Goal: Task Accomplishment & Management: Use online tool/utility

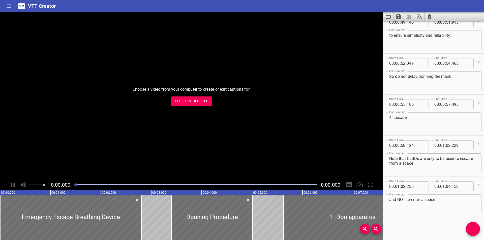
scroll to position [667, 0]
click at [207, 102] on span "Select Video File" at bounding box center [191, 101] width 33 height 6
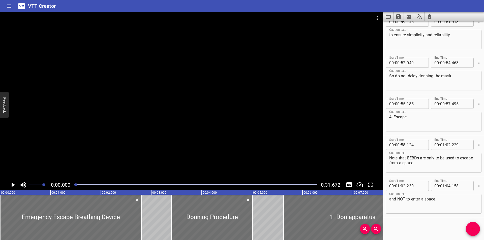
click at [140, 144] on div at bounding box center [191, 96] width 383 height 168
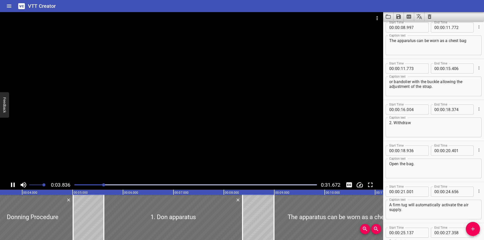
scroll to position [0, 193]
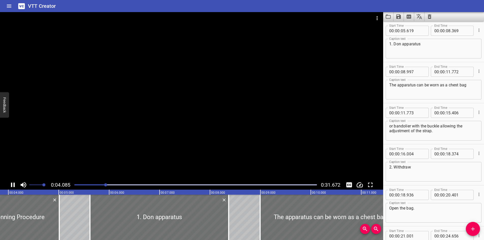
click at [229, 132] on div at bounding box center [191, 96] width 383 height 168
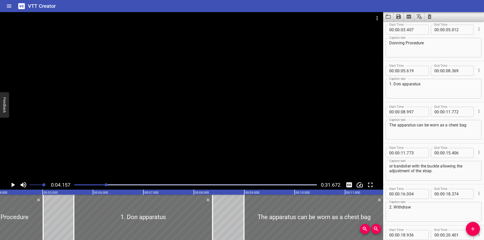
scroll to position [41, 0]
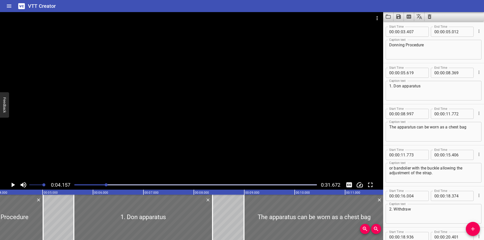
drag, startPoint x: 80, startPoint y: 185, endPoint x: 76, endPoint y: 185, distance: 4.5
click at [77, 185] on div at bounding box center [195, 184] width 248 height 7
click at [105, 185] on div at bounding box center [106, 184] width 3 height 3
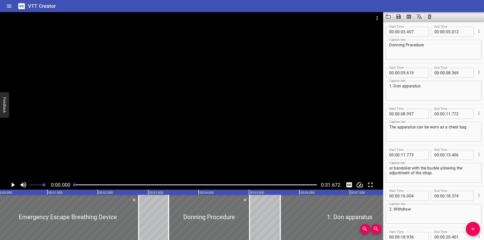
scroll to position [0, 0]
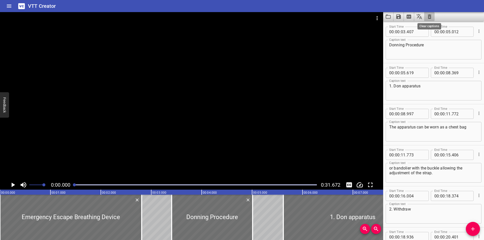
click at [429, 17] on icon "Clear captions" at bounding box center [430, 16] width 4 height 5
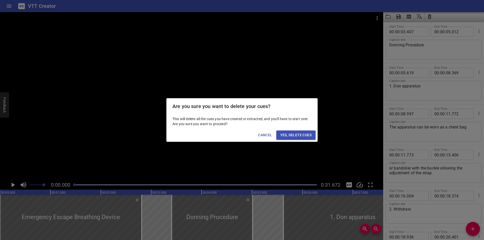
click at [288, 138] on span "Yes, Delete Cues" at bounding box center [295, 135] width 31 height 6
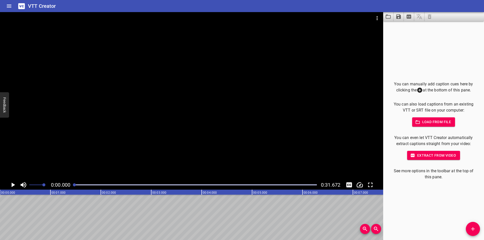
click at [182, 126] on div at bounding box center [191, 96] width 383 height 168
drag, startPoint x: 77, startPoint y: 185, endPoint x: 74, endPoint y: 185, distance: 2.5
click at [74, 185] on div at bounding box center [195, 184] width 248 height 7
click at [73, 185] on div at bounding box center [74, 184] width 3 height 3
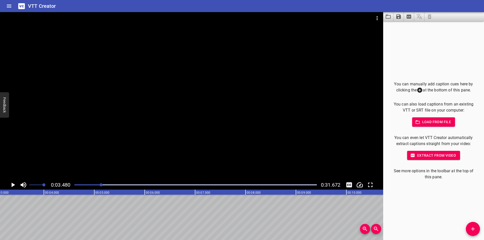
scroll to position [0, 175]
click at [270, 122] on div at bounding box center [191, 96] width 383 height 168
click at [72, 187] on div at bounding box center [195, 184] width 248 height 7
click at [74, 187] on div at bounding box center [195, 184] width 248 height 7
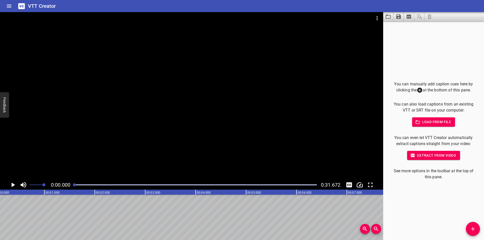
scroll to position [0, 0]
click at [375, 19] on icon "Video Options" at bounding box center [377, 18] width 6 height 6
click at [378, 19] on li "Select New Video File..." at bounding box center [396, 18] width 50 height 9
click at [402, 63] on div at bounding box center [242, 120] width 484 height 240
click at [278, 68] on div at bounding box center [191, 96] width 383 height 168
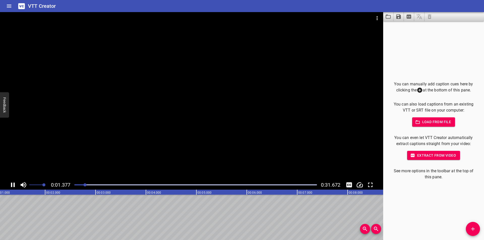
scroll to position [0, 73]
drag, startPoint x: 124, startPoint y: 121, endPoint x: 118, endPoint y: 135, distance: 14.6
click at [123, 121] on div at bounding box center [191, 96] width 383 height 168
drag, startPoint x: 77, startPoint y: 184, endPoint x: 64, endPoint y: 186, distance: 13.2
click at [64, 186] on div "0:01.827 0:31.672" at bounding box center [191, 185] width 383 height 10
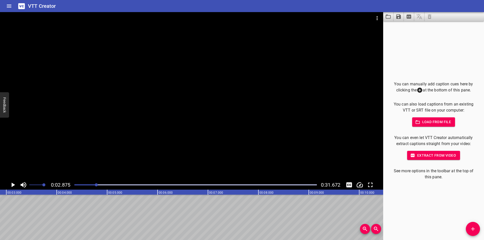
click at [175, 136] on div at bounding box center [191, 96] width 383 height 168
click at [98, 185] on div at bounding box center [99, 184] width 3 height 3
click at [78, 184] on div at bounding box center [195, 184] width 248 height 7
click at [76, 184] on div at bounding box center [77, 184] width 3 height 3
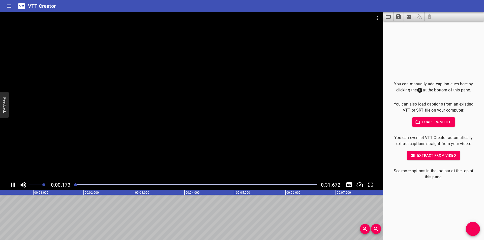
scroll to position [0, 9]
click at [74, 185] on div at bounding box center [75, 184] width 3 height 3
click at [74, 185] on div at bounding box center [74, 184] width 3 height 3
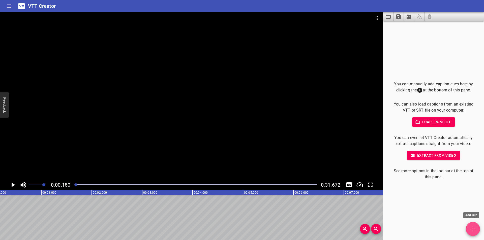
click at [470, 230] on icon "Add Cue" at bounding box center [473, 229] width 6 height 6
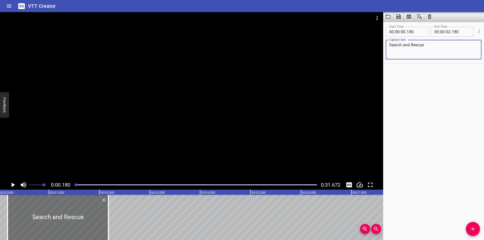
scroll to position [0, 0]
type textarea "Search and Rescue"
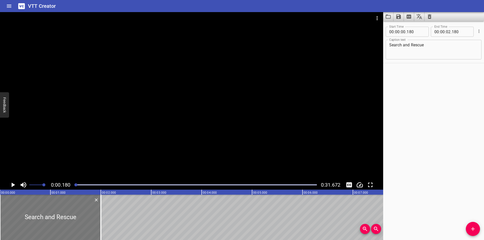
drag, startPoint x: 80, startPoint y: 223, endPoint x: 37, endPoint y: 223, distance: 43.1
click at [37, 223] on div at bounding box center [50, 217] width 101 height 45
type input "000"
click at [35, 225] on div at bounding box center [50, 217] width 101 height 45
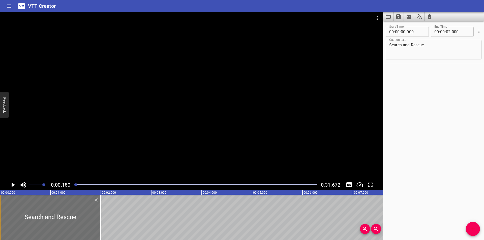
drag, startPoint x: 57, startPoint y: 223, endPoint x: 0, endPoint y: 210, distance: 58.5
click at [0, 210] on div "Search and Rescue" at bounding box center [50, 217] width 101 height 45
drag, startPoint x: 101, startPoint y: 223, endPoint x: 87, endPoint y: 224, distance: 13.6
click at [87, 225] on div at bounding box center [87, 217] width 1 height 45
type input "01"
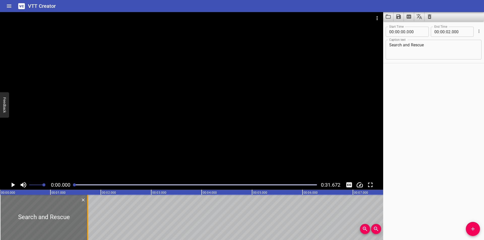
type input "740"
click at [74, 186] on div at bounding box center [74, 184] width 3 height 3
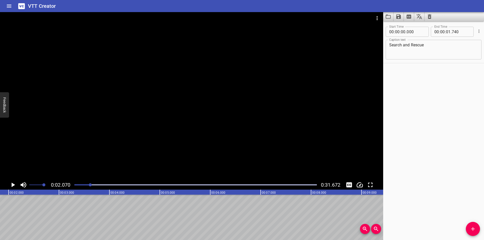
scroll to position [0, 104]
click at [75, 186] on div at bounding box center [195, 184] width 248 height 7
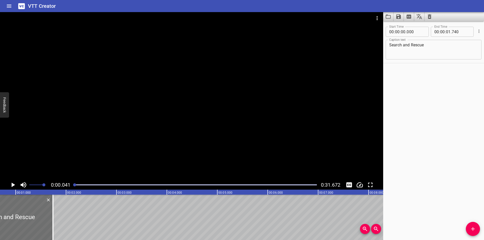
click at [75, 185] on div at bounding box center [74, 184] width 3 height 3
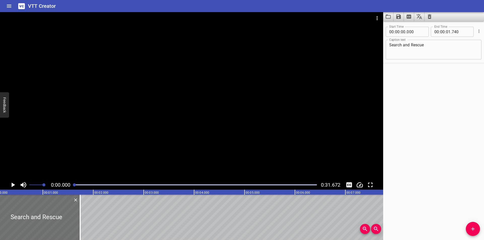
scroll to position [0, 0]
click at [73, 185] on div at bounding box center [195, 184] width 248 height 7
click at [238, 162] on div at bounding box center [191, 96] width 383 height 168
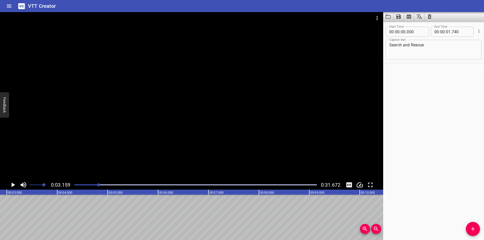
scroll to position [0, 159]
drag, startPoint x: 469, startPoint y: 225, endPoint x: 432, endPoint y: 231, distance: 37.2
click at [469, 225] on button "Add Cue" at bounding box center [473, 229] width 14 height 14
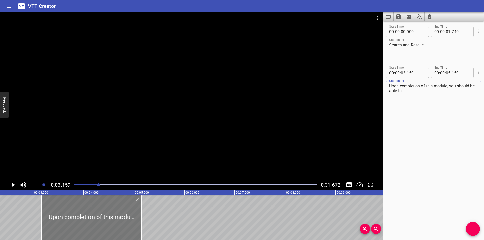
scroll to position [0, 109]
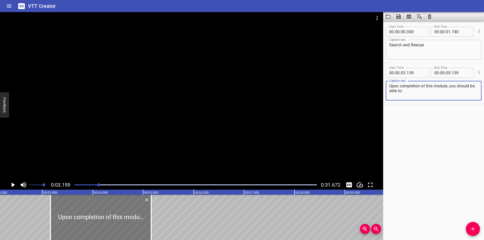
type textarea "Upon completion of this module, you should be able to:"
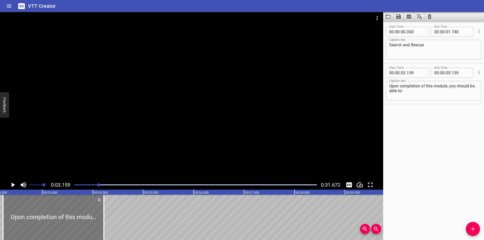
drag, startPoint x: 97, startPoint y: 216, endPoint x: 49, endPoint y: 219, distance: 47.4
click at [49, 219] on div at bounding box center [53, 217] width 101 height 45
type input "02"
type input "219"
type input "04"
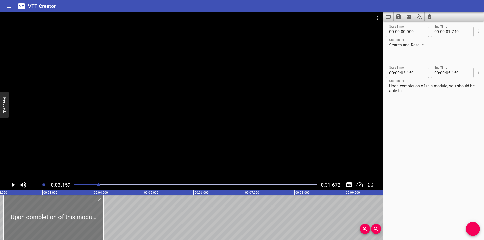
type input "219"
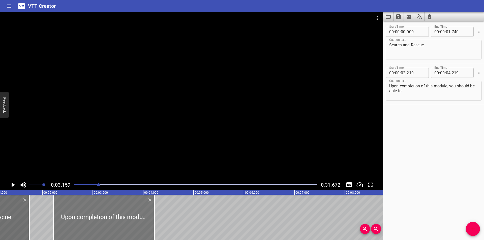
scroll to position [0, 42]
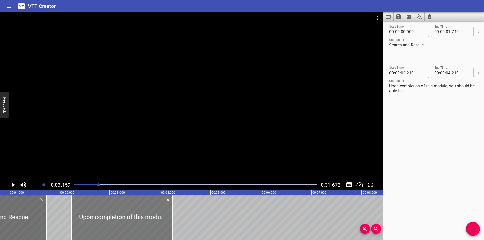
drag, startPoint x: 133, startPoint y: 213, endPoint x: 134, endPoint y: 217, distance: 4.4
click at [134, 217] on div at bounding box center [122, 217] width 101 height 45
type input "244"
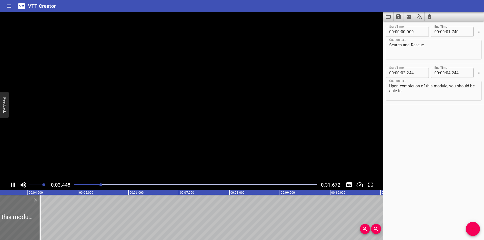
scroll to position [0, 185]
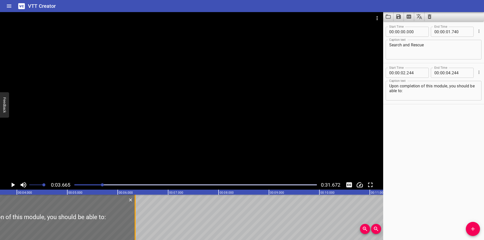
drag, startPoint x: 31, startPoint y: 226, endPoint x: 137, endPoint y: 224, distance: 105.9
click at [137, 224] on div at bounding box center [135, 217] width 5 height 45
type input "06"
type input "344"
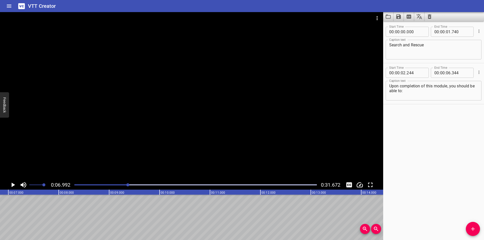
scroll to position [0, 352]
drag, startPoint x: 354, startPoint y: 135, endPoint x: 369, endPoint y: 136, distance: 15.4
click at [354, 136] on div at bounding box center [191, 96] width 383 height 168
click at [369, 136] on div at bounding box center [191, 96] width 383 height 168
click at [429, 183] on div "Start Time 00 : 00 : 00 . 000 Start Time End Time 00 : 00 : 01 . 740 End Time C…" at bounding box center [433, 130] width 101 height 219
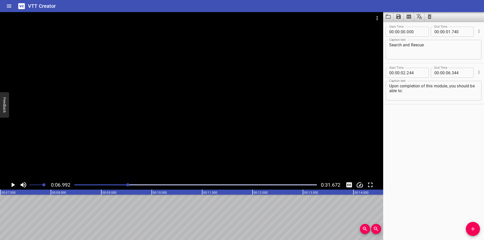
click at [109, 130] on div at bounding box center [191, 96] width 383 height 168
click at [80, 186] on div at bounding box center [195, 184] width 248 height 7
click at [207, 140] on div at bounding box center [191, 96] width 383 height 168
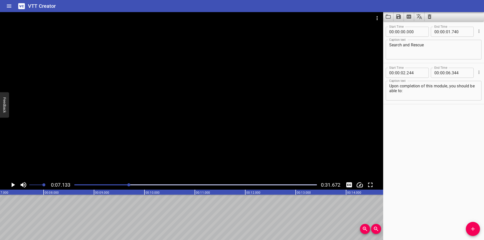
click at [472, 227] on icon "Add Cue" at bounding box center [473, 229] width 6 height 6
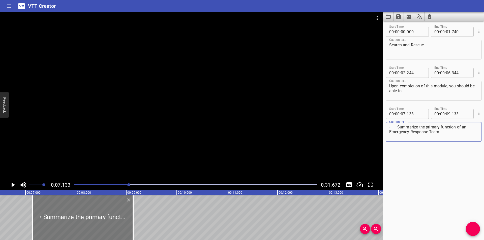
scroll to position [0, 326]
type textarea "• Summarize the primary function of an Emergency Response Team"
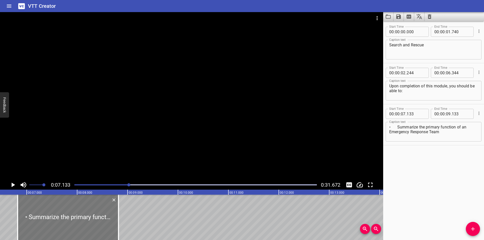
drag, startPoint x: 99, startPoint y: 217, endPoint x: 90, endPoint y: 213, distance: 9.8
click at [82, 218] on div at bounding box center [68, 217] width 101 height 45
type input "06"
type input "803"
type input "08"
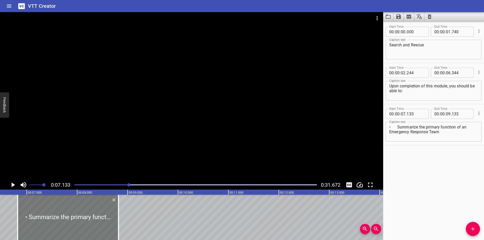
type input "803"
drag, startPoint x: 398, startPoint y: 126, endPoint x: 369, endPoint y: 127, distance: 28.8
click at [369, 127] on main "0:07.133 0:31.672 00:00.000 00:01.000 00:02.000 00:03.000 00:04.000 00:05.000 0…" at bounding box center [242, 126] width 484 height 228
click at [369, 127] on div at bounding box center [191, 96] width 383 height 168
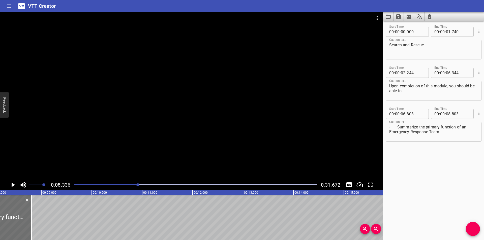
scroll to position [0, 420]
click at [398, 125] on textarea "• Summarize the primary function of an Emergency Response Team" at bounding box center [433, 132] width 89 height 14
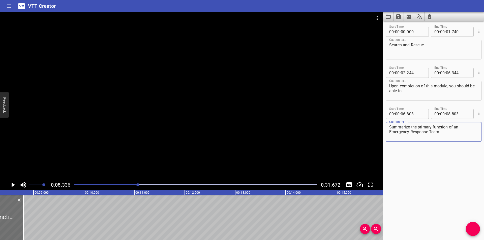
type textarea "Summarize the primary function of an Emergency Response Team"
click at [131, 182] on div at bounding box center [195, 184] width 248 height 7
click at [124, 184] on div at bounding box center [195, 184] width 248 height 7
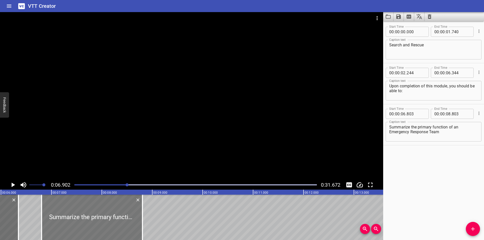
scroll to position [0, 280]
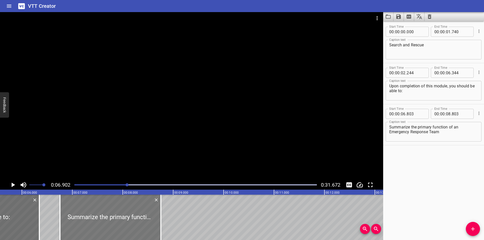
drag, startPoint x: 110, startPoint y: 222, endPoint x: 107, endPoint y: 226, distance: 4.3
click at [107, 226] on div at bounding box center [110, 217] width 101 height 45
type input "753"
click at [155, 147] on div at bounding box center [191, 96] width 383 height 168
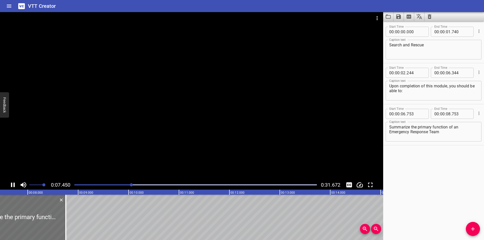
scroll to position [0, 385]
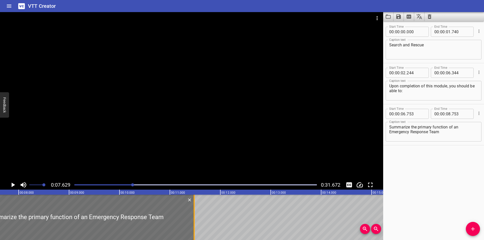
drag, startPoint x: 56, startPoint y: 226, endPoint x: 194, endPoint y: 218, distance: 137.6
click at [194, 218] on div at bounding box center [194, 217] width 1 height 45
type input "11"
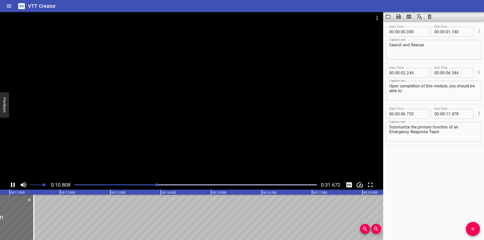
scroll to position [0, 556]
click at [126, 184] on div at bounding box center [195, 184] width 248 height 7
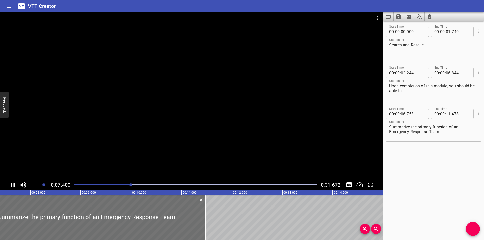
scroll to position [0, 381]
click at [438, 193] on div "Start Time 00 : 00 : 00 . 000 Start Time End Time 00 : 00 : 01 . 740 End Time C…" at bounding box center [433, 130] width 101 height 219
click at [328, 144] on div at bounding box center [191, 96] width 383 height 168
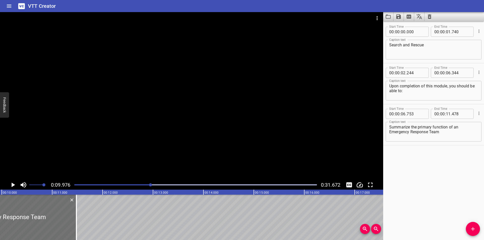
scroll to position [0, 503]
click at [75, 218] on div at bounding box center [76, 217] width 5 height 45
type input "493"
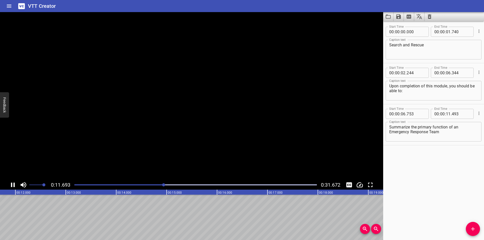
scroll to position [0, 602]
click at [142, 184] on div at bounding box center [195, 184] width 248 height 7
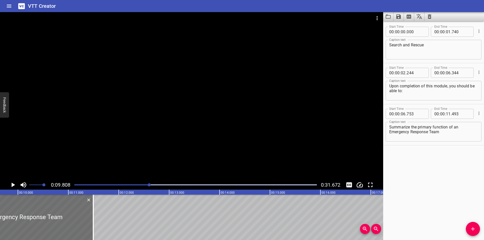
scroll to position [0, 494]
click at [263, 93] on div at bounding box center [191, 96] width 383 height 168
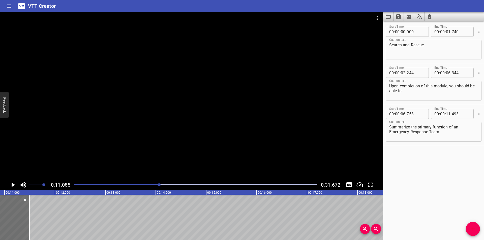
scroll to position [0, 559]
click at [439, 195] on div "Start Time 00 : 00 : 00 . 000 Start Time End Time 00 : 00 : 01 . 740 End Time C…" at bounding box center [433, 130] width 101 height 219
click at [419, 171] on div "Start Time 00 : 00 : 00 . 000 Start Time End Time 00 : 00 : 01 . 740 End Time C…" at bounding box center [433, 130] width 101 height 219
click at [413, 201] on div "Start Time 00 : 00 : 00 . 000 Start Time End Time 00 : 00 : 01 . 740 End Time C…" at bounding box center [433, 130] width 101 height 219
click at [416, 199] on div "Start Time 00 : 00 : 00 . 000 Start Time End Time 00 : 00 : 01 . 740 End Time C…" at bounding box center [433, 130] width 101 height 219
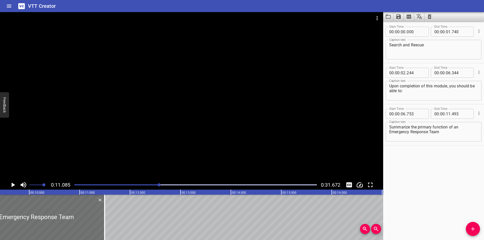
click at [208, 92] on div at bounding box center [191, 96] width 383 height 168
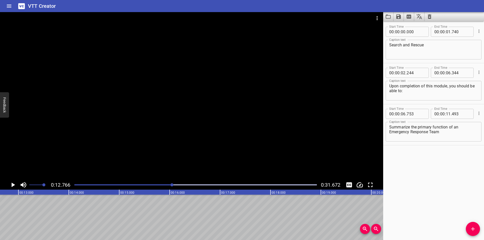
scroll to position [0, 643]
click at [154, 187] on div at bounding box center [195, 184] width 248 height 7
click at [149, 186] on div at bounding box center [195, 184] width 248 height 7
click at [147, 186] on div at bounding box center [195, 184] width 248 height 7
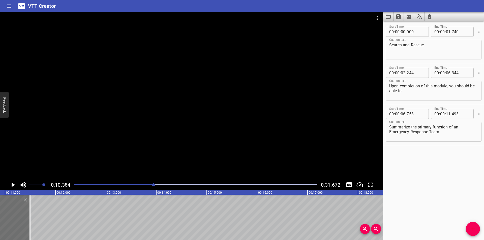
click at [152, 186] on div at bounding box center [153, 184] width 3 height 3
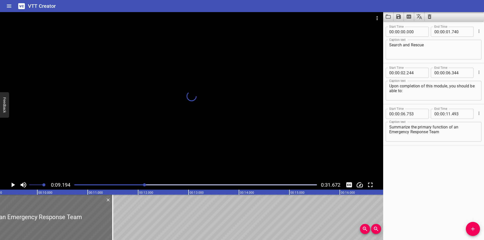
click at [143, 185] on div at bounding box center [144, 184] width 3 height 3
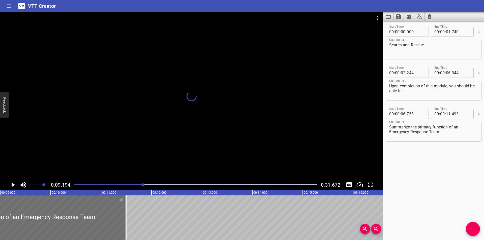
click at [171, 152] on div at bounding box center [191, 96] width 383 height 168
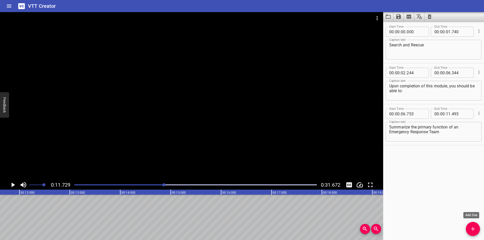
scroll to position [0, 591]
click at [470, 228] on icon "Add Cue" at bounding box center [473, 229] width 6 height 6
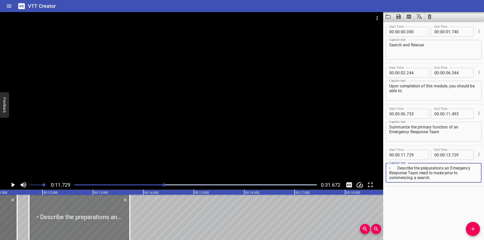
type textarea "• Describe the preparations an Emergency Response Team need to make prior to co…"
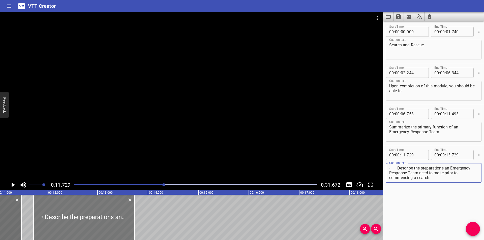
type input "734"
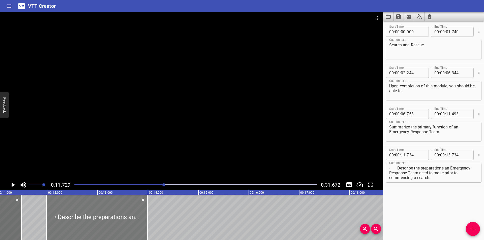
drag, startPoint x: 65, startPoint y: 211, endPoint x: 79, endPoint y: 223, distance: 19.1
click at [79, 224] on div at bounding box center [97, 217] width 101 height 45
type input "969"
click at [397, 168] on textarea "• Describe the preparations an Emergency Response Team need to make prior to co…" at bounding box center [433, 173] width 89 height 14
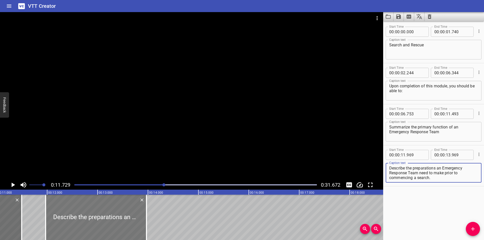
type textarea "Describe the preparations an Emergency Response Team need to make prior to comm…"
click at [132, 224] on div at bounding box center [95, 217] width 101 height 45
type input "959"
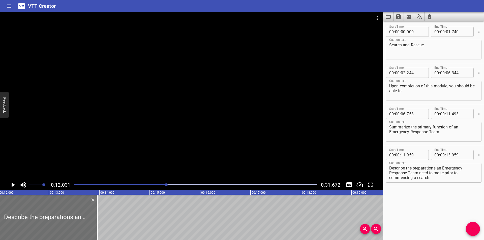
click at [162, 182] on div at bounding box center [195, 184] width 248 height 7
click at [154, 184] on div "Play progress" at bounding box center [40, 184] width 242 height 1
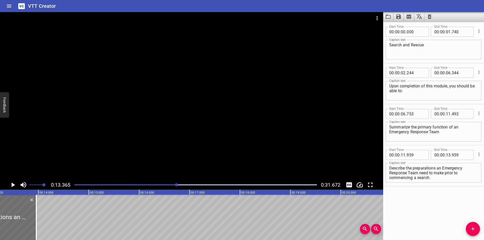
scroll to position [0, 674]
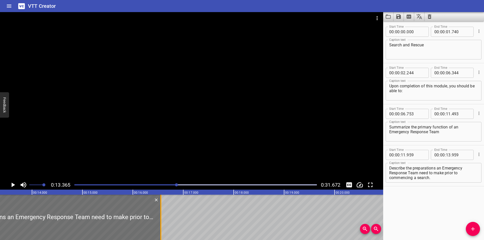
drag, startPoint x: 30, startPoint y: 228, endPoint x: 161, endPoint y: 218, distance: 131.2
click at [161, 218] on div at bounding box center [160, 217] width 1 height 45
type input "16"
type input "554"
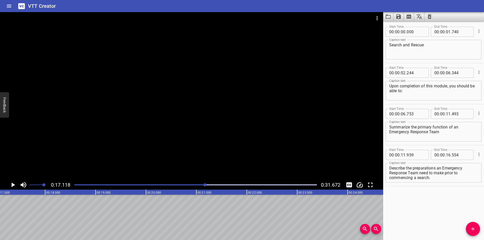
scroll to position [0, 863]
drag, startPoint x: 445, startPoint y: 174, endPoint x: 449, endPoint y: 191, distance: 17.1
click at [449, 191] on div "Start Time 00 : 00 : 00 . 000 Start Time End Time 00 : 00 : 01 . 740 End Time C…" at bounding box center [433, 130] width 101 height 219
type textarea "Describe the preparations an Emergency Response Team need to make"
drag, startPoint x: 473, startPoint y: 228, endPoint x: 439, endPoint y: 228, distance: 34.8
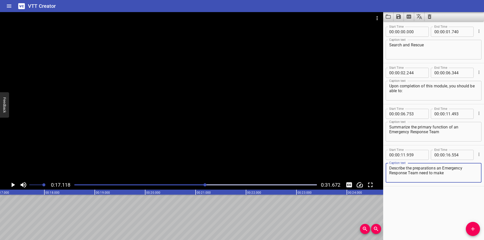
click at [473, 228] on icon "Add Cue" at bounding box center [473, 229] width 6 height 6
click at [473, 228] on icon "Add Cue" at bounding box center [473, 229] width 4 height 4
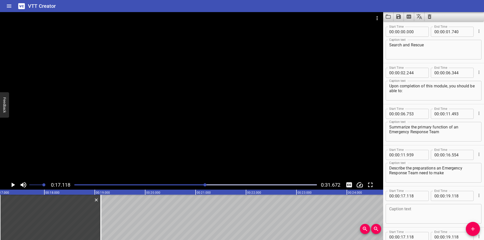
scroll to position [51, 0]
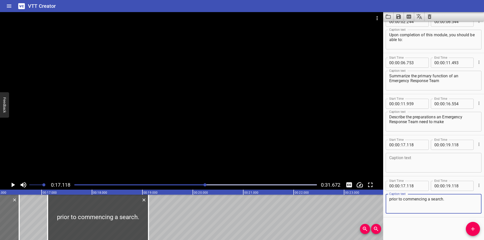
type textarea "prior to commencing a search."
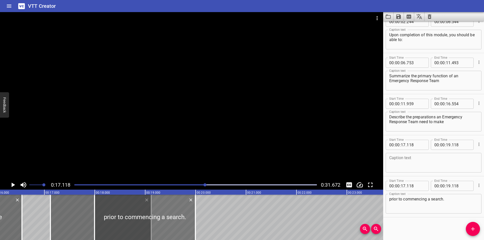
drag, startPoint x: 78, startPoint y: 211, endPoint x: 182, endPoint y: 218, distance: 104.3
click at [182, 218] on div at bounding box center [145, 217] width 101 height 45
type input "19"
type input "218"
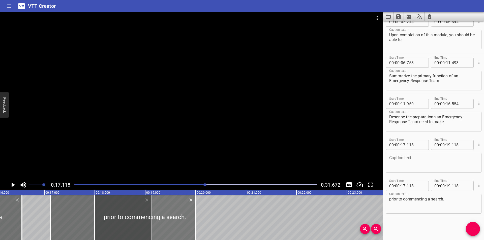
type input "21"
type input "218"
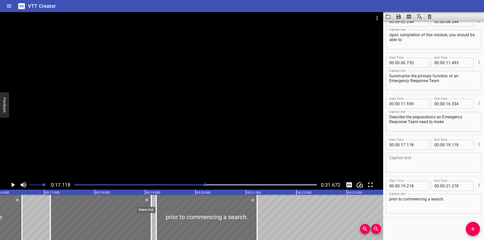
click at [146, 201] on icon "Delete" at bounding box center [146, 200] width 3 height 3
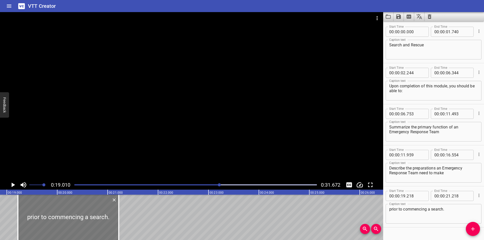
scroll to position [0, 958]
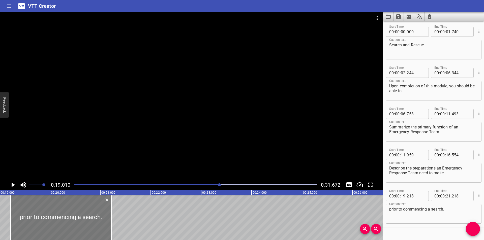
drag, startPoint x: 187, startPoint y: 211, endPoint x: 100, endPoint y: 211, distance: 87.2
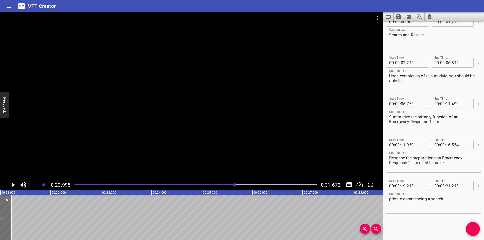
click at [153, 184] on div at bounding box center [195, 184] width 248 height 7
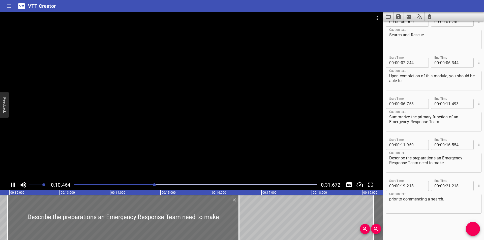
click at [174, 183] on div at bounding box center [195, 184] width 248 height 7
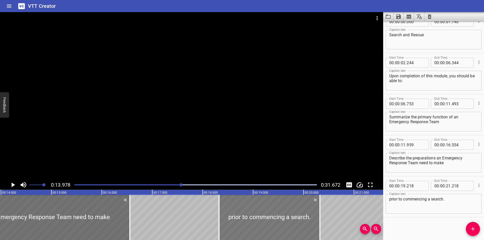
drag, startPoint x: 303, startPoint y: 215, endPoint x: 201, endPoint y: 214, distance: 102.6
click at [245, 215] on div at bounding box center [269, 217] width 101 height 45
type input "18"
type input "063"
type input "20"
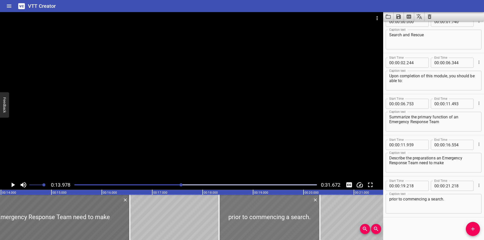
type input "063"
click at [231, 214] on div at bounding box center [269, 217] width 101 height 45
type input "17"
type input "878"
type input "19"
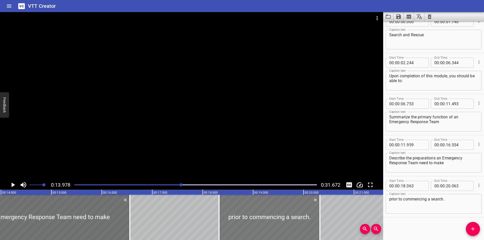
type input "878"
click at [219, 214] on div at bounding box center [269, 217] width 101 height 45
type input "803"
click at [219, 214] on div at bounding box center [269, 217] width 101 height 45
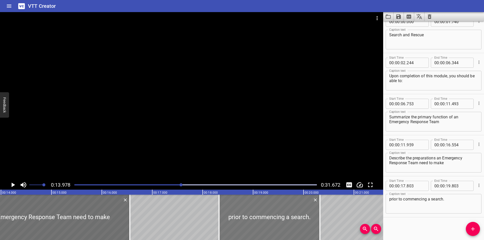
type input "613"
click at [219, 214] on div at bounding box center [269, 217] width 101 height 45
type input "598"
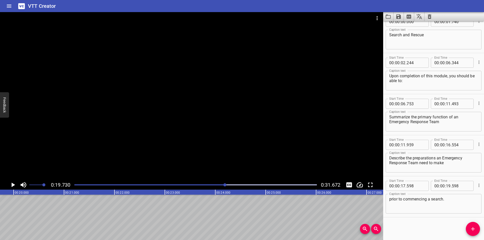
click at [172, 186] on div at bounding box center [195, 184] width 248 height 7
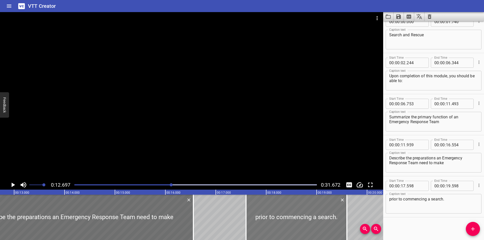
scroll to position [0, 640]
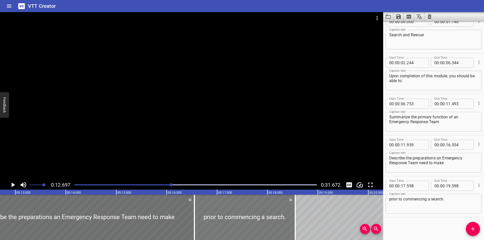
drag, startPoint x: 295, startPoint y: 210, endPoint x: 242, endPoint y: 210, distance: 52.9
click at [242, 210] on div at bounding box center [244, 217] width 101 height 45
type input "16"
type input "548"
type input "18"
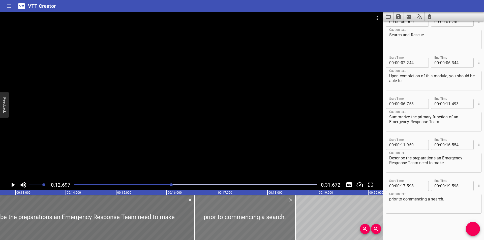
type input "548"
click at [413, 187] on input "number" at bounding box center [415, 186] width 18 height 10
type input "555"
click at [286, 125] on div at bounding box center [191, 96] width 383 height 168
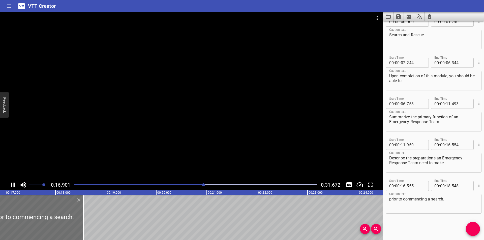
scroll to position [0, 860]
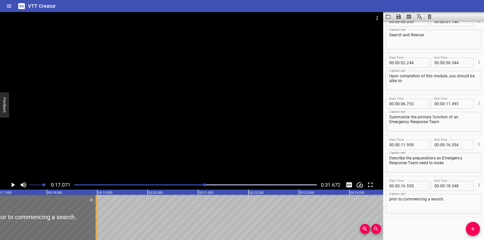
drag, startPoint x: 75, startPoint y: 220, endPoint x: 94, endPoint y: 223, distance: 19.9
click at [94, 223] on div at bounding box center [95, 217] width 5 height 45
type input "973"
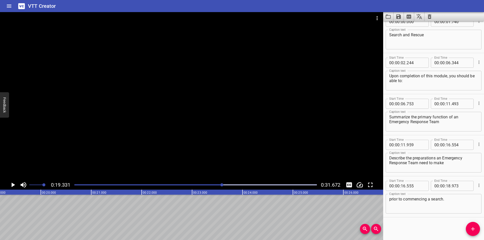
scroll to position [0, 974]
click at [395, 215] on div "Caption text prior to commencing a search. Caption text" at bounding box center [434, 203] width 96 height 23
drag, startPoint x: 218, startPoint y: 185, endPoint x: 212, endPoint y: 184, distance: 6.1
click at [215, 185] on div "Play progress" at bounding box center [105, 184] width 242 height 1
click at [211, 184] on div at bounding box center [195, 184] width 248 height 7
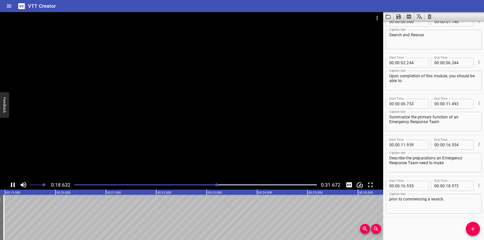
click at [153, 142] on div at bounding box center [191, 96] width 383 height 168
click at [219, 187] on div at bounding box center [195, 184] width 248 height 7
drag, startPoint x: 471, startPoint y: 229, endPoint x: 457, endPoint y: 224, distance: 14.7
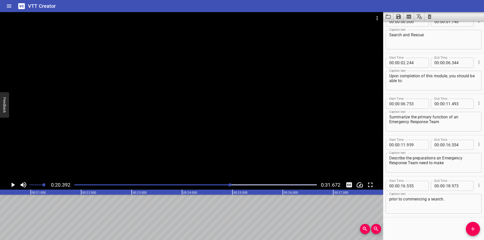
click at [471, 229] on icon "Add Cue" at bounding box center [473, 229] width 6 height 6
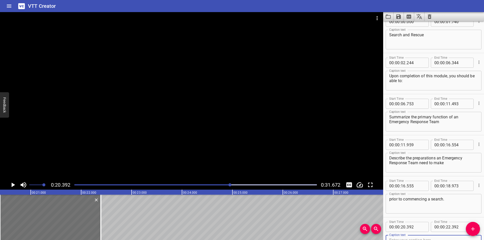
scroll to position [13, 0]
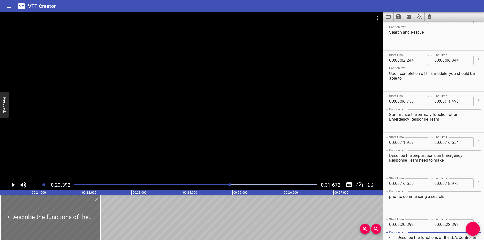
type textarea "• Describe the functions of the B.A, Controller"
click at [210, 184] on div at bounding box center [195, 184] width 248 height 7
click at [228, 183] on div at bounding box center [229, 184] width 3 height 3
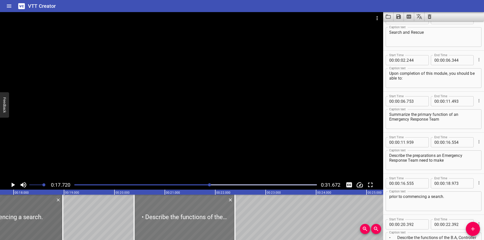
scroll to position [0, 893]
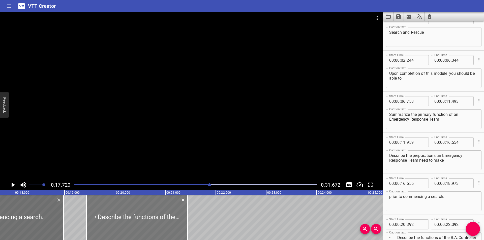
drag, startPoint x: 187, startPoint y: 215, endPoint x: 166, endPoint y: 216, distance: 20.4
click at [142, 216] on div at bounding box center [137, 217] width 101 height 45
type input "19"
type input "437"
type input "21"
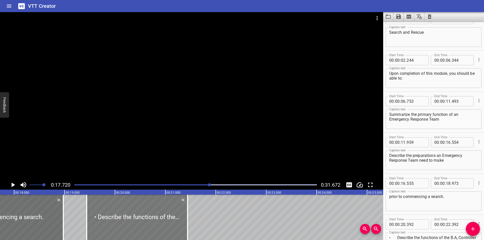
type input "437"
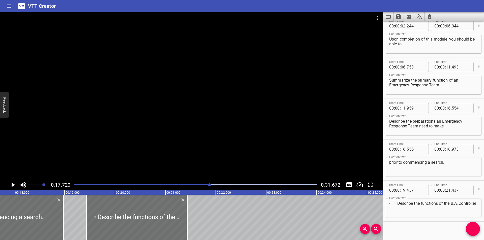
scroll to position [51, 0]
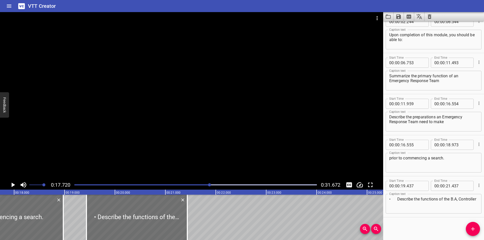
click at [397, 200] on textarea "• Describe the functions of the B.A, Controller" at bounding box center [433, 204] width 89 height 14
type textarea "Describe the functions of the B.A, Controller"
click at [147, 226] on div at bounding box center [135, 217] width 101 height 45
type input "422"
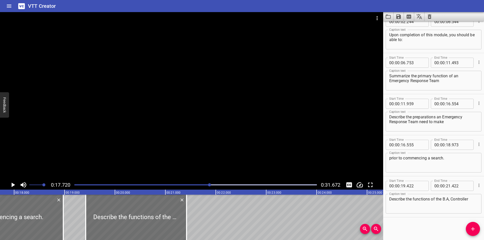
click at [156, 168] on div at bounding box center [191, 96] width 383 height 168
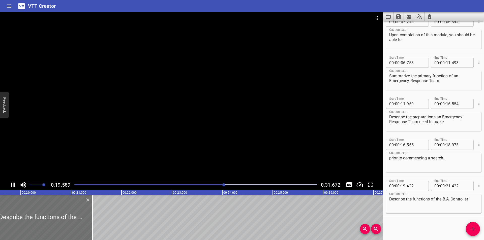
click at [181, 137] on div at bounding box center [191, 96] width 383 height 168
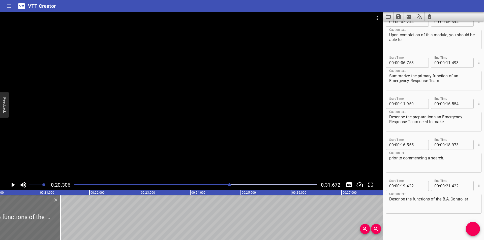
scroll to position [0, 1023]
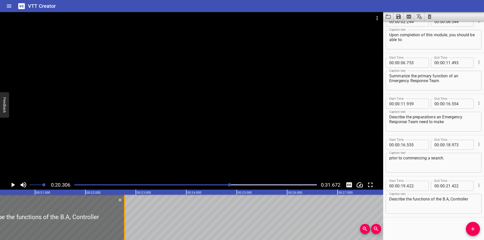
drag, startPoint x: 56, startPoint y: 225, endPoint x: 125, endPoint y: 218, distance: 68.6
click at [125, 218] on div at bounding box center [124, 217] width 1 height 45
type input "22"
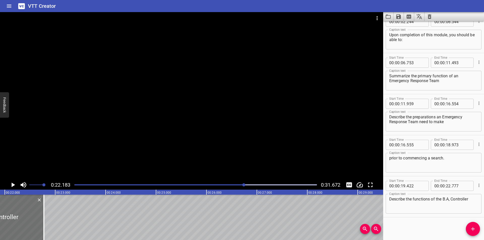
scroll to position [0, 1118]
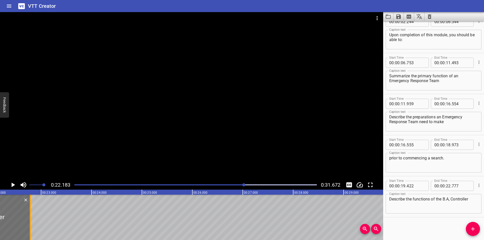
click at [29, 230] on div at bounding box center [30, 217] width 5 height 45
type input "787"
click at [450, 199] on textarea "Describe the functions of the B.A, Controller" at bounding box center [433, 204] width 89 height 14
type textarea "Describe the functions of the B.A. Controller"
click at [233, 142] on div at bounding box center [191, 96] width 383 height 168
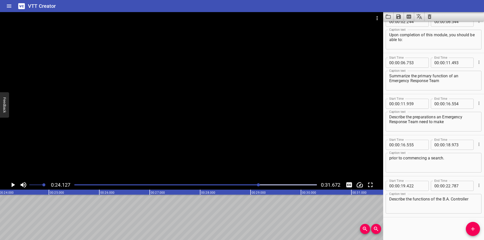
scroll to position [0, 1216]
click at [469, 229] on span "Add Cue" at bounding box center [473, 229] width 14 height 6
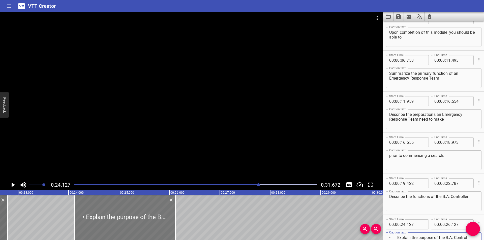
type textarea "• Explain the purpose of the B.A. Control Board."
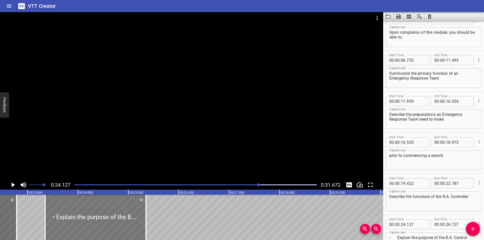
drag, startPoint x: 95, startPoint y: 216, endPoint x: 56, endPoint y: 218, distance: 38.9
click at [56, 218] on div at bounding box center [95, 217] width 101 height 45
type input "23"
type input "352"
type input "25"
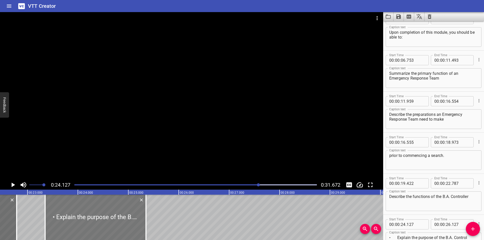
type input "352"
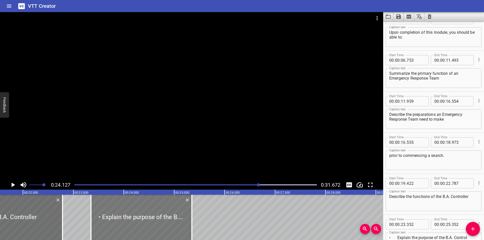
scroll to position [0, 1081]
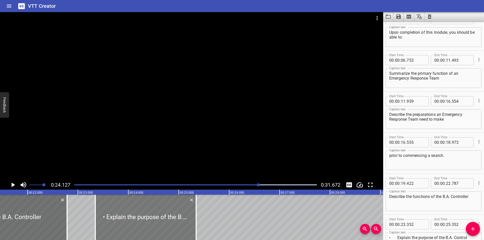
click at [138, 221] on div at bounding box center [145, 217] width 101 height 45
type input "347"
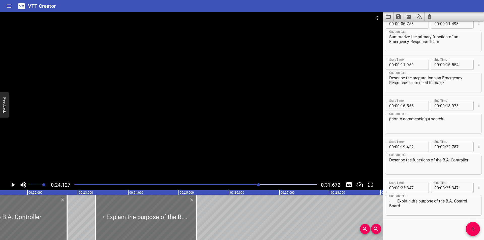
scroll to position [92, 0]
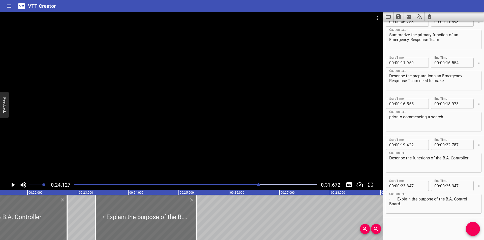
click at [398, 199] on textarea "• Explain the purpose of the B.A. Control Board." at bounding box center [433, 204] width 89 height 14
type textarea "Explain the purpose of the B.A. Control Board."
click at [437, 223] on div "Start Time 00 : 00 : 00 . 000 Start Time End Time 00 : 00 : 01 . 740 End Time C…" at bounding box center [433, 130] width 101 height 219
click at [410, 227] on div "Start Time 00 : 00 : 00 . 000 Start Time End Time 00 : 00 : 01 . 740 End Time C…" at bounding box center [433, 130] width 101 height 219
click at [403, 225] on div "Start Time 00 : 00 : 00 . 000 Start Time End Time 00 : 00 : 01 . 740 End Time C…" at bounding box center [433, 130] width 101 height 219
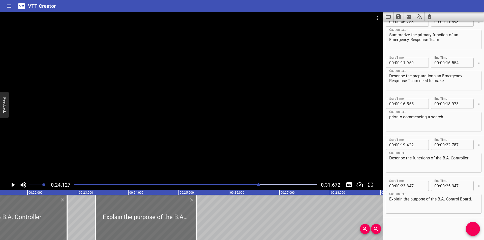
click at [412, 218] on div "Start Time 00 : 00 : 00 . 000 Start Time End Time 00 : 00 : 01 . 740 End Time C…" at bounding box center [433, 130] width 101 height 219
click at [299, 146] on div at bounding box center [191, 96] width 383 height 168
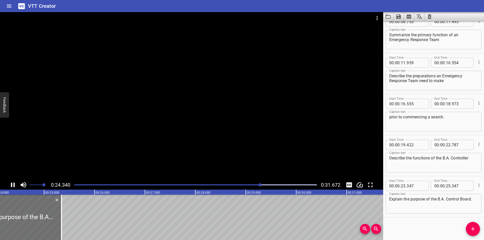
scroll to position [0, 1230]
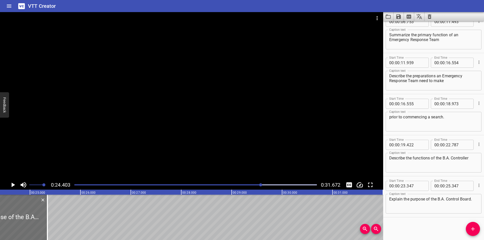
click at [236, 183] on div at bounding box center [195, 184] width 248 height 7
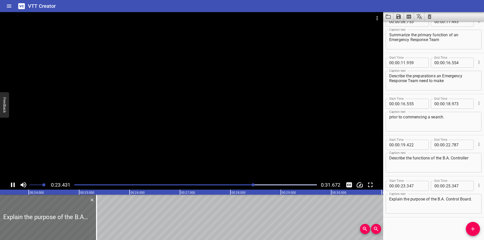
click at [267, 131] on div at bounding box center [191, 96] width 383 height 168
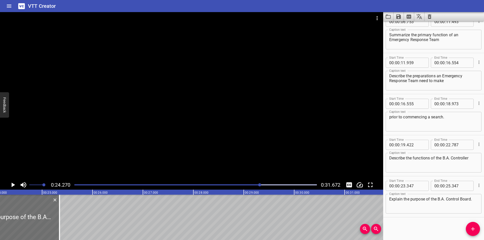
scroll to position [0, 1223]
click at [396, 224] on div "Start Time 00 : 00 : 00 . 000 Start Time End Time 00 : 00 : 01 . 740 End Time C…" at bounding box center [433, 130] width 101 height 219
click at [276, 132] on div at bounding box center [191, 96] width 383 height 168
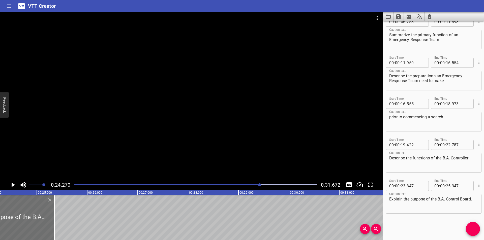
click at [276, 132] on div at bounding box center [191, 96] width 383 height 168
click at [435, 226] on div "Start Time 00 : 00 : 00 . 000 Start Time End Time 00 : 00 : 01 . 740 End Time C…" at bounding box center [433, 130] width 101 height 219
click at [407, 222] on div "Start Time 00 : 00 : 00 . 000 Start Time End Time 00 : 00 : 01 . 740 End Time C…" at bounding box center [433, 130] width 101 height 219
click at [419, 227] on div "Start Time 00 : 00 : 00 . 000 Start Time End Time 00 : 00 : 01 . 740 End Time C…" at bounding box center [433, 130] width 101 height 219
click at [420, 222] on div "Start Time 00 : 00 : 00 . 000 Start Time End Time 00 : 00 : 01 . 740 End Time C…" at bounding box center [433, 130] width 101 height 219
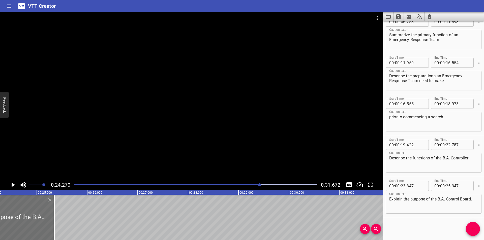
click at [439, 222] on div "Start Time 00 : 00 : 00 . 000 Start Time End Time 00 : 00 : 01 . 740 End Time C…" at bounding box center [433, 130] width 101 height 219
click at [426, 228] on div "Start Time 00 : 00 : 00 . 000 Start Time End Time 00 : 00 : 01 . 740 End Time C…" at bounding box center [433, 130] width 101 height 219
click at [417, 220] on div "Start Time 00 : 00 : 00 . 000 Start Time End Time 00 : 00 : 01 . 740 End Time C…" at bounding box center [433, 130] width 101 height 219
click at [284, 136] on div at bounding box center [191, 96] width 383 height 168
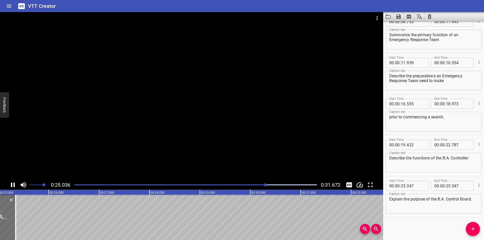
scroll to position [0, 1266]
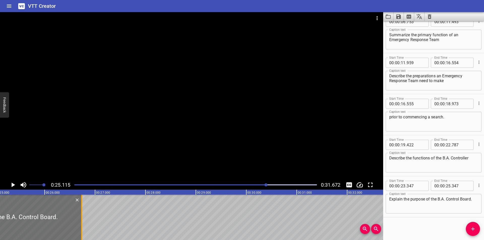
drag, startPoint x: 12, startPoint y: 225, endPoint x: 82, endPoint y: 226, distance: 70.1
click at [82, 226] on div at bounding box center [81, 217] width 5 height 45
type input "26"
type input "737"
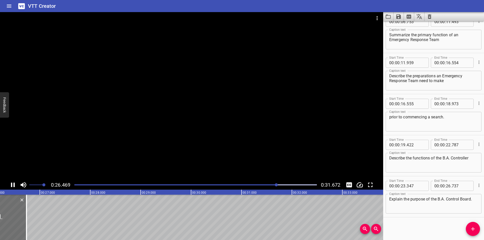
scroll to position [0, 1338]
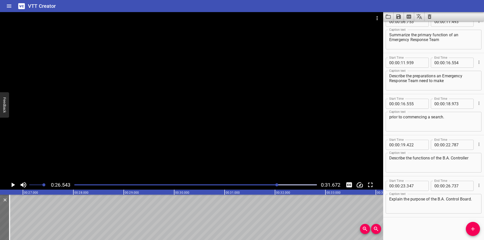
click at [207, 94] on div at bounding box center [191, 96] width 383 height 168
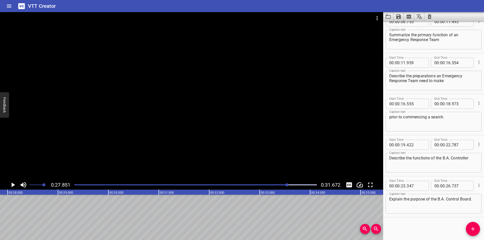
click at [410, 223] on div "Start Time 00 : 00 : 00 . 000 Start Time End Time 00 : 00 : 01 . 740 End Time C…" at bounding box center [433, 130] width 101 height 219
click at [470, 233] on button "Add Cue" at bounding box center [473, 229] width 14 height 14
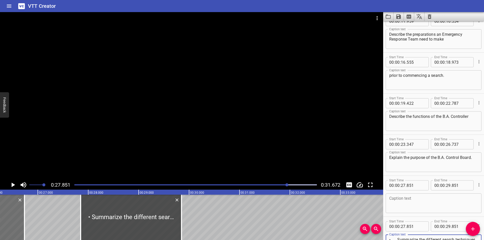
scroll to position [0, 1320]
type textarea "• Summarize the different search techniques and patterns."
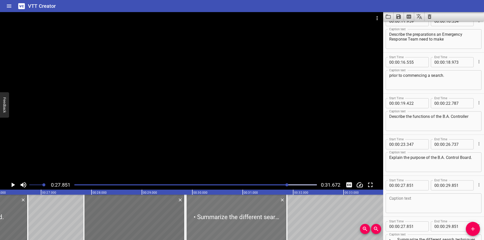
drag, startPoint x: 124, startPoint y: 228, endPoint x: 228, endPoint y: 225, distance: 103.1
click at [229, 227] on div at bounding box center [236, 217] width 101 height 45
type input "29"
type input "961"
type input "31"
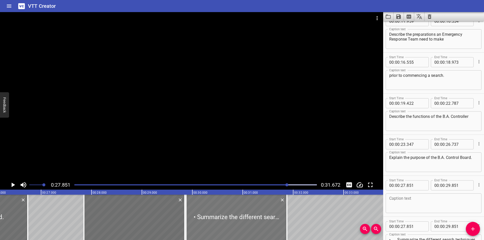
type input "961"
click at [180, 200] on icon "Delete" at bounding box center [180, 200] width 3 height 3
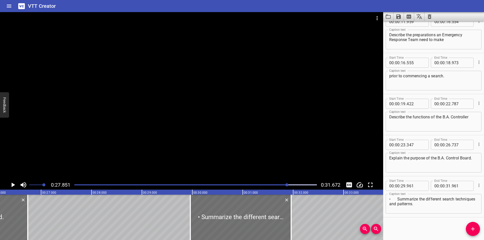
scroll to position [133, 0]
click at [396, 198] on textarea "• Summarize the different search techniques and patterns." at bounding box center [433, 204] width 89 height 14
click at [398, 198] on textarea "• Summarize the different search techniques and patterns." at bounding box center [433, 204] width 89 height 14
type textarea "Summarize the different search techniques and patterns."
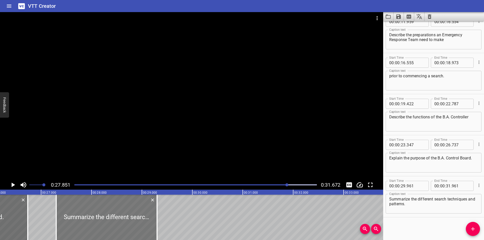
drag, startPoint x: 254, startPoint y: 220, endPoint x: 127, endPoint y: 218, distance: 127.5
click at [127, 218] on div at bounding box center [106, 217] width 101 height 45
type input "27"
type input "301"
type input "29"
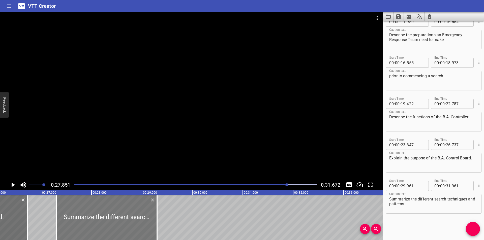
type input "301"
click at [143, 164] on div at bounding box center [191, 96] width 383 height 168
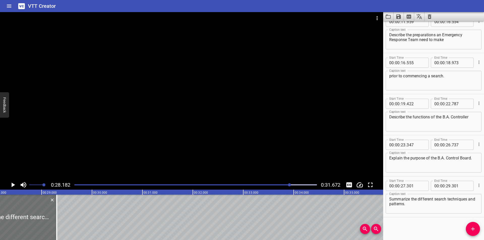
scroll to position [0, 1420]
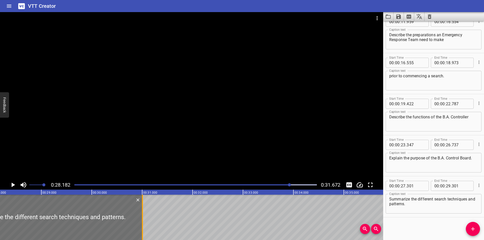
drag, startPoint x: 56, startPoint y: 223, endPoint x: 143, endPoint y: 222, distance: 86.2
click at [143, 223] on div at bounding box center [142, 217] width 1 height 45
type input "31"
type input "011"
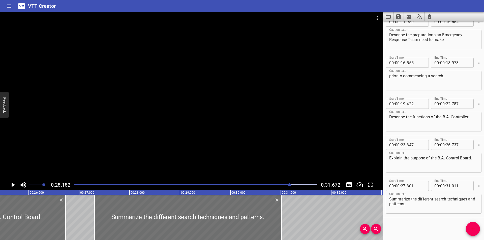
scroll to position [0, 1278]
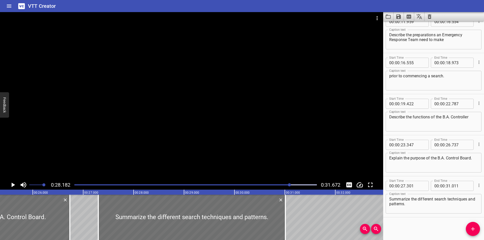
click at [198, 137] on div at bounding box center [191, 96] width 383 height 168
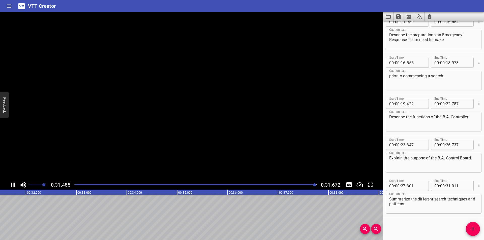
scroll to position [0, 1596]
click at [398, 17] on icon "Save captions to file" at bounding box center [398, 17] width 6 height 6
click at [403, 24] on li "Save to VTT file" at bounding box center [411, 27] width 37 height 9
drag, startPoint x: 458, startPoint y: 7, endPoint x: 452, endPoint y: 7, distance: 6.8
click at [452, 7] on div "VTT Creator" at bounding box center [242, 6] width 484 height 12
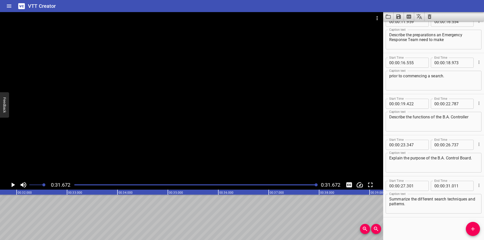
click at [451, 7] on div "VTT Creator" at bounding box center [242, 6] width 484 height 12
click at [202, 139] on div at bounding box center [191, 96] width 383 height 168
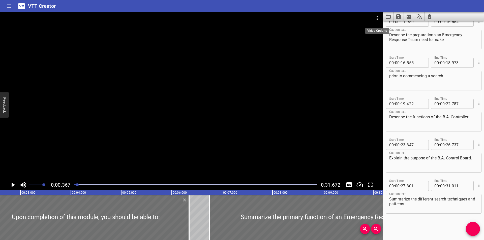
click at [374, 19] on icon "Video Options" at bounding box center [377, 18] width 6 height 6
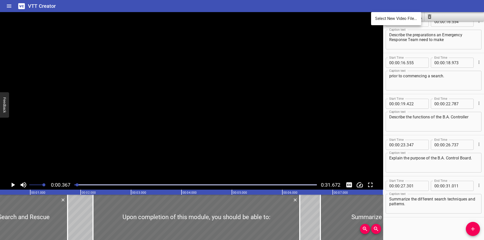
scroll to position [0, 18]
click at [386, 20] on li "Select New Video File..." at bounding box center [396, 18] width 50 height 9
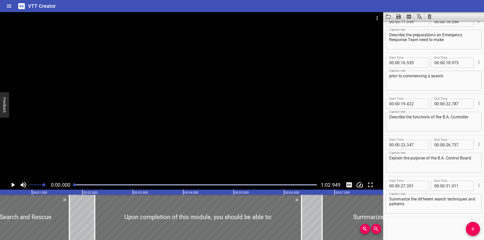
scroll to position [0, 0]
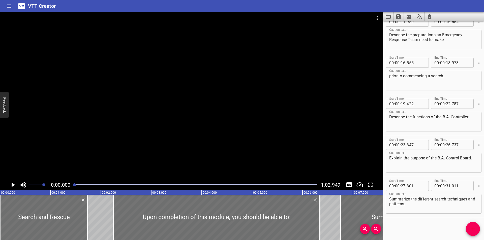
click at [237, 118] on div at bounding box center [191, 96] width 383 height 168
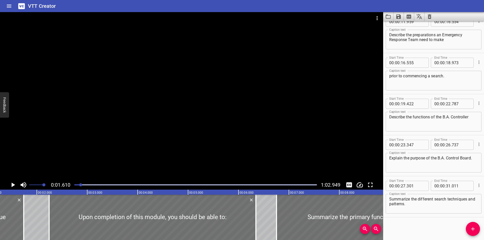
scroll to position [0, 81]
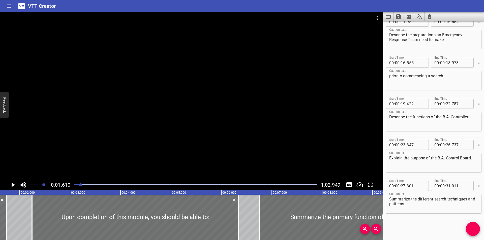
drag, startPoint x: 215, startPoint y: 55, endPoint x: 222, endPoint y: 57, distance: 6.7
click at [220, 56] on div at bounding box center [191, 96] width 383 height 168
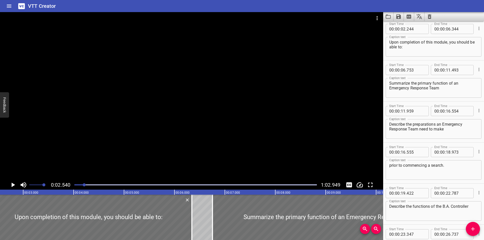
scroll to position [41, 0]
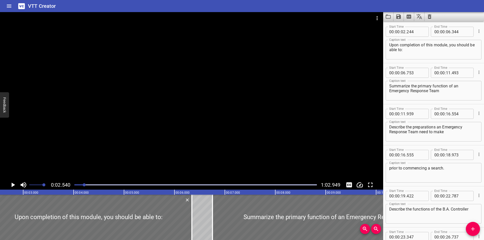
drag, startPoint x: 80, startPoint y: 185, endPoint x: 77, endPoint y: 185, distance: 2.8
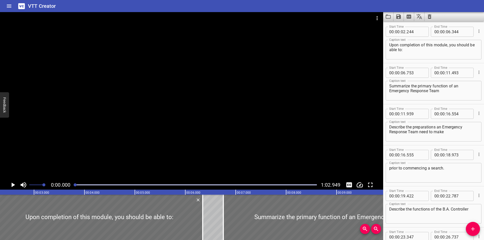
click at [75, 185] on div at bounding box center [75, 184] width 3 height 3
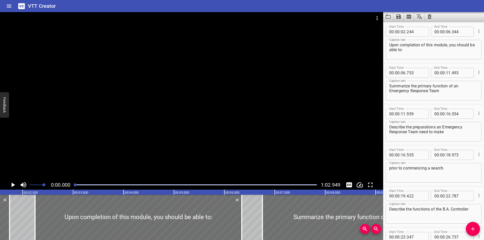
click at [74, 185] on div at bounding box center [75, 184] width 3 height 3
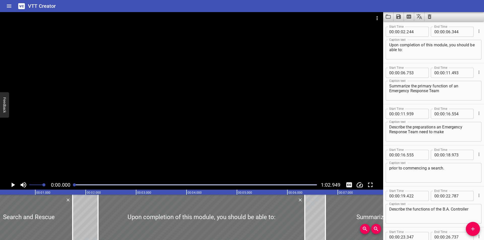
scroll to position [0, 0]
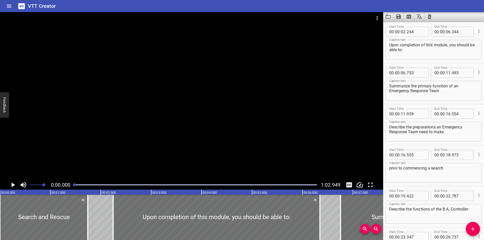
click at [410, 188] on div "Start Time 00 : 00 : 19 . 422 Start Time End Time 00 : 00 : 22 . 787 End Time C…" at bounding box center [433, 206] width 101 height 41
click at [284, 148] on div at bounding box center [191, 96] width 383 height 168
click at [161, 127] on div at bounding box center [191, 96] width 383 height 168
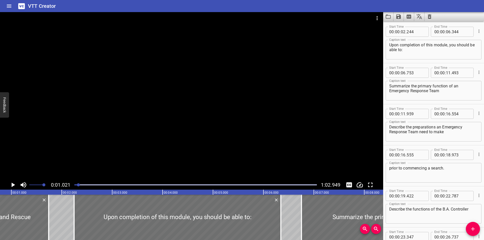
scroll to position [0, 51]
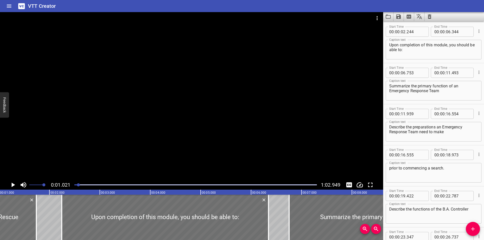
click at [290, 89] on div at bounding box center [191, 96] width 383 height 168
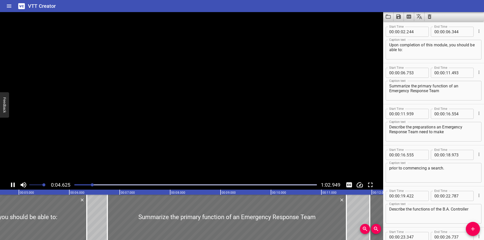
scroll to position [0, 247]
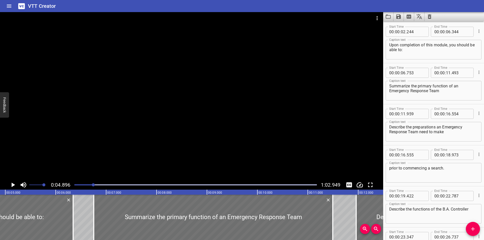
drag, startPoint x: 83, startPoint y: 185, endPoint x: 77, endPoint y: 184, distance: 6.1
click at [77, 184] on div at bounding box center [195, 184] width 248 height 7
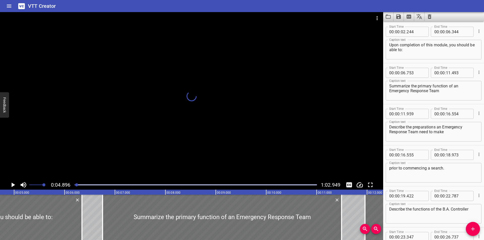
click at [76, 184] on div at bounding box center [76, 184] width 3 height 3
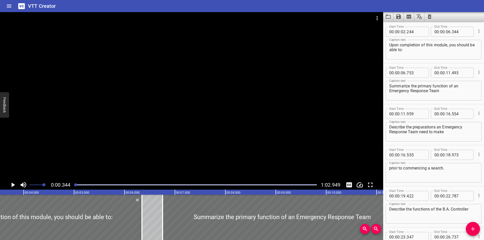
click at [76, 184] on div at bounding box center [75, 184] width 3 height 3
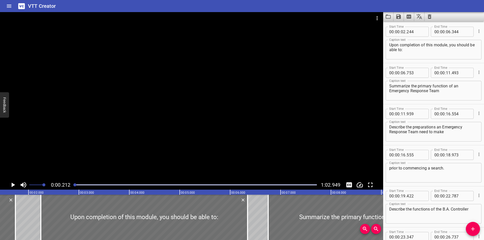
click at [75, 184] on div at bounding box center [74, 184] width 3 height 3
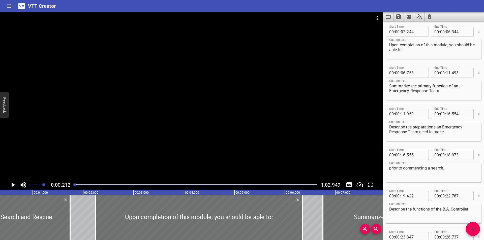
click at [75, 184] on div at bounding box center [74, 184] width 3 height 3
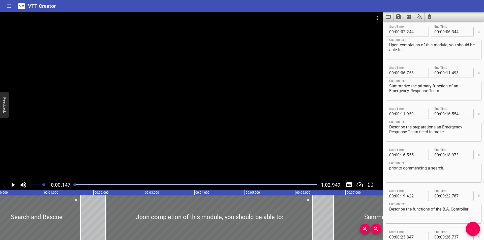
click at [75, 184] on div at bounding box center [74, 184] width 3 height 3
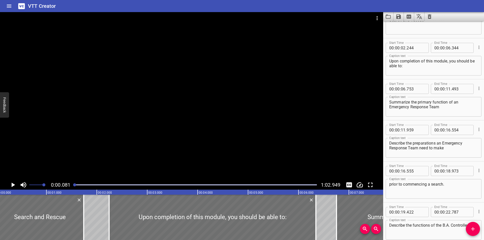
scroll to position [0, 0]
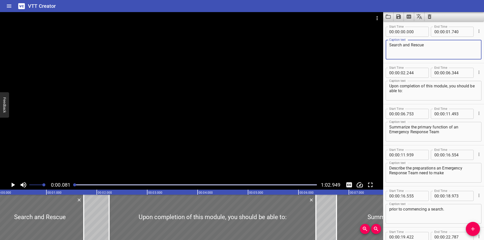
click at [419, 49] on textarea "Search and Rescue" at bounding box center [433, 50] width 89 height 14
paste textarea "• The search and rescue team may have to work in a hot smoke-filled environment…"
click at [397, 45] on textarea "• The search and rescue team may have to work in a hot smoke-filled environment…" at bounding box center [433, 50] width 89 height 14
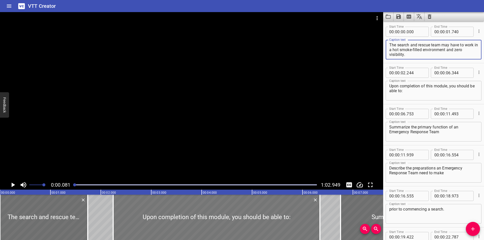
type textarea "The search and rescue team may have to work in a hot smoke-filled environment a…"
drag, startPoint x: 170, startPoint y: 225, endPoint x: 179, endPoint y: 220, distance: 9.9
click at [179, 221] on div at bounding box center [220, 217] width 207 height 45
type input "464"
type input "564"
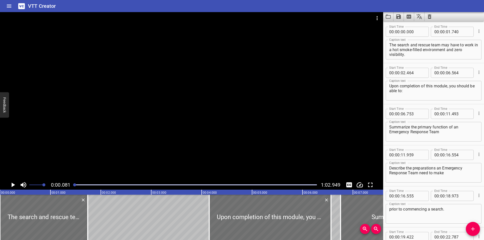
drag, startPoint x: 122, startPoint y: 221, endPoint x: 227, endPoint y: 218, distance: 104.9
click at [212, 219] on div at bounding box center [209, 217] width 5 height 45
type input "04"
type input "844"
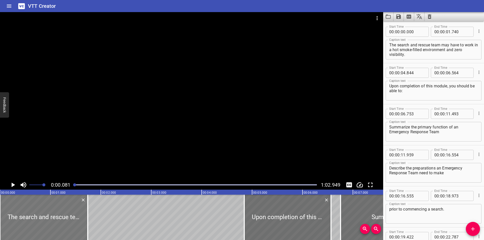
drag, startPoint x: 42, startPoint y: 217, endPoint x: 37, endPoint y: 212, distance: 6.8
click at [36, 216] on div at bounding box center [44, 217] width 88 height 45
click at [35, 216] on div at bounding box center [44, 217] width 88 height 45
click at [92, 149] on div at bounding box center [191, 96] width 383 height 168
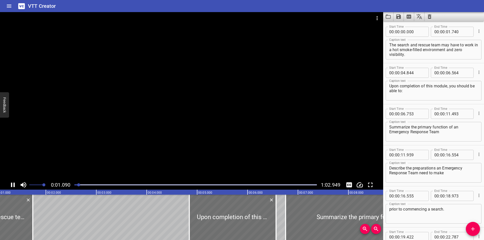
click at [97, 142] on div at bounding box center [191, 96] width 383 height 168
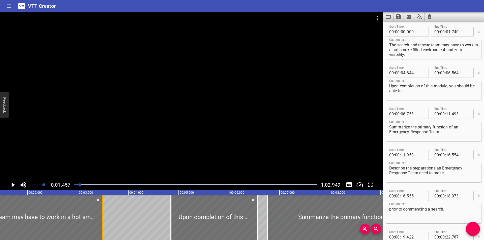
drag, startPoint x: 12, startPoint y: 219, endPoint x: 101, endPoint y: 225, distance: 88.4
click at [101, 225] on div at bounding box center [102, 217] width 5 height 45
type input "03"
type input "490"
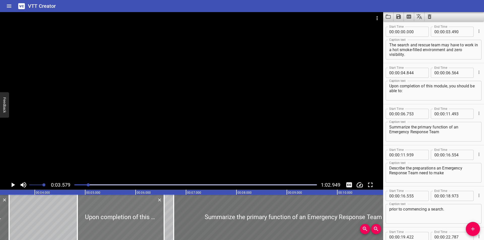
scroll to position [0, 180]
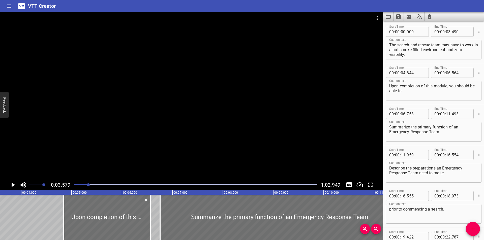
click at [85, 183] on div at bounding box center [195, 184] width 248 height 7
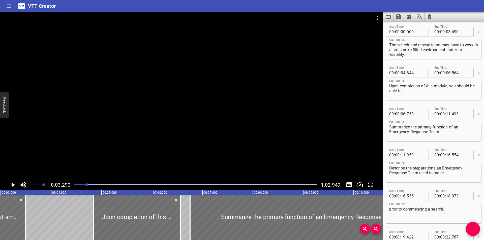
scroll to position [0, 166]
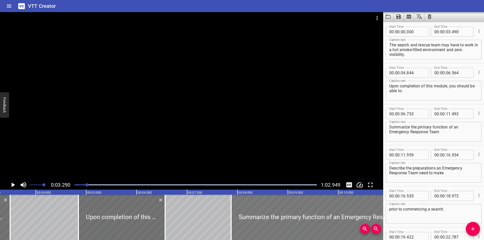
drag, startPoint x: 173, startPoint y: 224, endPoint x: 363, endPoint y: 222, distance: 190.0
click at [234, 222] on div at bounding box center [231, 217] width 5 height 45
type input "10"
type input "443"
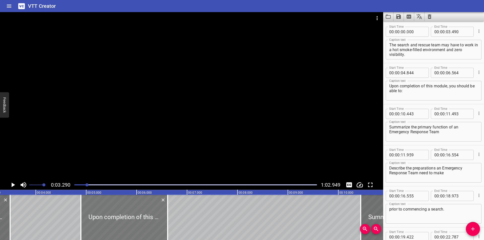
drag, startPoint x: 140, startPoint y: 212, endPoint x: 270, endPoint y: 214, distance: 130.3
click at [168, 214] on div at bounding box center [124, 217] width 87 height 45
type input "07"
type input "459"
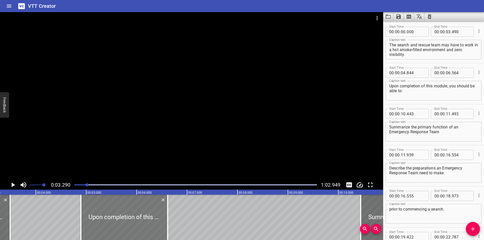
type input "09"
type input "179"
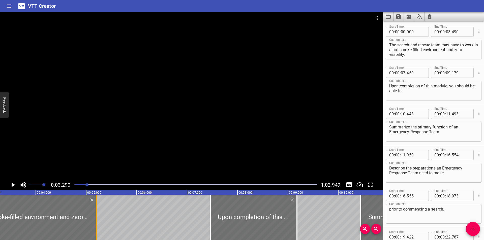
drag, startPoint x: 10, startPoint y: 226, endPoint x: 102, endPoint y: 224, distance: 91.5
click at [97, 224] on div at bounding box center [96, 217] width 1 height 45
type input "05"
type input "305"
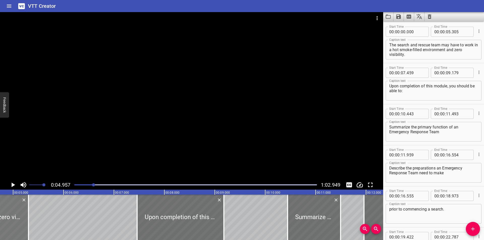
scroll to position [0, 233]
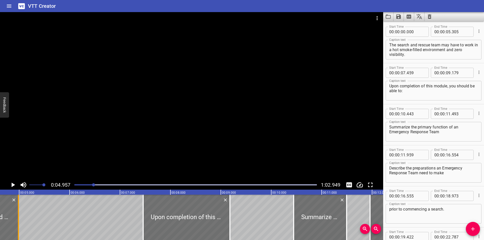
drag, startPoint x: 31, startPoint y: 221, endPoint x: 18, endPoint y: 222, distance: 12.6
click at [18, 222] on div at bounding box center [18, 217] width 1 height 45
type input "04"
type input "985"
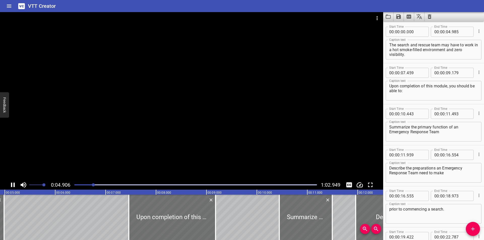
scroll to position [0, 256]
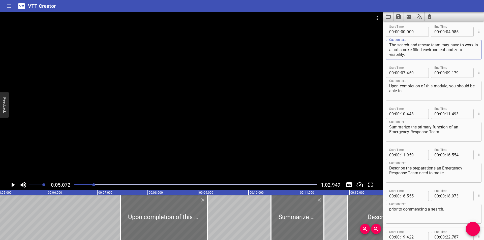
drag, startPoint x: 450, startPoint y: 53, endPoint x: 452, endPoint y: 51, distance: 3.2
click at [452, 51] on textarea "The search and rescue team may have to work in a hot smoke-filled environment a…" at bounding box center [433, 50] width 89 height 14
type textarea "The search and rescue team may have to work in a hot smoke-filled environment"
click at [471, 228] on icon "Add Cue" at bounding box center [473, 229] width 6 height 6
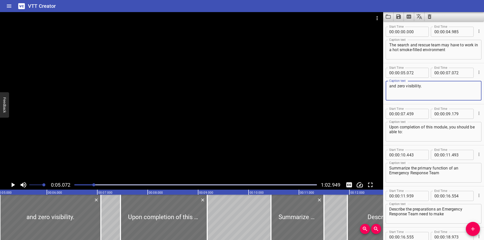
type textarea "and zero visibility."
click at [84, 185] on div at bounding box center [195, 184] width 248 height 7
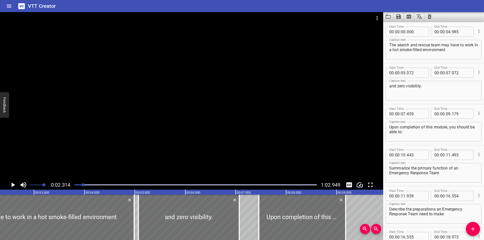
scroll to position [0, 117]
click at [158, 137] on div at bounding box center [191, 96] width 383 height 168
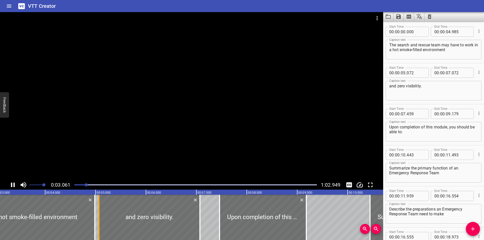
scroll to position [0, 158]
click at [78, 183] on div at bounding box center [195, 184] width 248 height 7
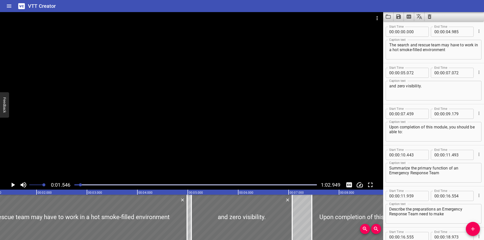
scroll to position [0, 78]
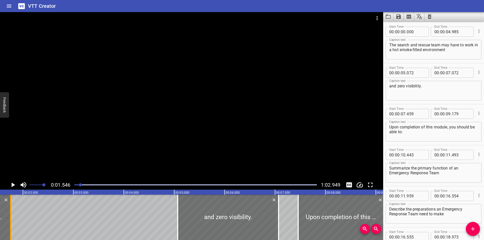
drag, startPoint x: 172, startPoint y: 220, endPoint x: 9, endPoint y: 224, distance: 162.8
click at [9, 224] on div at bounding box center [10, 217] width 5 height 45
type input "01"
type input "755"
drag, startPoint x: 458, startPoint y: 51, endPoint x: 448, endPoint y: 47, distance: 10.5
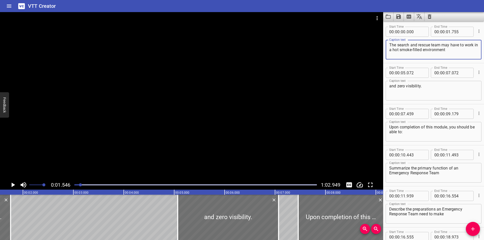
click at [451, 49] on textarea "The search and rescue team may have to work in a hot smoke-filled environment" at bounding box center [433, 50] width 89 height 14
click at [449, 48] on textarea "The search and rescue team may have to work in a hot smoke-filled environment" at bounding box center [433, 50] width 89 height 14
click at [456, 51] on textarea "The search and rescue team may have to work in a hot smoke-filled environment" at bounding box center [433, 50] width 89 height 14
drag, startPoint x: 459, startPoint y: 52, endPoint x: 443, endPoint y: 46, distance: 16.4
click at [443, 46] on textarea "The search and rescue team may have to work in a hot smoke-filled environment" at bounding box center [433, 50] width 89 height 14
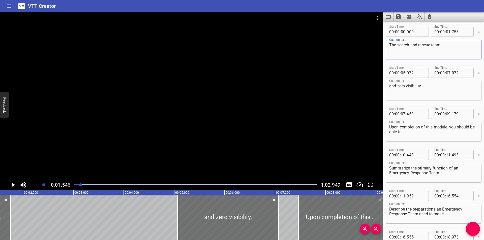
type textarea "The search and rescue team"
click at [389, 87] on textarea "and zero visibility." at bounding box center [433, 91] width 89 height 14
paste textarea "may have to work in a hot smoke-filled environment"
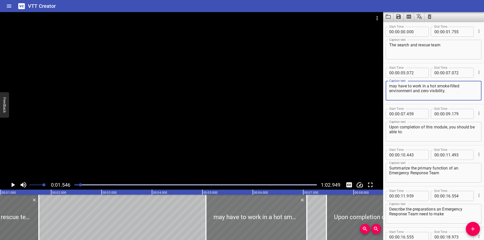
scroll to position [0, 44]
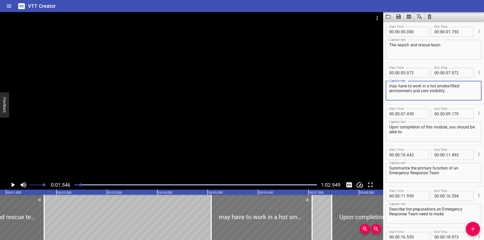
type textarea "may have to work in a hot smoke-filled environment and zero visibility."
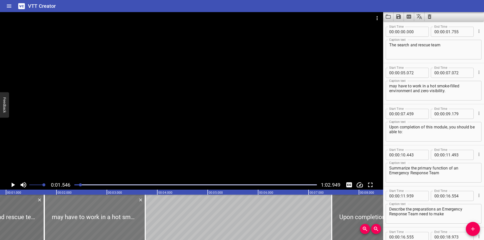
drag, startPoint x: 232, startPoint y: 215, endPoint x: 69, endPoint y: 221, distance: 163.4
click at [65, 222] on div at bounding box center [94, 217] width 101 height 45
type input "01"
type input "757"
type input "03"
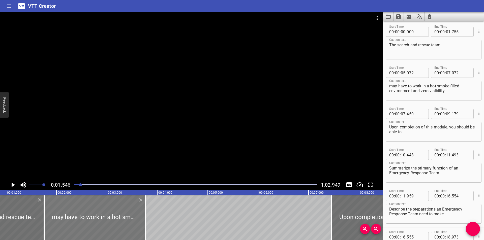
type input "757"
click at [418, 74] on input "number" at bounding box center [415, 73] width 18 height 10
type input "756"
click at [268, 83] on div at bounding box center [191, 96] width 383 height 168
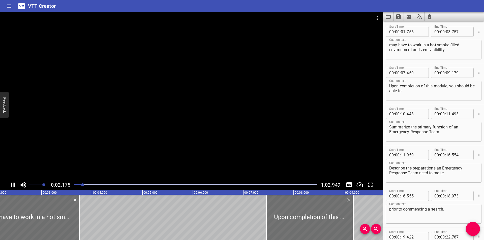
scroll to position [0, 119]
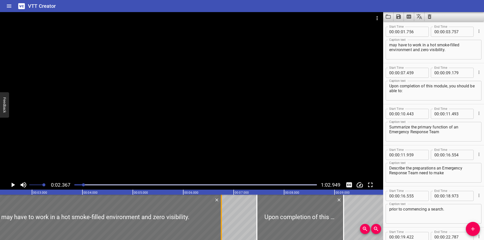
drag, startPoint x: 70, startPoint y: 221, endPoint x: 221, endPoint y: 228, distance: 151.4
click at [221, 228] on div at bounding box center [221, 217] width 1 height 45
type input "06"
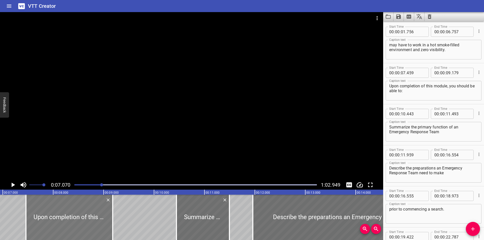
scroll to position [0, 356]
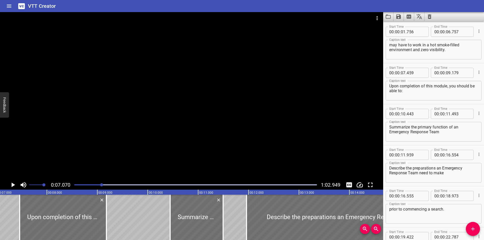
click at [415, 96] on textarea "Upon completion of this module, you should be able to:" at bounding box center [433, 91] width 89 height 14
paste textarea "They should shuffle, not walk."
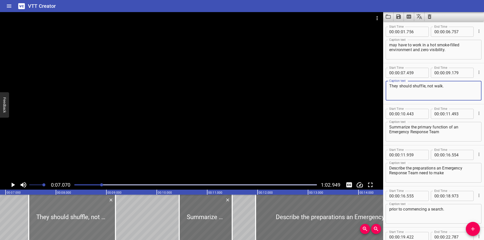
scroll to position [0, 306]
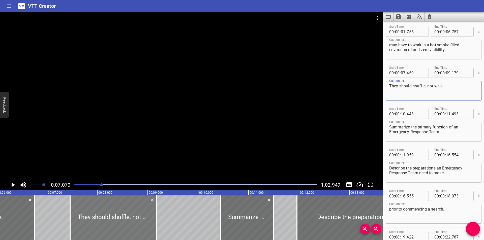
type textarea "They should shuffle, not walk."
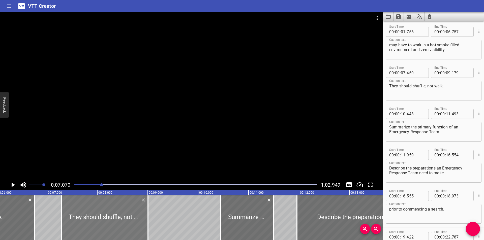
drag, startPoint x: 107, startPoint y: 219, endPoint x: 98, endPoint y: 219, distance: 8.8
click at [98, 219] on div at bounding box center [104, 217] width 87 height 45
type input "284"
click at [150, 133] on div at bounding box center [191, 96] width 383 height 168
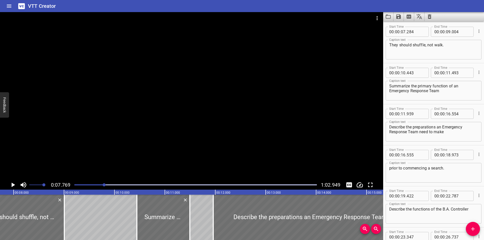
scroll to position [0, 392]
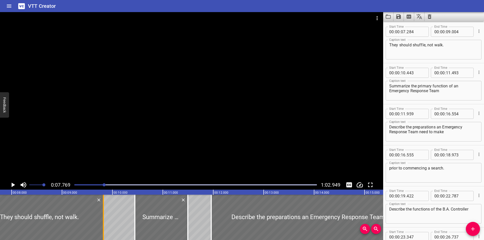
drag, startPoint x: 64, startPoint y: 218, endPoint x: 105, endPoint y: 221, distance: 41.2
click at [105, 221] on div at bounding box center [103, 217] width 5 height 45
type input "819"
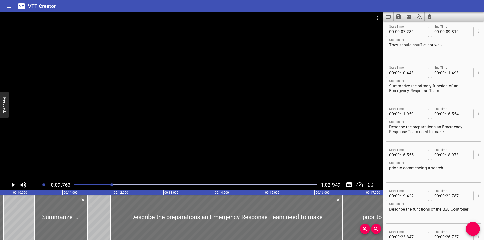
scroll to position [0, 492]
click at [83, 199] on icon "Delete" at bounding box center [82, 200] width 3 height 3
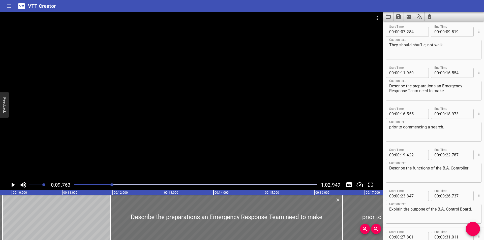
click at [430, 186] on div "Start Time 00 : 00 : 19 . 422 Start Time End Time 00 : 00 : 22 . 787 End Time C…" at bounding box center [433, 165] width 101 height 41
click at [196, 139] on div at bounding box center [191, 96] width 383 height 168
click at [221, 128] on div at bounding box center [191, 96] width 383 height 168
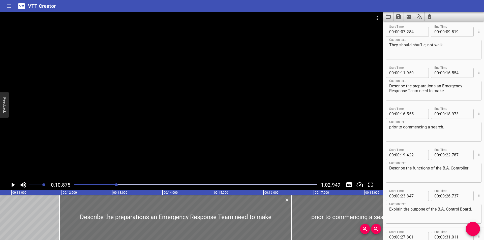
scroll to position [0, 548]
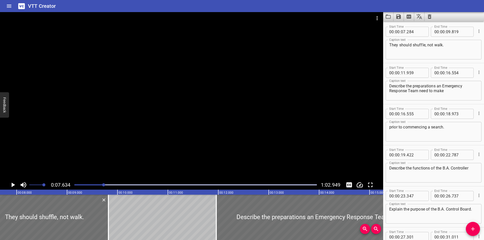
scroll to position [0, 385]
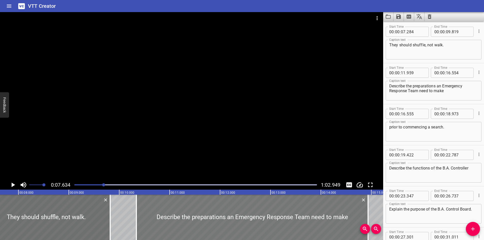
drag, startPoint x: 271, startPoint y: 213, endPoint x: 183, endPoint y: 215, distance: 88.0
click at [182, 215] on div at bounding box center [252, 217] width 232 height 45
type input "10"
type input "209"
type input "14"
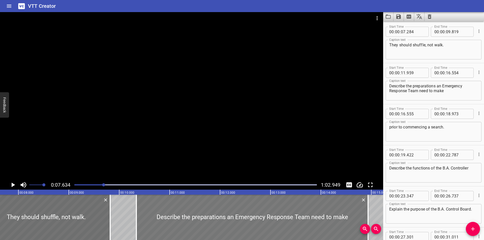
type input "804"
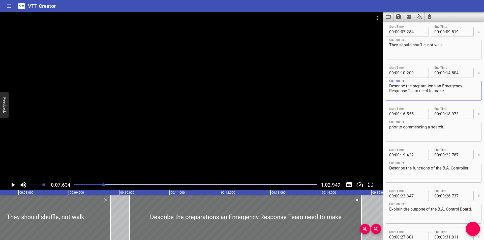
click at [427, 92] on textarea "Describe the preparations an Emergency Response Team need to make" at bounding box center [433, 91] width 89 height 14
paste textarea "• The weight of the body should be placed on the back foot until the advancing …"
click at [398, 84] on textarea "• The weight of the body should be placed on the back foot until the advancing …" at bounding box center [433, 91] width 89 height 14
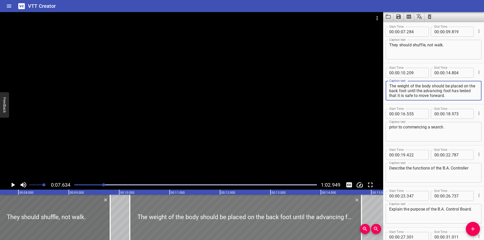
type textarea "The weight of the body should be placed on the back foot until the advancing fo…"
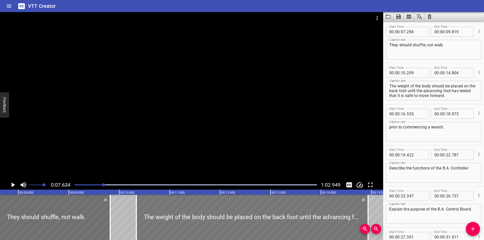
drag, startPoint x: 181, startPoint y: 209, endPoint x: 185, endPoint y: 210, distance: 4.2
click at [185, 210] on div at bounding box center [252, 217] width 232 height 45
type input "339"
type input "934"
click at [217, 126] on div at bounding box center [191, 96] width 383 height 168
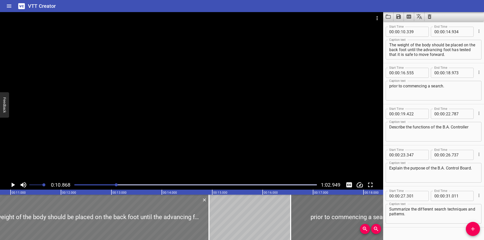
scroll to position [0, 548]
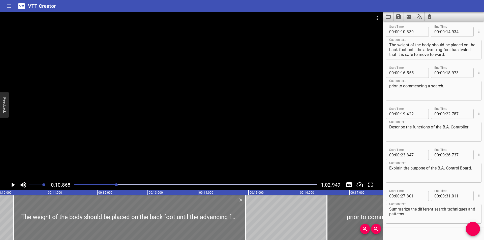
type input "284"
type input "879"
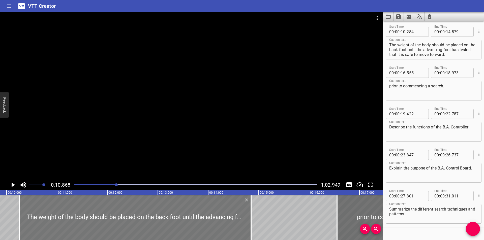
drag, startPoint x: 78, startPoint y: 217, endPoint x: 66, endPoint y: 218, distance: 12.9
click at [66, 218] on div at bounding box center [135, 217] width 232 height 45
type input "254"
type input "849"
click at [122, 144] on div at bounding box center [191, 96] width 383 height 168
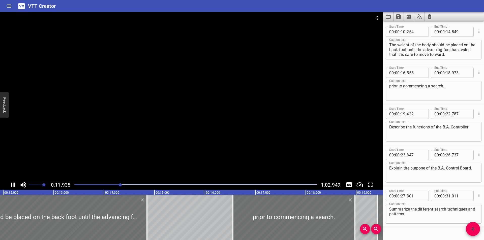
scroll to position [0, 615]
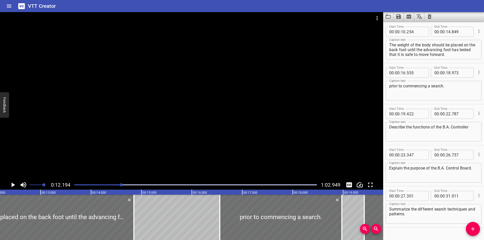
click at [396, 187] on div "Start Time 00 : 00 : 27 . 301 Start Time End Time 00 : 00 : 31 . 011 End Time C…" at bounding box center [433, 206] width 101 height 41
click at [199, 121] on div at bounding box center [191, 96] width 383 height 168
click at [204, 139] on div at bounding box center [191, 96] width 383 height 168
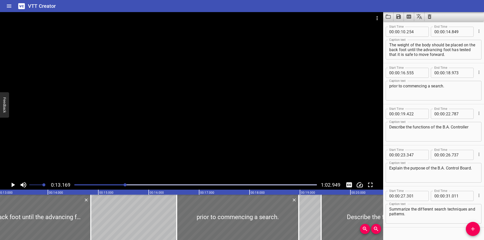
scroll to position [0, 664]
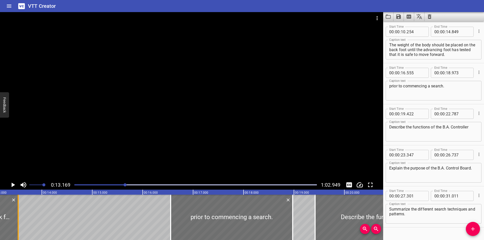
drag, startPoint x: 86, startPoint y: 224, endPoint x: 19, endPoint y: 220, distance: 67.2
click at [19, 220] on div at bounding box center [18, 217] width 5 height 45
type input "13"
click at [19, 220] on div at bounding box center [18, 217] width 5 height 45
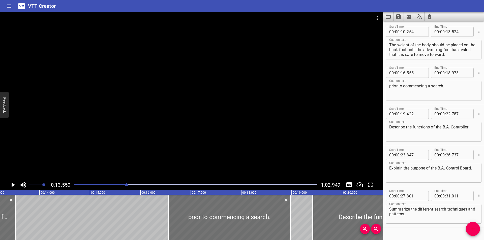
scroll to position [0, 649]
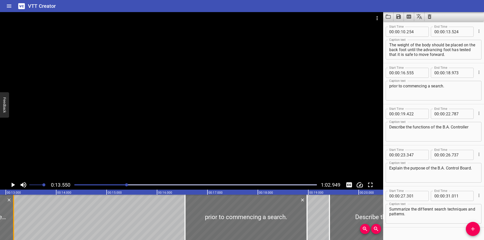
drag, startPoint x: 33, startPoint y: 223, endPoint x: 15, endPoint y: 223, distance: 18.7
click at [15, 223] on div at bounding box center [13, 217] width 5 height 45
type input "154"
click at [405, 184] on div "Caption text Explain the purpose of the B.A. Control Board. Caption text" at bounding box center [434, 172] width 96 height 23
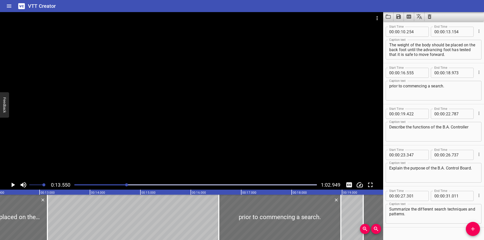
click at [119, 183] on div at bounding box center [195, 184] width 248 height 7
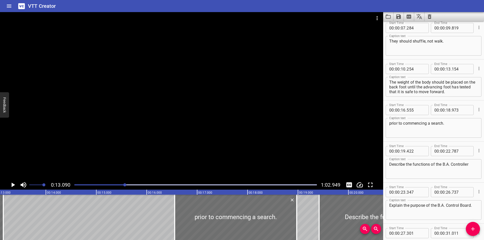
scroll to position [73, 0]
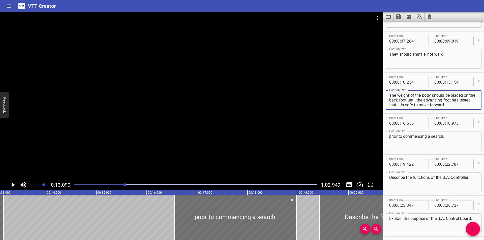
drag, startPoint x: 414, startPoint y: 100, endPoint x: 501, endPoint y: 134, distance: 93.5
click at [484, 134] on html "VTT Creator Caption Editor Batch Transcribe Login Sign Up Privacy Contact 0:13.…" at bounding box center [242, 120] width 484 height 240
type textarea "The weight of the body should be placed on the back foot"
click at [476, 232] on button "Add Cue" at bounding box center [473, 229] width 14 height 14
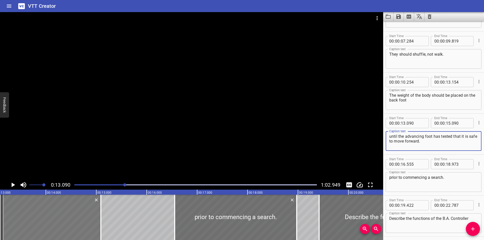
type textarea "until the advancing foot has tested that it is safe to move forward."
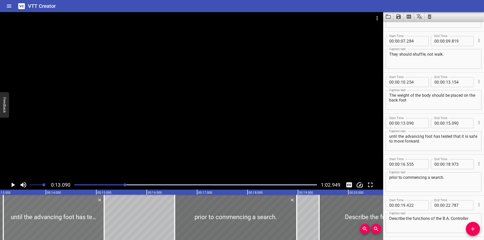
drag, startPoint x: 50, startPoint y: 205, endPoint x: 55, endPoint y: 207, distance: 5.0
click at [53, 207] on div at bounding box center [53, 217] width 101 height 45
type input "155"
click at [418, 125] on input "number" at bounding box center [415, 123] width 18 height 10
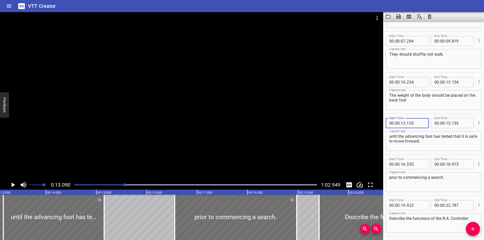
type input "155"
click at [176, 149] on div at bounding box center [191, 96] width 383 height 168
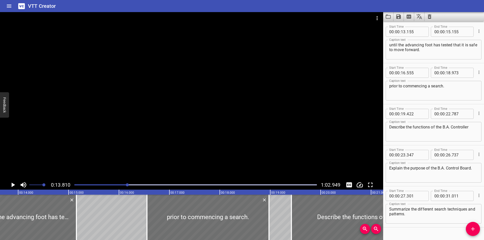
scroll to position [0, 696]
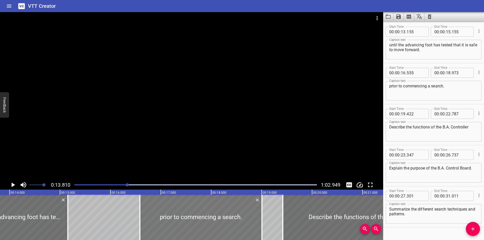
drag, startPoint x: 142, startPoint y: 212, endPoint x: 166, endPoint y: 214, distance: 24.0
click at [165, 213] on div at bounding box center [201, 217] width 122 height 45
type input "17"
type input "040"
type input "19"
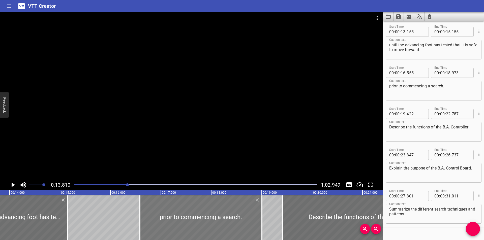
type input "458"
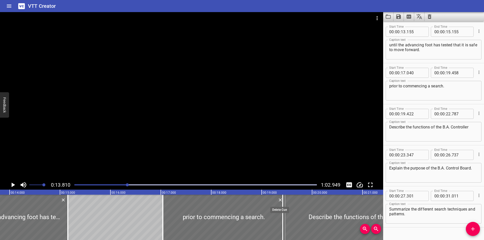
click at [279, 201] on icon "Delete" at bounding box center [280, 200] width 5 height 5
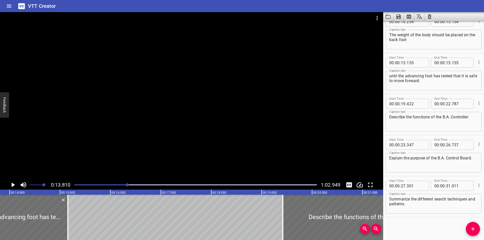
scroll to position [133, 0]
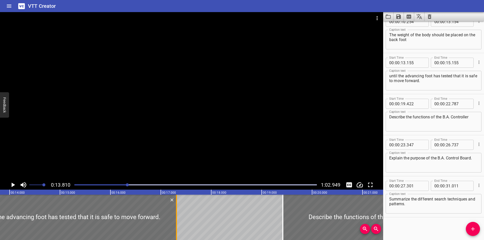
drag, startPoint x: 70, startPoint y: 214, endPoint x: 178, endPoint y: 218, distance: 108.7
click at [178, 218] on div at bounding box center [176, 217] width 5 height 45
type input "17"
type input "310"
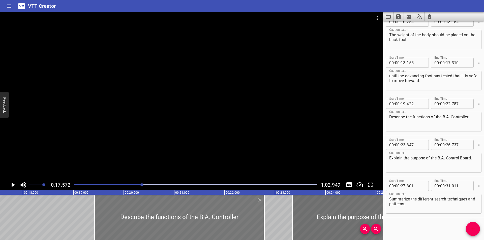
scroll to position [0, 886]
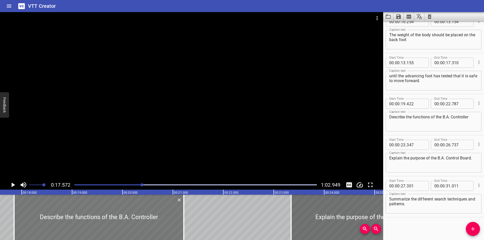
drag, startPoint x: 150, startPoint y: 220, endPoint x: 71, endPoint y: 223, distance: 79.2
click at [71, 223] on div at bounding box center [99, 217] width 170 height 45
type input "17"
type input "852"
type input "21"
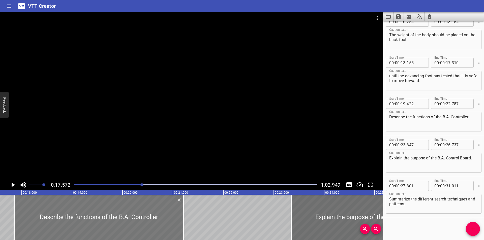
type input "217"
click at [427, 120] on textarea "Describe the functions of the B.A. Controller" at bounding box center [433, 122] width 89 height 14
paste textarea "• It may be an advantage to proceed on hands and knees; this reduces exposure t…"
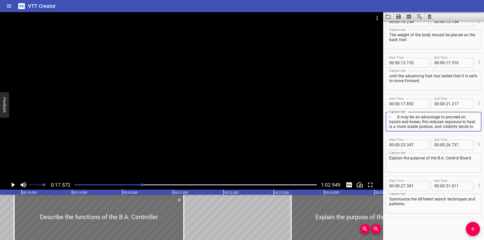
scroll to position [5, 0]
click at [160, 139] on div at bounding box center [191, 96] width 383 height 168
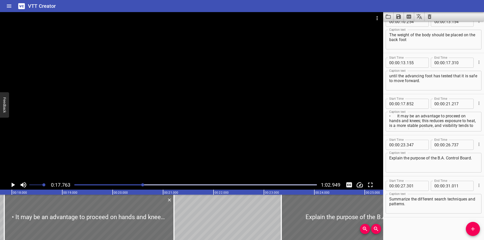
scroll to position [0, 0]
click at [397, 117] on textarea "• It may be an advantage to proceed on hands and knees; this reduces exposure t…" at bounding box center [433, 122] width 89 height 14
type textarea "It may be an advantage to proceed on hands and knees; this reduces exposure to …"
click at [225, 85] on div at bounding box center [191, 96] width 383 height 168
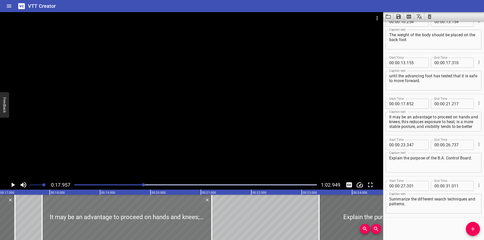
scroll to position [0, 855]
drag, startPoint x: 107, startPoint y: 213, endPoint x: 104, endPoint y: 213, distance: 2.6
click at [104, 213] on div at bounding box center [128, 217] width 170 height 45
type input "802"
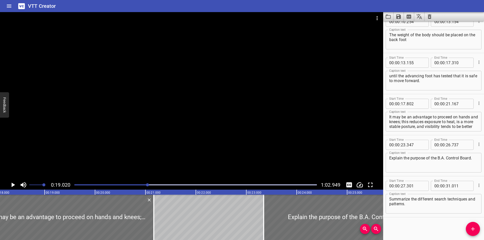
click at [146, 143] on div at bounding box center [191, 96] width 383 height 168
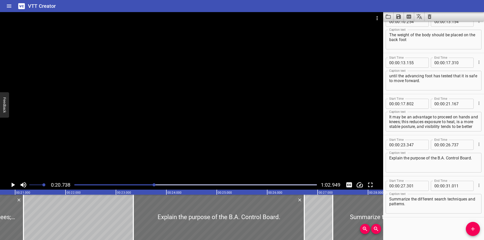
scroll to position [0, 1045]
drag, startPoint x: 23, startPoint y: 227, endPoint x: 31, endPoint y: 227, distance: 8.1
click at [25, 227] on div at bounding box center [22, 217] width 5 height 45
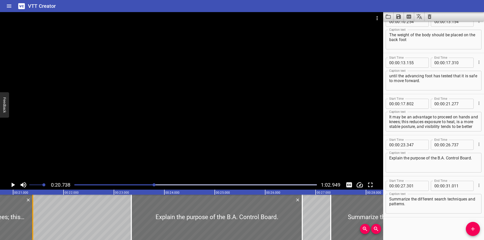
drag, startPoint x: 31, startPoint y: 227, endPoint x: 35, endPoint y: 227, distance: 4.4
click at [35, 227] on div at bounding box center [32, 217] width 5 height 45
type input "392"
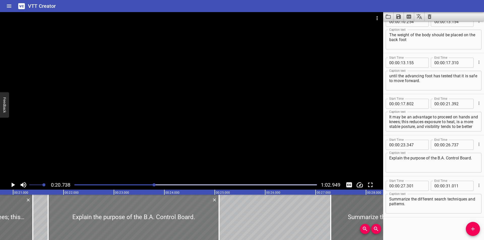
drag, startPoint x: 224, startPoint y: 225, endPoint x: 137, endPoint y: 224, distance: 86.2
click at [136, 224] on div at bounding box center [133, 217] width 171 height 45
type input "21"
type input "617"
type input "25"
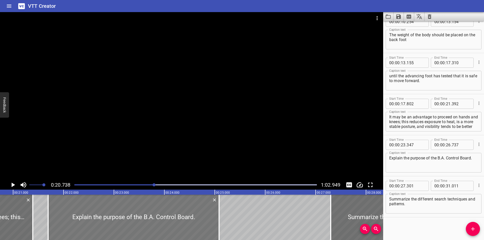
type input "007"
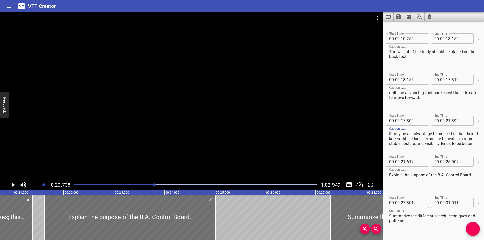
scroll to position [5, 0]
drag, startPoint x: 410, startPoint y: 139, endPoint x: 509, endPoint y: 170, distance: 103.7
click at [484, 170] on html "VTT Creator Caption Editor Batch Transcribe Login Sign Up Privacy Contact 0:20.…" at bounding box center [242, 120] width 484 height 240
type textarea "It may be an advantage to proceed on hands and knees;"
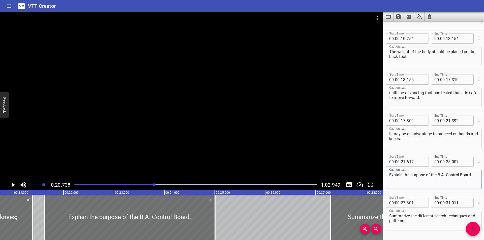
click at [420, 179] on textarea "Explain the purpose of the B.A. Control Board." at bounding box center [433, 180] width 89 height 14
paste textarea "this reduces exposure to heat, is a more stable posture, and visibility tends t…"
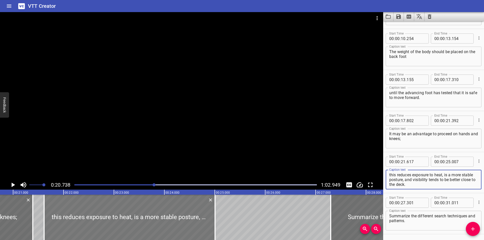
type textarea "this reduces exposure to heat, is a more stable posture, and visibility tends t…"
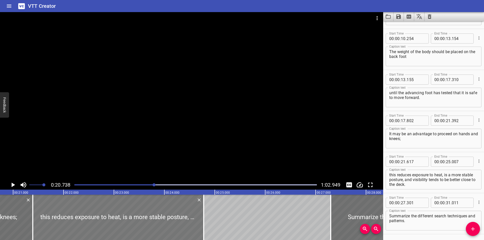
drag, startPoint x: 170, startPoint y: 215, endPoint x: 159, endPoint y: 215, distance: 10.6
click at [159, 215] on div at bounding box center [118, 217] width 171 height 45
type input "392"
type input "24"
type input "782"
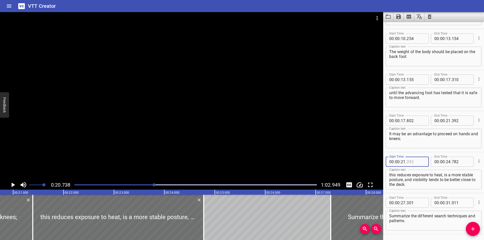
click at [412, 161] on input "number" at bounding box center [415, 162] width 18 height 10
type input "393"
click at [237, 144] on div at bounding box center [191, 96] width 383 height 168
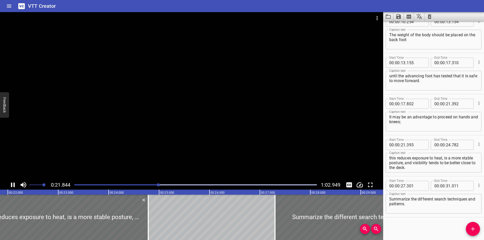
scroll to position [0, 1116]
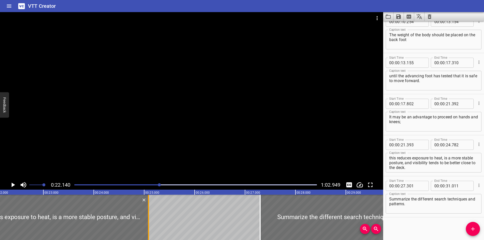
drag, startPoint x: 139, startPoint y: 219, endPoint x: 148, endPoint y: 222, distance: 9.6
click at [148, 222] on div at bounding box center [148, 217] width 1 height 45
type input "25"
click at [148, 222] on div at bounding box center [148, 217] width 1 height 45
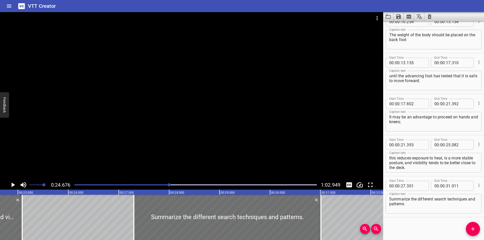
scroll to position [0, 1244]
click at [22, 228] on div at bounding box center [21, 217] width 5 height 45
type input "092"
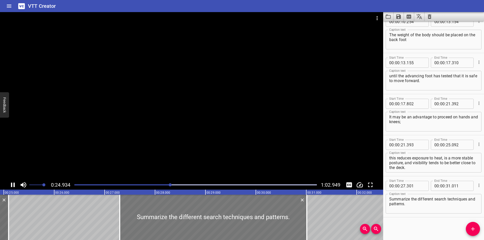
scroll to position [0, 1261]
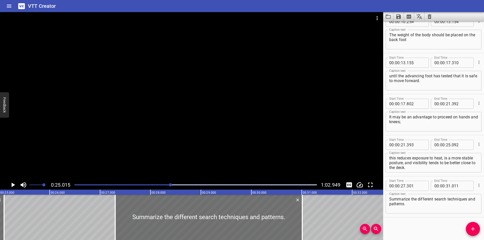
drag, startPoint x: 429, startPoint y: 168, endPoint x: 417, endPoint y: 166, distance: 11.8
click at [424, 167] on textarea "this reduces exposure to heat, is a more stable posture, and visibility tends t…" at bounding box center [433, 163] width 89 height 14
click at [420, 166] on textarea "this reduces exposure to heat, is a more stable posture, and visibility tends t…" at bounding box center [433, 163] width 89 height 14
drag, startPoint x: 417, startPoint y: 166, endPoint x: 411, endPoint y: 164, distance: 7.0
click at [412, 165] on textarea "this reduces exposure to heat, is a more stable posture, and visibility tends t…" at bounding box center [433, 163] width 89 height 14
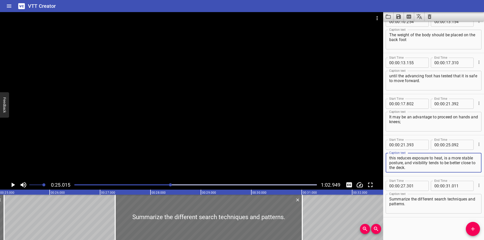
click at [411, 164] on textarea "this reduces exposure to heat, is a more stable posture, and visibility tends t…" at bounding box center [433, 163] width 89 height 14
click at [409, 164] on textarea "this reduces exposure to heat, is a more stable posture, and visibility tends t…" at bounding box center [433, 163] width 89 height 14
drag, startPoint x: 410, startPoint y: 166, endPoint x: 406, endPoint y: 164, distance: 4.6
click at [406, 164] on textarea "this reduces exposure to heat, is a more stable posture, and visibility tends t…" at bounding box center [433, 163] width 89 height 14
type textarea "this reduces exposure to heat, is a more stable posture,"
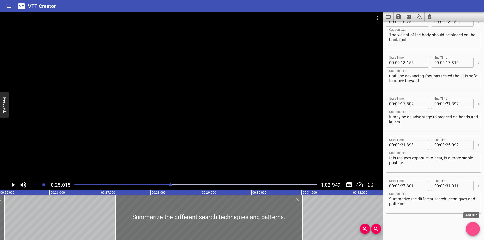
click at [472, 226] on icon "Add Cue" at bounding box center [473, 229] width 6 height 6
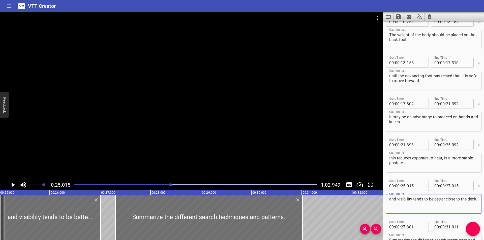
type textarea "and visibility tends to be better close to the deck."
click at [413, 187] on input "number" at bounding box center [415, 186] width 18 height 10
type input "093"
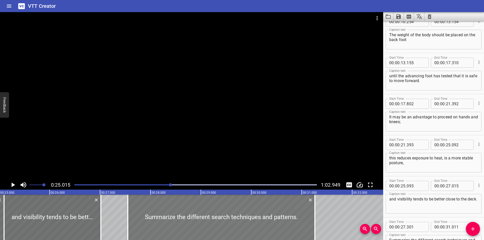
drag, startPoint x: 135, startPoint y: 211, endPoint x: 197, endPoint y: 220, distance: 63.3
click at [176, 216] on div at bounding box center [221, 217] width 187 height 45
type input "28"
type input "156"
type input "866"
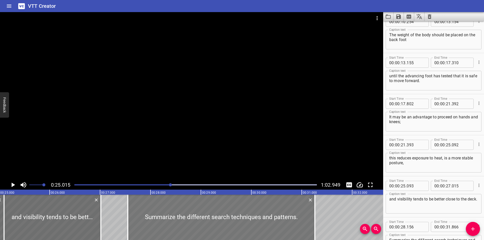
click at [194, 219] on div at bounding box center [221, 217] width 187 height 45
type input "416"
type input "32"
type input "126"
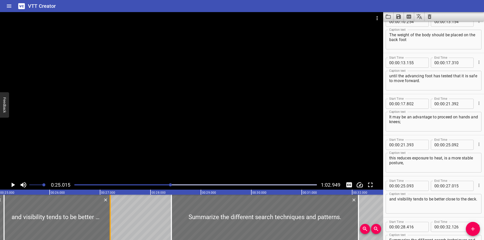
drag, startPoint x: 102, startPoint y: 226, endPoint x: 111, endPoint y: 227, distance: 9.4
click at [111, 227] on div at bounding box center [110, 217] width 5 height 45
type input "200"
click at [160, 143] on div at bounding box center [191, 96] width 383 height 168
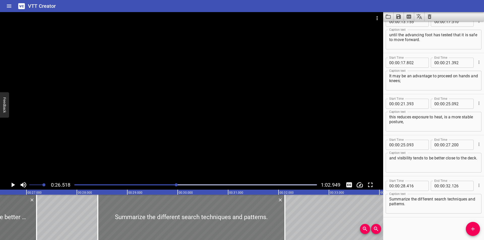
scroll to position [0, 1337]
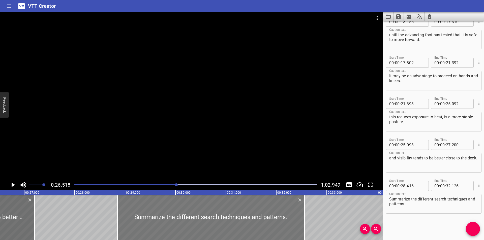
drag, startPoint x: 157, startPoint y: 209, endPoint x: 234, endPoint y: 216, distance: 77.5
click at [235, 216] on div at bounding box center [210, 217] width 187 height 45
type input "29"
type input "956"
type input "33"
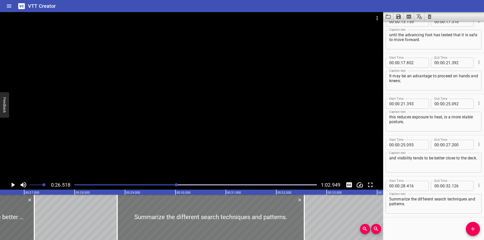
type input "666"
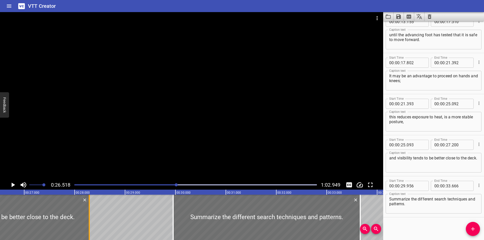
drag, startPoint x: 34, startPoint y: 232, endPoint x: 105, endPoint y: 230, distance: 70.6
click at [90, 231] on div at bounding box center [89, 217] width 1 height 45
type input "28"
click at [90, 230] on div at bounding box center [89, 217] width 1 height 45
click at [105, 230] on div at bounding box center [103, 217] width 5 height 45
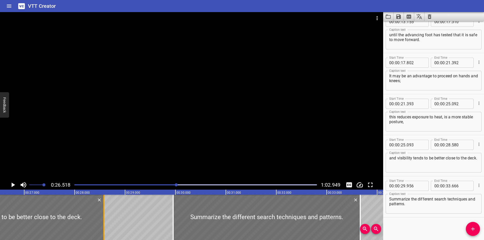
click at [105, 230] on div at bounding box center [103, 217] width 5 height 45
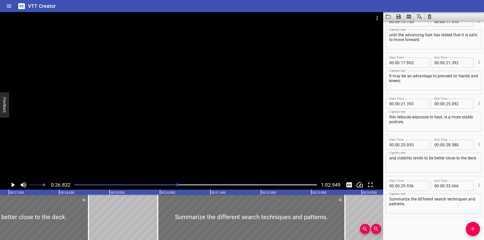
scroll to position [0, 1352]
click at [88, 230] on div at bounding box center [89, 217] width 5 height 45
type input "600"
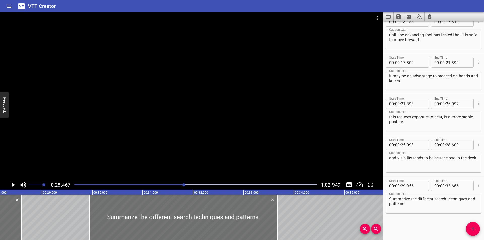
scroll to position [0, 1435]
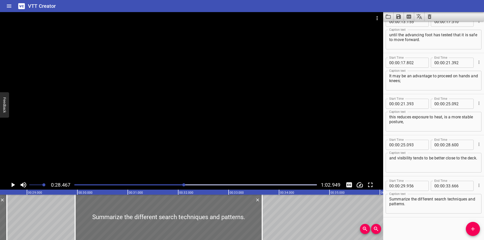
click at [404, 224] on div "Start Time 00 : 00 : 00 . 000 Start Time End Time 00 : 00 : 01 . 755 End Time C…" at bounding box center [433, 130] width 101 height 219
click at [420, 225] on div "Start Time 00 : 00 : 00 . 000 Start Time End Time 00 : 00 : 01 . 755 End Time C…" at bounding box center [433, 130] width 101 height 219
click at [407, 220] on div "Start Time 00 : 00 : 00 . 000 Start Time End Time 00 : 00 : 01 . 755 End Time C…" at bounding box center [433, 130] width 101 height 219
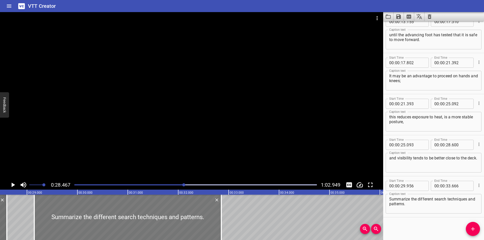
drag, startPoint x: 111, startPoint y: 221, endPoint x: 71, endPoint y: 215, distance: 41.2
click at [71, 215] on div at bounding box center [127, 217] width 187 height 45
type input "146"
type input "32"
type input "856"
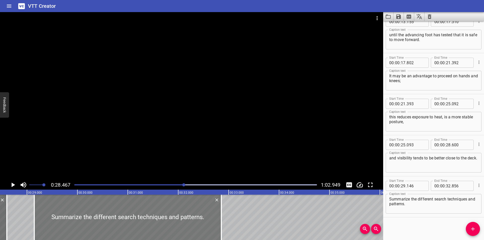
click at [71, 215] on div at bounding box center [127, 217] width 187 height 45
click at [119, 154] on div at bounding box center [191, 96] width 383 height 168
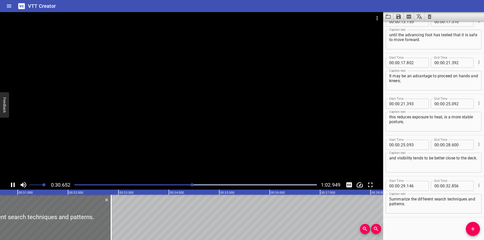
scroll to position [0, 1560]
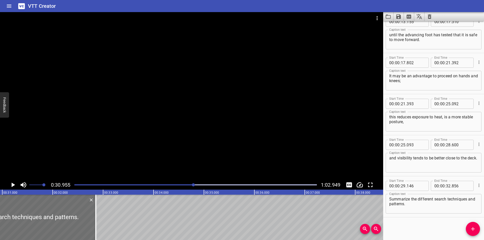
click at [175, 183] on div at bounding box center [195, 184] width 248 height 7
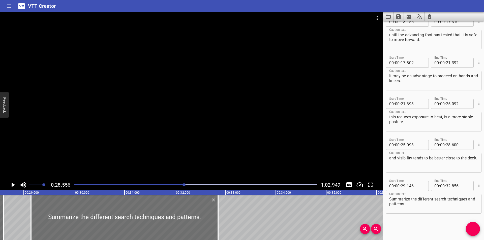
scroll to position [0, 1439]
click at [410, 203] on textarea "Summarize the different search techniques and patterns." at bounding box center [433, 204] width 89 height 14
paste textarea "• A free hand should be kept raised in front with the back of the hand uppermos…"
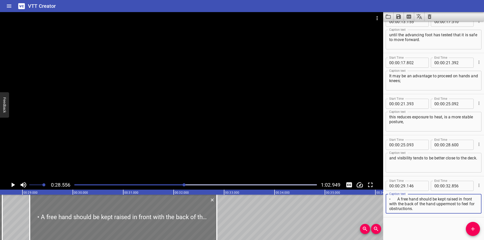
type textarea "• A free hand should be kept raised in front with the back of the hand uppermos…"
drag, startPoint x: 99, startPoint y: 211, endPoint x: 98, endPoint y: 215, distance: 4.5
click at [98, 215] on div at bounding box center [122, 217] width 187 height 45
type input "141"
type input "851"
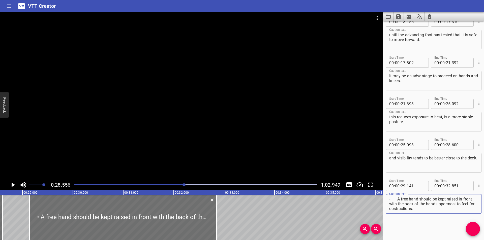
click at [398, 198] on textarea "• A free hand should be kept raised in front with the back of the hand uppermos…" at bounding box center [433, 204] width 89 height 14
type textarea "A free hand should be kept raised in front with the back of the hand uppermost …"
click at [236, 135] on div at bounding box center [191, 96] width 383 height 168
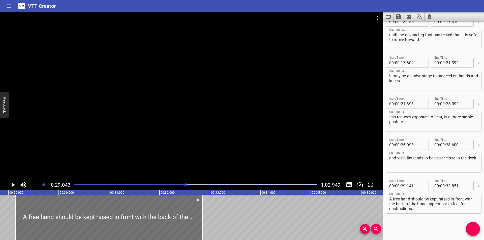
scroll to position [0, 1464]
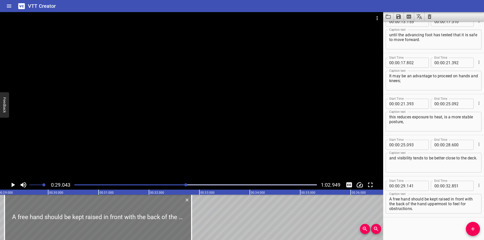
click at [142, 208] on div at bounding box center [98, 217] width 187 height 45
type input "131"
type input "841"
click at [142, 208] on div at bounding box center [98, 217] width 187 height 45
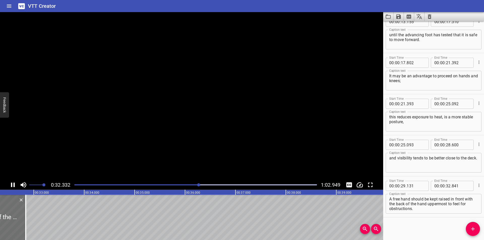
scroll to position [0, 1636]
click at [193, 184] on div "Play progress" at bounding box center [78, 184] width 242 height 1
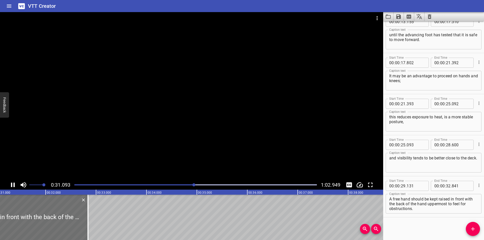
drag, startPoint x: 188, startPoint y: 184, endPoint x: 184, endPoint y: 184, distance: 3.5
click at [187, 184] on div at bounding box center [195, 184] width 248 height 7
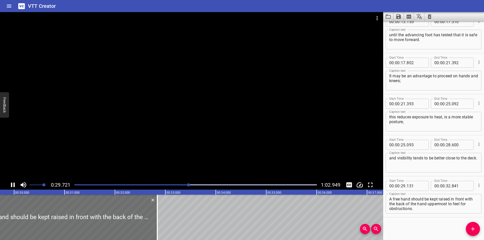
click at [179, 184] on div at bounding box center [195, 184] width 248 height 7
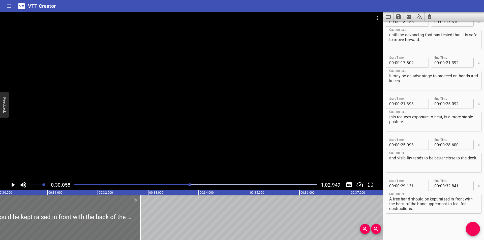
click at [179, 184] on div at bounding box center [195, 184] width 248 height 7
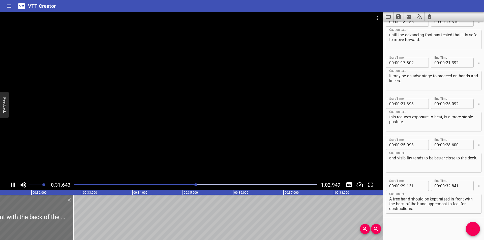
scroll to position [0, 1602]
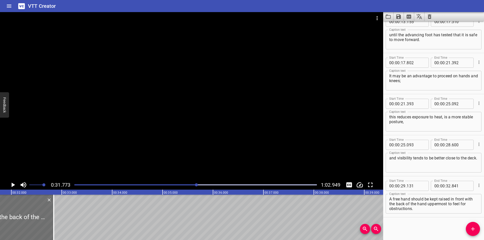
click at [165, 142] on div at bounding box center [191, 96] width 383 height 168
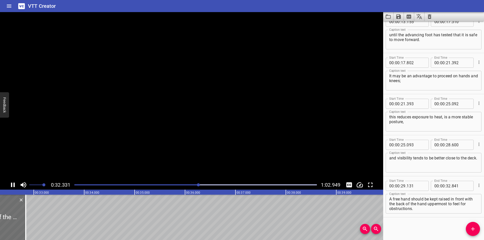
click at [165, 142] on video at bounding box center [191, 96] width 383 height 168
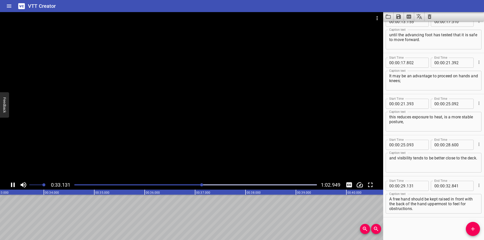
click at [163, 144] on div at bounding box center [191, 96] width 383 height 168
click at [188, 184] on div at bounding box center [195, 184] width 248 height 7
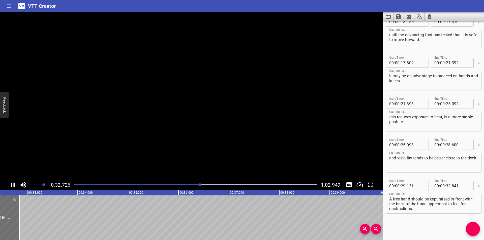
scroll to position [0, 1651]
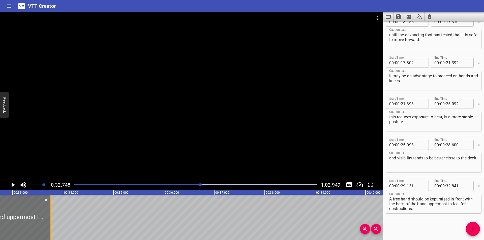
drag, startPoint x: 5, startPoint y: 229, endPoint x: 51, endPoint y: 226, distance: 46.2
click at [51, 226] on div at bounding box center [50, 217] width 5 height 45
type input "33"
type input "756"
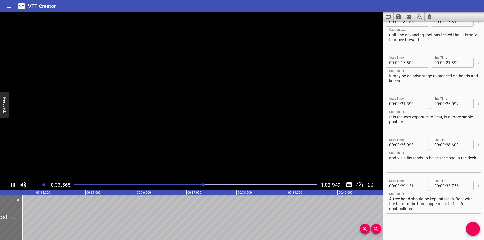
scroll to position [0, 1692]
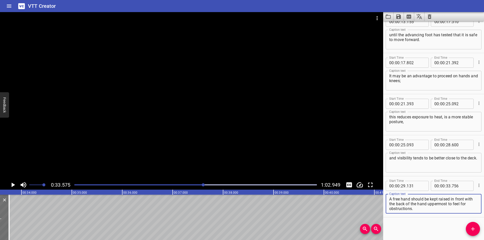
drag, startPoint x: 448, startPoint y: 204, endPoint x: 457, endPoint y: 217, distance: 16.0
click at [457, 217] on div "Start Time 00 : 00 : 29 . 131 Start Time End Time 00 : 00 : 33 . 756 End Time C…" at bounding box center [433, 196] width 101 height 41
type textarea "A free hand should be kept raised in front with the back of the hand uppermost"
click at [472, 226] on icon "Add Cue" at bounding box center [473, 229] width 6 height 6
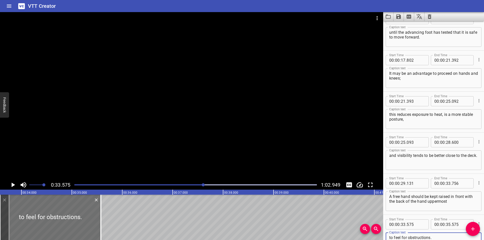
type textarea "to feel for obstructions."
click at [417, 224] on input "number" at bounding box center [415, 225] width 18 height 10
type input "757"
click at [258, 135] on div at bounding box center [191, 96] width 383 height 168
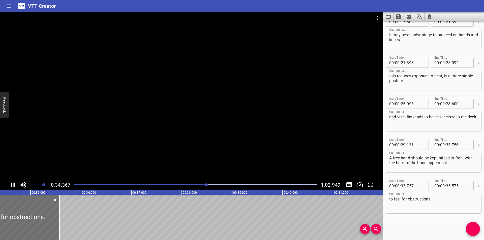
scroll to position [0, 1735]
drag, startPoint x: 58, startPoint y: 225, endPoint x: 73, endPoint y: 228, distance: 15.4
click at [73, 228] on div at bounding box center [73, 217] width 1 height 45
type input "875"
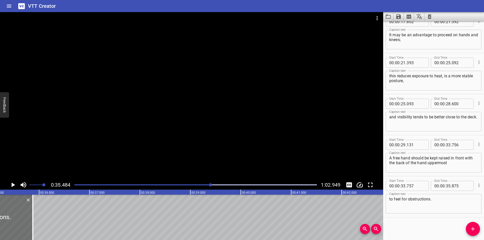
scroll to position [0, 1789]
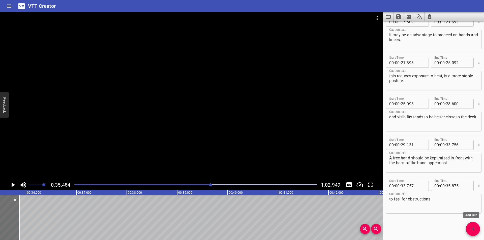
click at [469, 228] on span "Add Cue" at bounding box center [473, 229] width 14 height 6
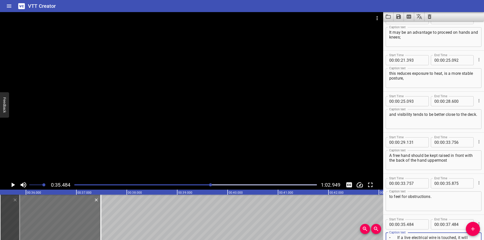
scroll to position [5, 0]
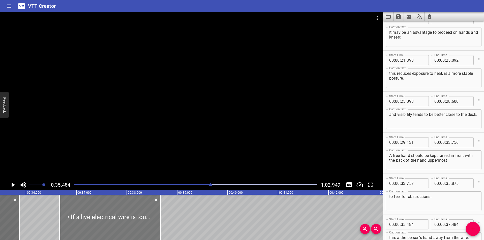
drag, startPoint x: 59, startPoint y: 218, endPoint x: 131, endPoint y: 226, distance: 72.2
click at [130, 226] on div at bounding box center [110, 217] width 101 height 45
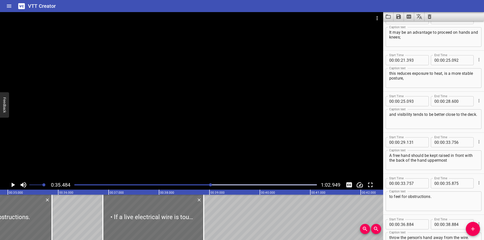
scroll to position [0, 1755]
click at [52, 225] on div at bounding box center [51, 217] width 5 height 45
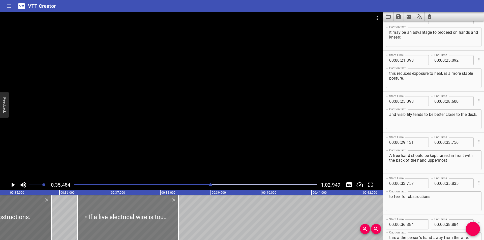
drag, startPoint x: 142, startPoint y: 223, endPoint x: 115, endPoint y: 225, distance: 26.8
click at [115, 225] on div at bounding box center [127, 217] width 101 height 45
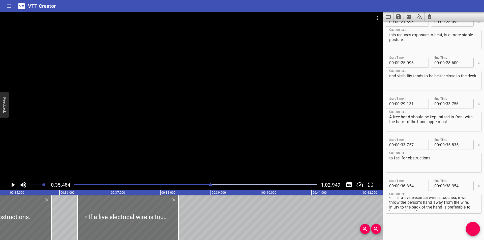
scroll to position [0, 0]
click at [397, 200] on textarea "• If a live electrical wire is touched, it will throw the person’s hand away fr…" at bounding box center [433, 204] width 89 height 14
click at [140, 198] on div at bounding box center [126, 217] width 101 height 45
click at [182, 146] on div at bounding box center [191, 96] width 383 height 168
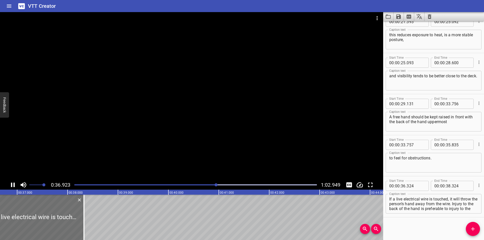
scroll to position [0, 1865]
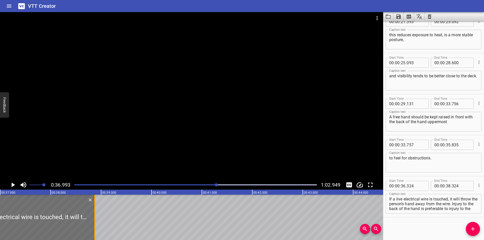
drag, startPoint x: 70, startPoint y: 227, endPoint x: 98, endPoint y: 227, distance: 28.0
click at [95, 227] on div at bounding box center [94, 217] width 1 height 45
click at [99, 227] on div at bounding box center [98, 217] width 1 height 45
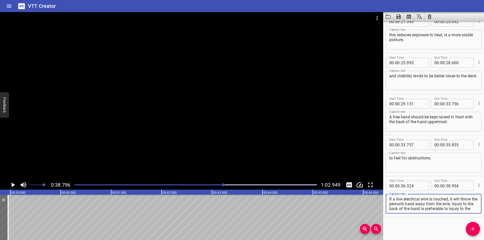
scroll to position [5, 0]
drag, startPoint x: 450, startPoint y: 199, endPoint x: 478, endPoint y: 220, distance: 34.8
click at [478, 220] on div "Start Time 00 : 00 : 00 . 000 Start Time End Time 00 : 00 : 01 . 755 End Time C…" at bounding box center [433, 130] width 101 height 219
click at [473, 229] on icon "Add Cue" at bounding box center [473, 229] width 4 height 4
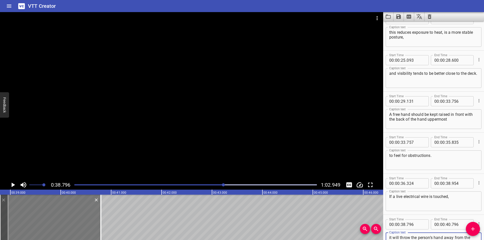
scroll to position [269, 0]
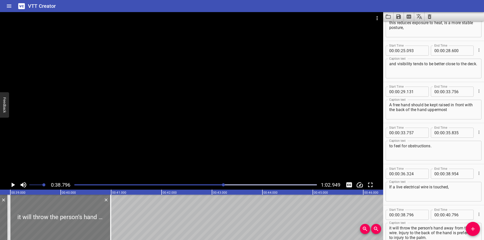
drag, startPoint x: 57, startPoint y: 221, endPoint x: 68, endPoint y: 224, distance: 10.9
click at [68, 224] on div at bounding box center [60, 217] width 101 height 45
click at [412, 216] on input "number" at bounding box center [415, 215] width 18 height 10
click at [60, 204] on div at bounding box center [59, 217] width 101 height 45
click at [411, 214] on input "number" at bounding box center [415, 215] width 18 height 10
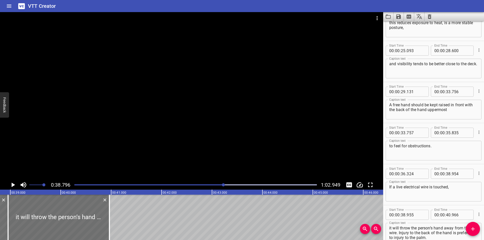
click at [211, 161] on div at bounding box center [191, 96] width 383 height 168
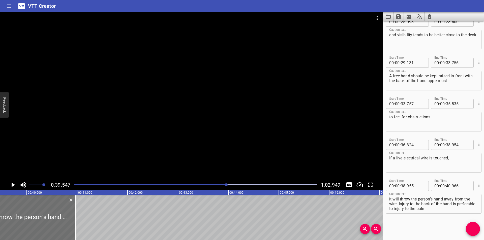
scroll to position [0, 1993]
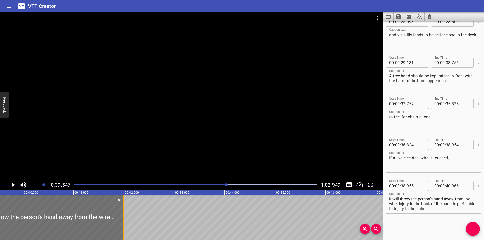
drag, startPoint x: 73, startPoint y: 216, endPoint x: 125, endPoint y: 223, distance: 52.3
click at [125, 223] on div at bounding box center [123, 217] width 5 height 45
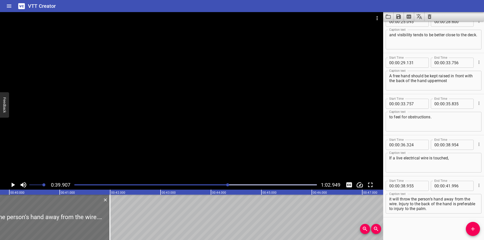
scroll to position [0, 2011]
click at [410, 225] on div "Start Time 00 : 00 : 00 . 000 Start Time End Time 00 : 00 : 01 . 755 End Time C…" at bounding box center [433, 130] width 101 height 219
click at [405, 227] on div "Start Time 00 : 00 : 00 . 000 Start Time End Time 00 : 00 : 01 . 755 End Time C…" at bounding box center [433, 130] width 101 height 219
drag, startPoint x: 416, startPoint y: 227, endPoint x: 408, endPoint y: 222, distance: 8.9
click at [416, 227] on div "Start Time 00 : 00 : 00 . 000 Start Time End Time 00 : 00 : 01 . 755 End Time C…" at bounding box center [433, 130] width 101 height 219
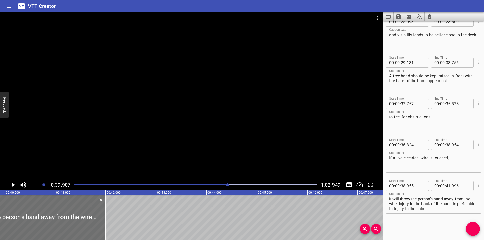
click at [240, 114] on div at bounding box center [191, 96] width 383 height 168
drag, startPoint x: 104, startPoint y: 219, endPoint x: 109, endPoint y: 222, distance: 6.0
click at [109, 222] on div at bounding box center [107, 217] width 5 height 45
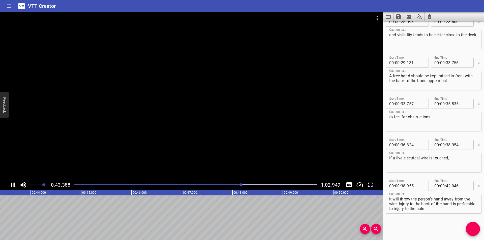
click at [228, 186] on div at bounding box center [195, 184] width 248 height 7
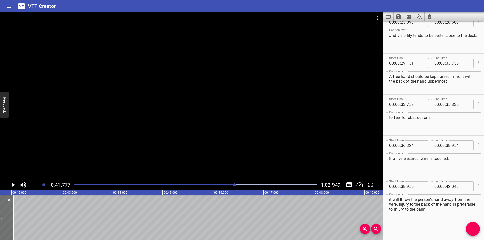
scroll to position [298, 0]
drag, startPoint x: 399, startPoint y: 204, endPoint x: 473, endPoint y: 221, distance: 75.9
click at [473, 221] on div "Start Time 00 : 00 : 00 . 000 Start Time End Time 00 : 00 : 01 . 755 End Time C…" at bounding box center [433, 130] width 101 height 219
click at [470, 226] on button "Add Cue" at bounding box center [473, 229] width 14 height 14
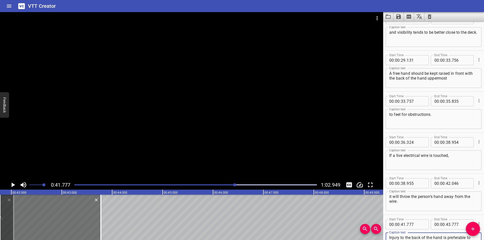
scroll to position [303, 0]
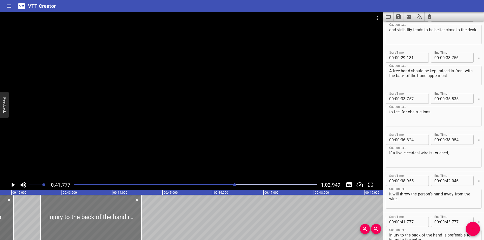
drag, startPoint x: 70, startPoint y: 217, endPoint x: 109, endPoint y: 217, distance: 39.6
click at [109, 217] on div at bounding box center [91, 217] width 101 height 45
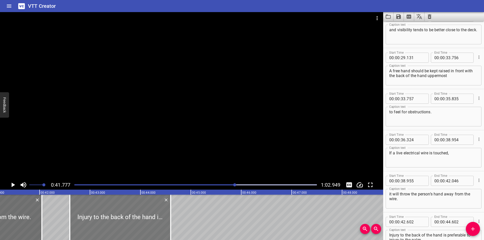
scroll to position [0, 2072]
drag, startPoint x: 139, startPoint y: 217, endPoint x: 135, endPoint y: 219, distance: 4.5
click at [135, 219] on div at bounding box center [121, 217] width 101 height 45
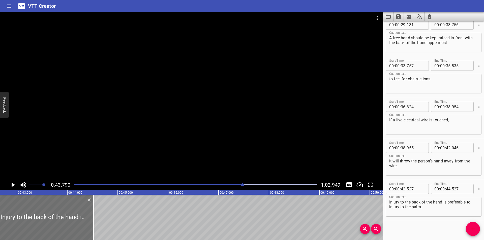
scroll to position [339, 0]
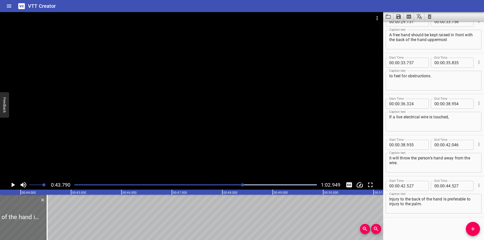
click at [163, 153] on div at bounding box center [191, 96] width 383 height 168
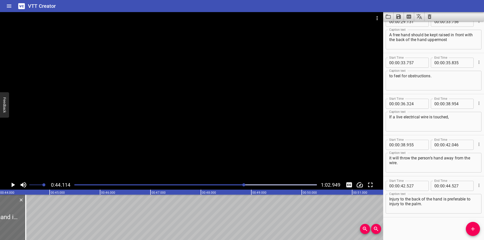
scroll to position [0, 2224]
click at [232, 184] on div "Play progress" at bounding box center [123, 184] width 242 height 1
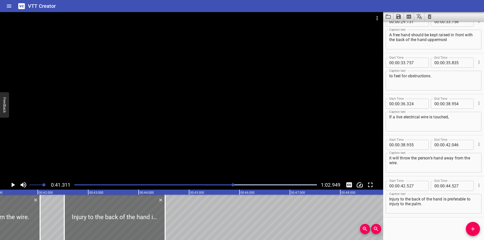
scroll to position [0, 2082]
click at [126, 216] on div at bounding box center [111, 217] width 101 height 45
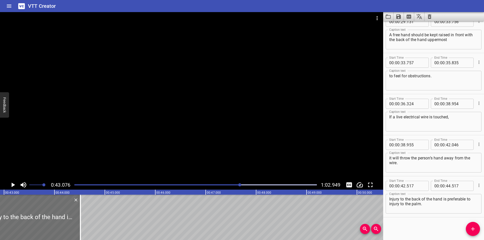
scroll to position [0, 2171]
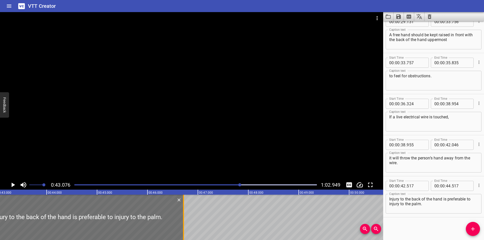
drag, startPoint x: 73, startPoint y: 224, endPoint x: 184, endPoint y: 223, distance: 110.9
click at [184, 223] on div at bounding box center [183, 217] width 5 height 45
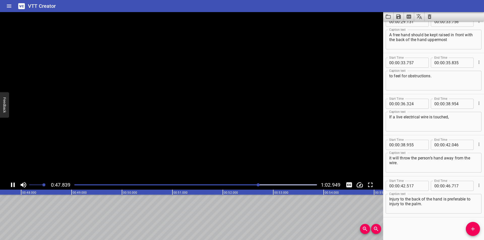
scroll to position [0, 2414]
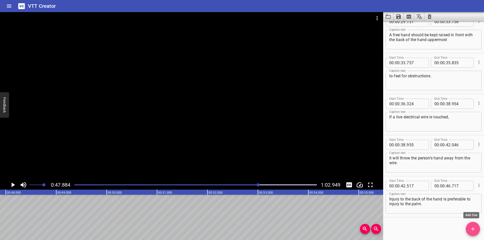
click at [467, 231] on span "Add Cue" at bounding box center [473, 229] width 14 height 6
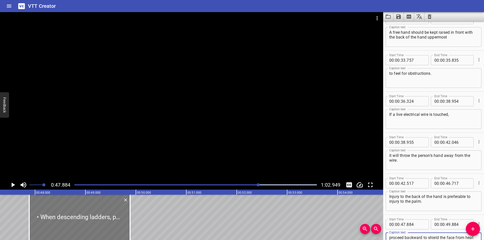
scroll to position [0, 2380]
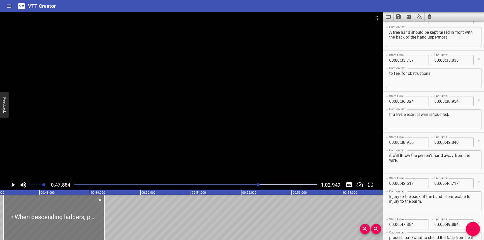
drag, startPoint x: 92, startPoint y: 218, endPoint x: 62, endPoint y: 222, distance: 30.4
click at [62, 222] on div at bounding box center [54, 217] width 101 height 45
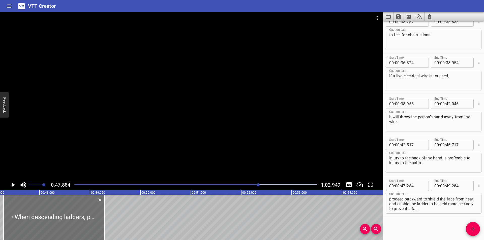
scroll to position [0, 0]
click at [397, 201] on textarea "• When descending ladders, personnel should proceed backward to shield the face…" at bounding box center [433, 204] width 89 height 14
click at [172, 109] on div at bounding box center [191, 96] width 383 height 168
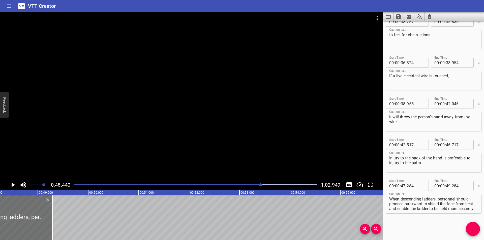
scroll to position [0, 2442]
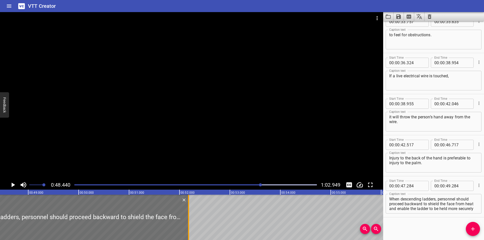
drag, startPoint x: 44, startPoint y: 219, endPoint x: 188, endPoint y: 224, distance: 143.5
click at [188, 224] on div at bounding box center [188, 217] width 5 height 45
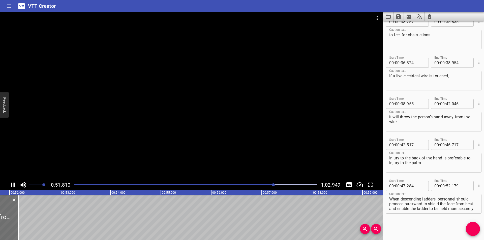
scroll to position [0, 2620]
click at [266, 186] on div at bounding box center [195, 184] width 248 height 7
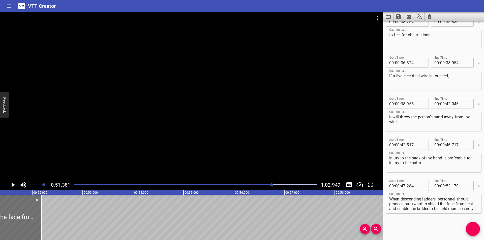
scroll to position [0, 2590]
click at [258, 185] on div "Play progress" at bounding box center [151, 184] width 242 height 1
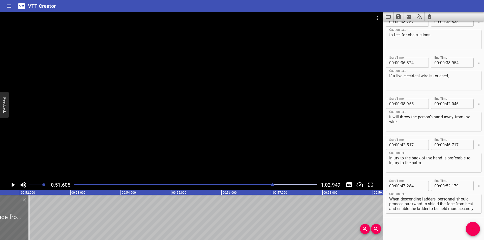
drag, startPoint x: 253, startPoint y: 185, endPoint x: 251, endPoint y: 186, distance: 2.6
click at [252, 185] on div "Play progress" at bounding box center [152, 184] width 242 height 1
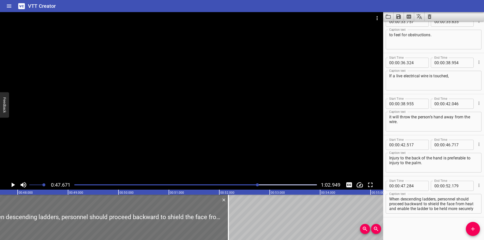
scroll to position [0, 2403]
click at [401, 229] on div "Start Time 00 : 00 : 00 . 000 Start Time End Time 00 : 00 : 01 . 755 End Time C…" at bounding box center [433, 130] width 101 height 219
click at [145, 126] on div at bounding box center [191, 96] width 383 height 168
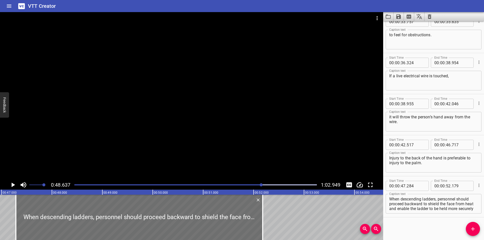
click at [247, 184] on div at bounding box center [195, 184] width 248 height 7
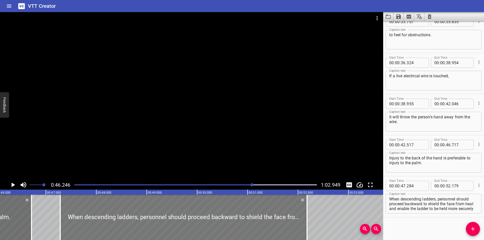
scroll to position [0, 2331]
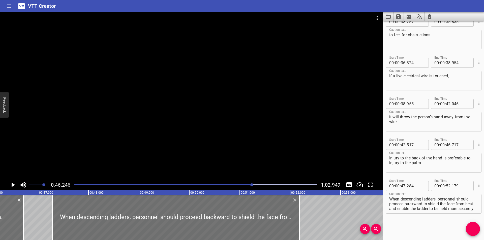
click at [175, 127] on div at bounding box center [191, 96] width 383 height 168
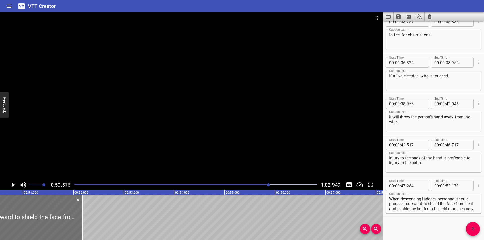
scroll to position [0, 2549]
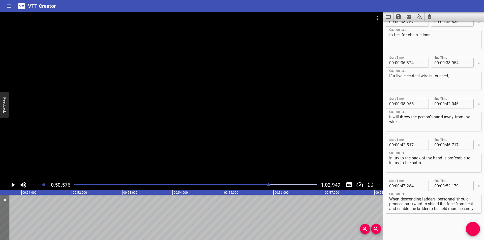
drag, startPoint x: 81, startPoint y: 226, endPoint x: 9, endPoint y: 225, distance: 71.3
click at [9, 225] on div at bounding box center [9, 217] width 1 height 45
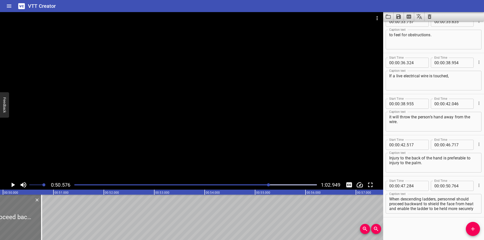
scroll to position [0, 2516]
drag, startPoint x: 45, startPoint y: 228, endPoint x: 35, endPoint y: 229, distance: 9.8
click at [35, 229] on div at bounding box center [33, 217] width 5 height 45
click at [262, 185] on div at bounding box center [195, 184] width 248 height 7
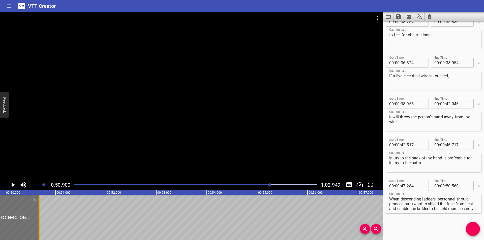
drag, startPoint x: 33, startPoint y: 224, endPoint x: 38, endPoint y: 226, distance: 5.8
click at [38, 226] on div at bounding box center [39, 217] width 5 height 45
click at [262, 184] on div at bounding box center [195, 184] width 248 height 7
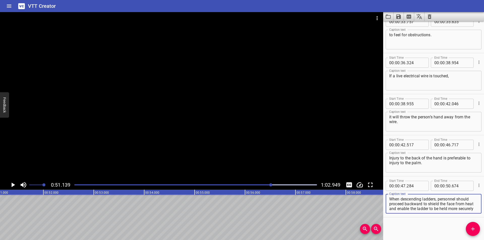
scroll to position [5, 0]
drag, startPoint x: 424, startPoint y: 204, endPoint x: 477, endPoint y: 237, distance: 62.4
click at [477, 237] on div "Start Time 00 : 00 : 00 . 000 Start Time End Time 00 : 00 : 01 . 755 End Time C…" at bounding box center [433, 130] width 101 height 219
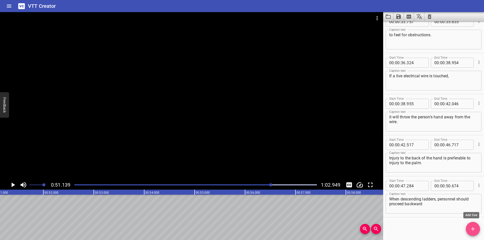
click at [476, 229] on span "Add Cue" at bounding box center [473, 229] width 14 height 6
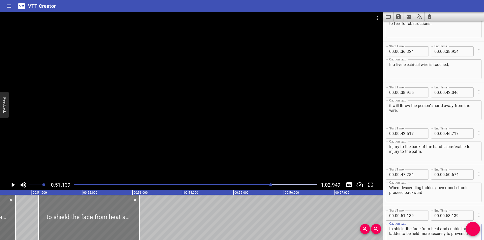
scroll to position [0, 2527]
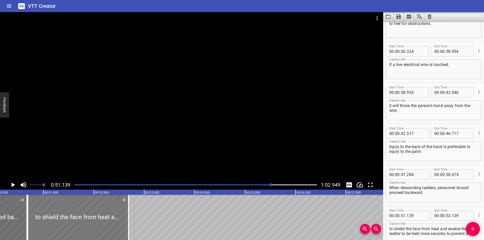
drag, startPoint x: 89, startPoint y: 218, endPoint x: 67, endPoint y: 223, distance: 23.3
click at [67, 223] on div at bounding box center [78, 217] width 101 height 45
click at [414, 216] on input "number" at bounding box center [415, 216] width 18 height 10
click at [213, 163] on div at bounding box center [191, 96] width 383 height 168
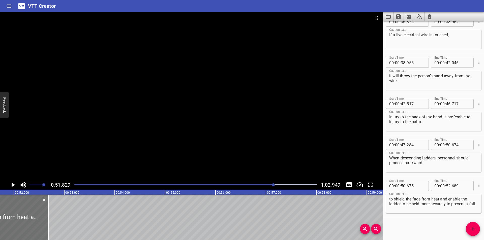
scroll to position [0, 2612]
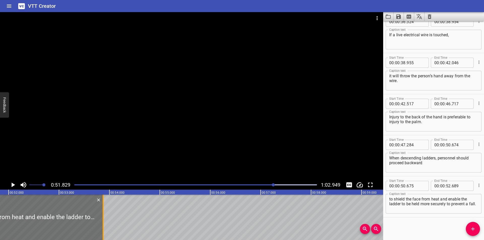
drag, startPoint x: 43, startPoint y: 221, endPoint x: 103, endPoint y: 221, distance: 59.7
click at [103, 221] on div at bounding box center [103, 217] width 1 height 45
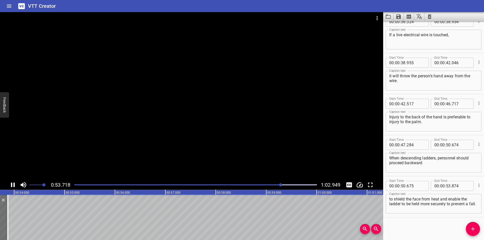
scroll to position [0, 2714]
click at [262, 186] on div at bounding box center [195, 184] width 248 height 7
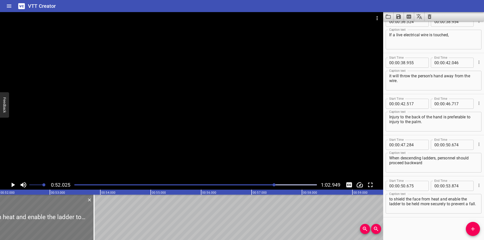
scroll to position [0, 2622]
drag, startPoint x: 94, startPoint y: 227, endPoint x: 69, endPoint y: 225, distance: 25.8
click at [91, 225] on div at bounding box center [93, 217] width 5 height 45
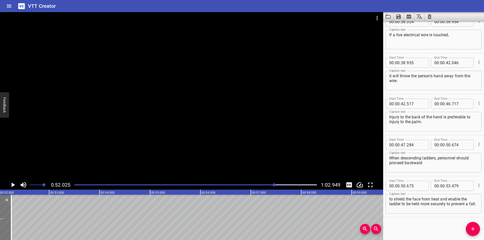
drag, startPoint x: 60, startPoint y: 225, endPoint x: 1, endPoint y: 225, distance: 59.2
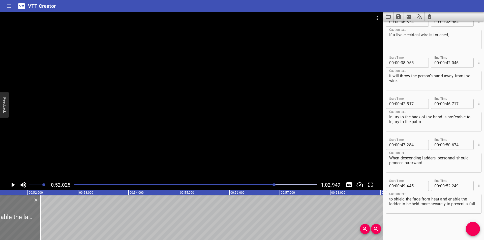
scroll to position [0, 2588]
click at [44, 225] on div at bounding box center [43, 217] width 1 height 45
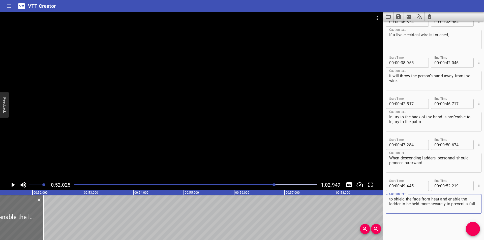
drag, startPoint x: 429, startPoint y: 210, endPoint x: 441, endPoint y: 201, distance: 15.1
click at [441, 201] on textarea "to shield the face from heat and enable the ladder to be held more securely to …" at bounding box center [433, 204] width 89 height 14
click at [471, 231] on icon "Add Cue" at bounding box center [473, 229] width 6 height 6
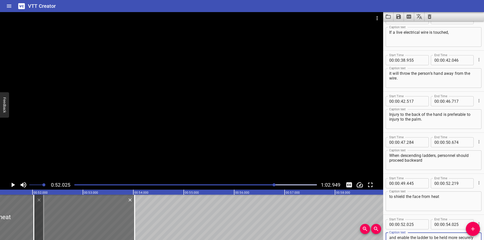
scroll to position [428, 0]
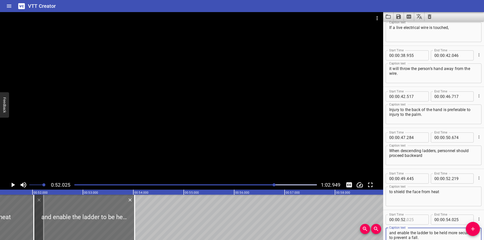
click at [415, 220] on input "number" at bounding box center [415, 220] width 18 height 10
click at [200, 129] on div at bounding box center [191, 96] width 383 height 168
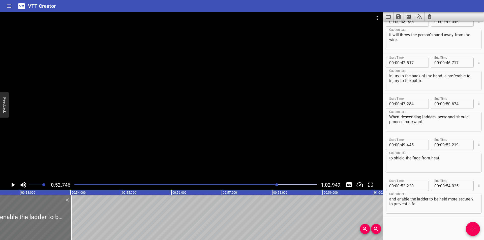
scroll to position [0, 2658]
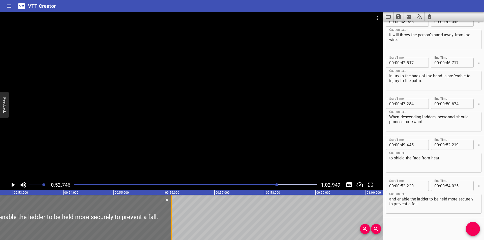
drag, startPoint x: 82, startPoint y: 212, endPoint x: 172, endPoint y: 213, distance: 90.5
click at [172, 213] on div at bounding box center [171, 217] width 5 height 45
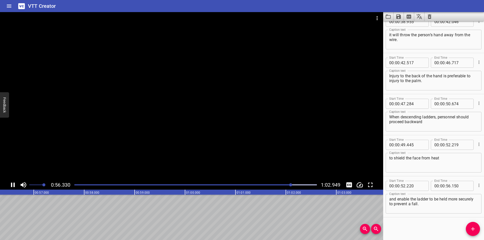
scroll to position [0, 2846]
click at [476, 229] on span "Add Cue" at bounding box center [473, 229] width 14 height 6
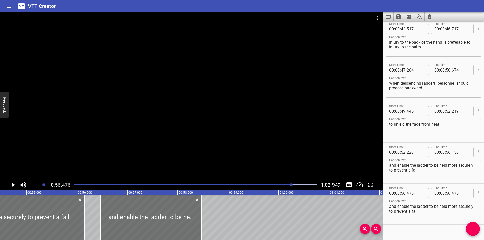
scroll to position [503, 0]
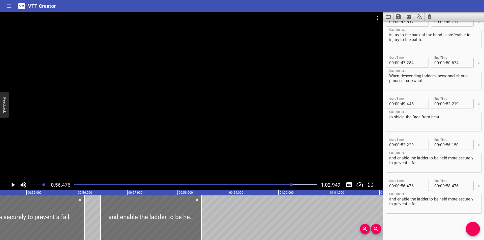
click at [416, 203] on textarea "and enable the ladder to be held more securely to prevent a fall." at bounding box center [433, 204] width 89 height 14
paste textarea "• Each step or rung should tested by stamping on it before putting full weight …"
click at [283, 184] on div at bounding box center [195, 184] width 248 height 7
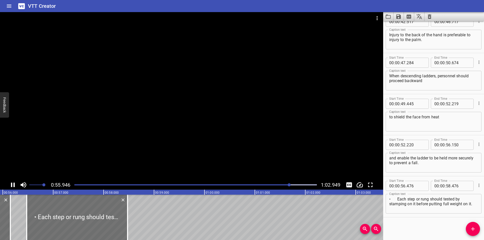
click at [276, 182] on div at bounding box center [195, 184] width 248 height 7
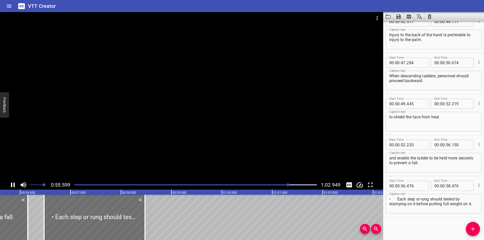
scroll to position [0, 2813]
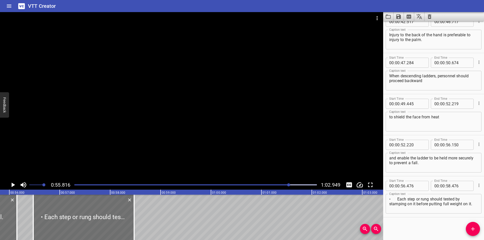
click at [427, 226] on div "Start Time 00 : 00 : 00 . 000 Start Time End Time 00 : 00 : 01 . 755 End Time C…" at bounding box center [433, 130] width 101 height 219
click at [397, 199] on textarea "• Each step or rung should tested by stamping on it before putting full weight …" at bounding box center [433, 204] width 89 height 14
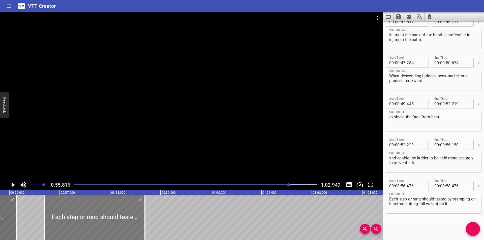
drag, startPoint x: 103, startPoint y: 216, endPoint x: 108, endPoint y: 219, distance: 5.7
click at [108, 219] on div at bounding box center [94, 217] width 101 height 45
click at [199, 135] on div at bounding box center [191, 96] width 383 height 168
click at [157, 143] on div at bounding box center [191, 96] width 383 height 168
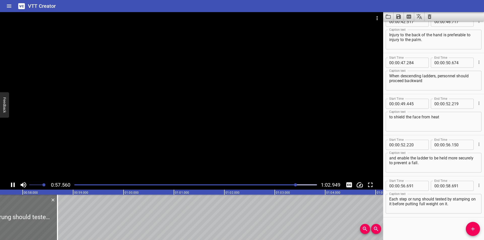
scroll to position [0, 2906]
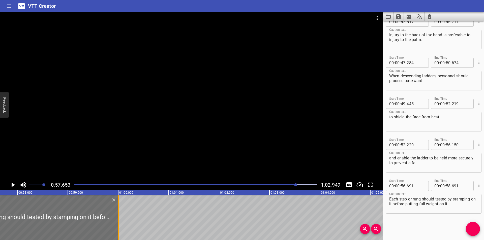
drag, startPoint x: 53, startPoint y: 222, endPoint x: 119, endPoint y: 224, distance: 66.0
click at [119, 224] on div at bounding box center [118, 217] width 5 height 45
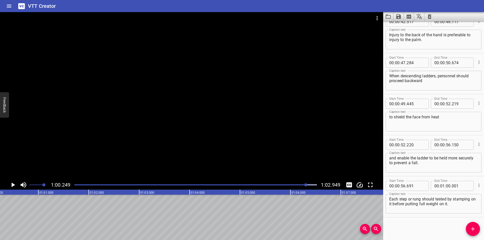
scroll to position [0, 3037]
drag, startPoint x: 454, startPoint y: 205, endPoint x: 399, endPoint y: 206, distance: 54.9
click at [399, 206] on textarea "Each step or rung should tested by stamping on it before putting full weight on…" at bounding box center [433, 204] width 89 height 14
drag, startPoint x: 469, startPoint y: 227, endPoint x: 448, endPoint y: 222, distance: 21.9
click at [469, 227] on span "Add Cue" at bounding box center [473, 229] width 14 height 6
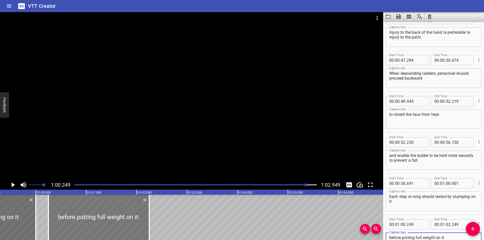
scroll to position [0, 2986]
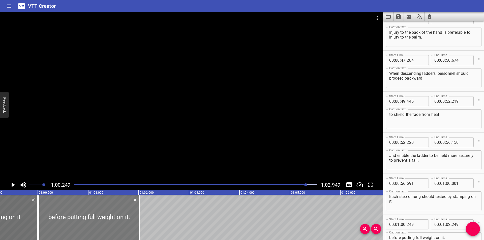
drag, startPoint x: 108, startPoint y: 217, endPoint x: 96, endPoint y: 220, distance: 11.8
click at [96, 220] on div at bounding box center [89, 217] width 101 height 45
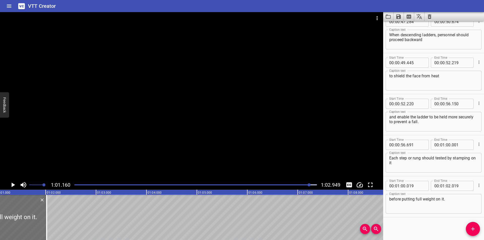
scroll to position [0, 3083]
click at [413, 186] on input "number" at bounding box center [415, 186] width 18 height 10
drag, startPoint x: 43, startPoint y: 218, endPoint x: 57, endPoint y: 220, distance: 14.2
click at [57, 220] on div at bounding box center [57, 217] width 1 height 45
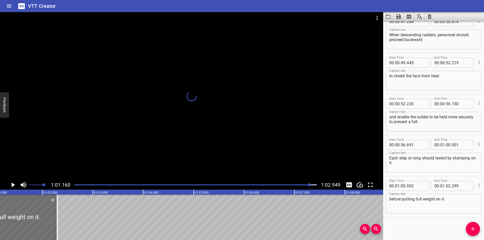
drag, startPoint x: 165, startPoint y: 152, endPoint x: 182, endPoint y: 165, distance: 21.1
click at [165, 152] on div at bounding box center [191, 96] width 383 height 168
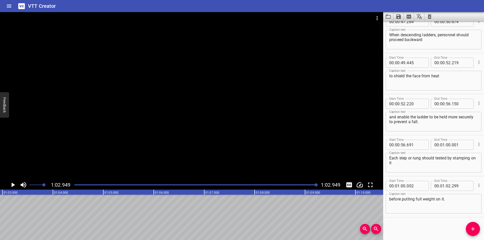
click at [288, 186] on div at bounding box center [195, 184] width 248 height 7
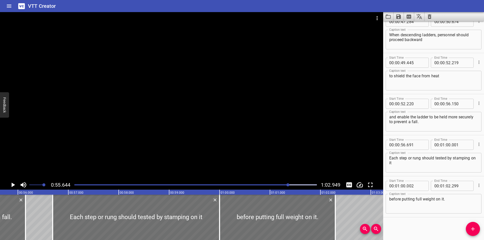
click at [289, 110] on div at bounding box center [191, 96] width 383 height 168
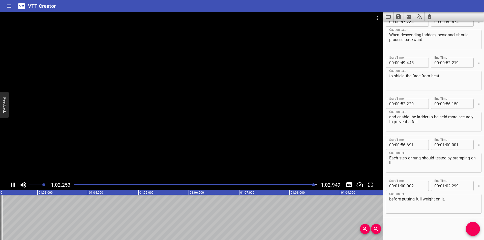
scroll to position [0, 3153]
click at [294, 184] on div "Play progress" at bounding box center [194, 184] width 242 height 1
click at [398, 15] on icon "Save captions to file" at bounding box center [398, 17] width 6 height 6
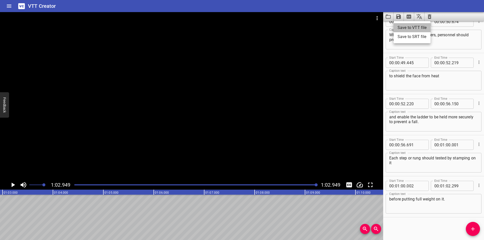
click at [409, 28] on li "Save to VTT file" at bounding box center [411, 27] width 37 height 9
click at [223, 185] on div "Play progress" at bounding box center [195, 184] width 242 height 1
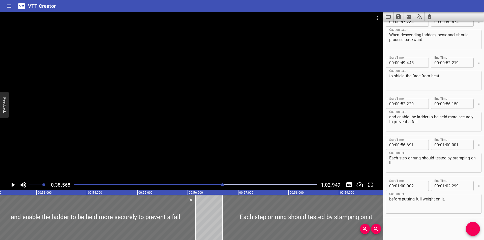
drag, startPoint x: 65, startPoint y: 240, endPoint x: 53, endPoint y: 238, distance: 11.2
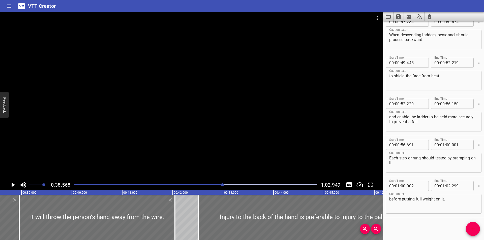
scroll to position [0, 1944]
click at [133, 234] on div at bounding box center [97, 217] width 156 height 45
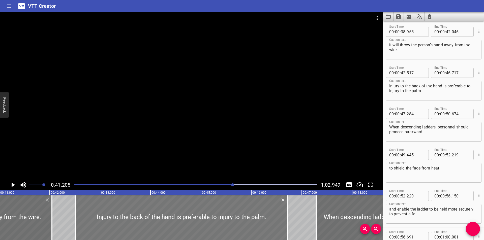
scroll to position [0, 2077]
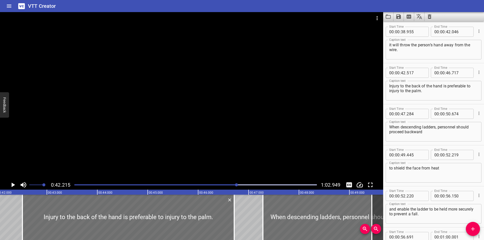
scroll to position [0, 2128]
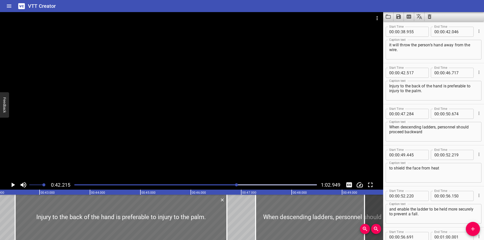
click at [171, 92] on div at bounding box center [191, 96] width 383 height 168
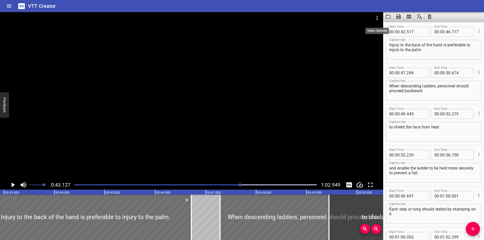
scroll to position [0, 2174]
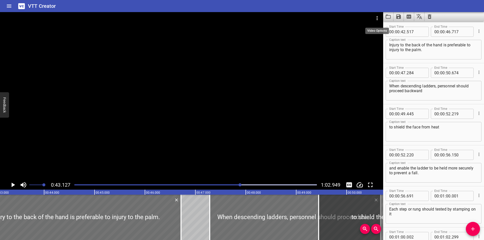
click at [374, 18] on icon "Video Options" at bounding box center [377, 18] width 6 height 6
click at [379, 18] on li "Select New Video File..." at bounding box center [396, 18] width 50 height 9
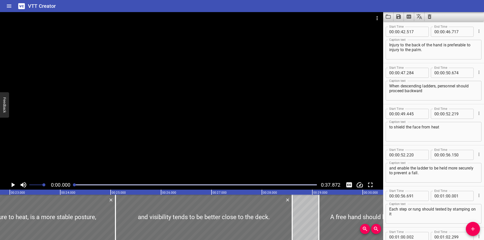
click at [158, 105] on div at bounding box center [191, 96] width 383 height 168
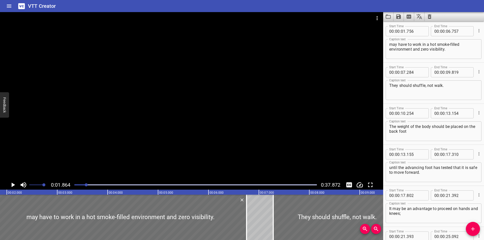
scroll to position [41, 0]
click at [73, 184] on div at bounding box center [195, 184] width 248 height 7
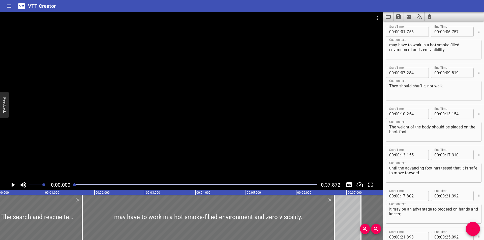
scroll to position [0, 0]
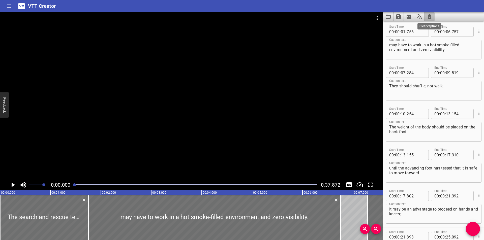
click at [428, 19] on icon "Clear captions" at bounding box center [429, 17] width 6 height 6
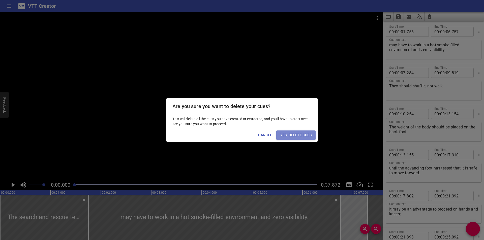
drag, startPoint x: 296, startPoint y: 135, endPoint x: 454, endPoint y: 101, distance: 161.2
click at [297, 135] on span "Yes, Delete Cues" at bounding box center [295, 135] width 31 height 6
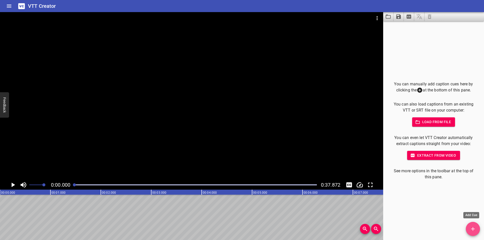
click at [469, 227] on span "Add Cue" at bounding box center [473, 229] width 14 height 6
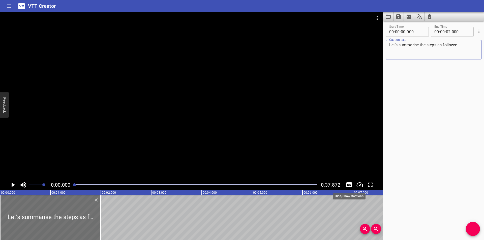
click at [348, 185] on icon "Toggle captions" at bounding box center [349, 184] width 6 height 5
drag, startPoint x: 75, startPoint y: 225, endPoint x: 68, endPoint y: 224, distance: 7.3
click at [68, 224] on div at bounding box center [50, 217] width 101 height 45
click at [110, 151] on div at bounding box center [191, 96] width 383 height 168
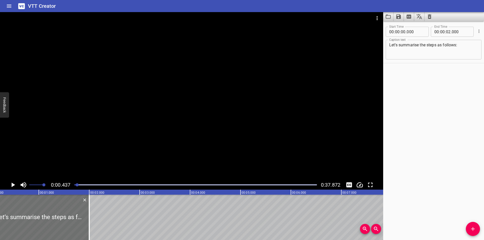
scroll to position [0, 22]
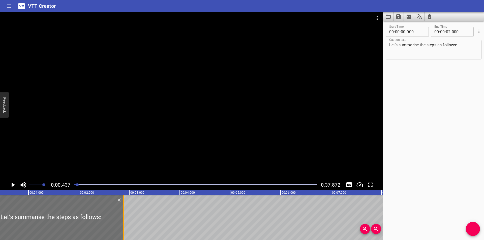
drag, startPoint x: 78, startPoint y: 218, endPoint x: 123, endPoint y: 221, distance: 44.9
click at [123, 221] on div at bounding box center [123, 217] width 5 height 45
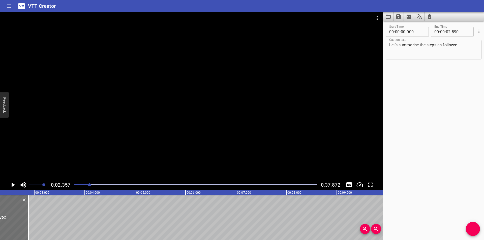
scroll to position [0, 119]
click at [405, 192] on div "Start Time 00 : 00 : 00 . 000 Start Time End Time 00 : 00 : 02 . 890 End Time C…" at bounding box center [433, 130] width 101 height 219
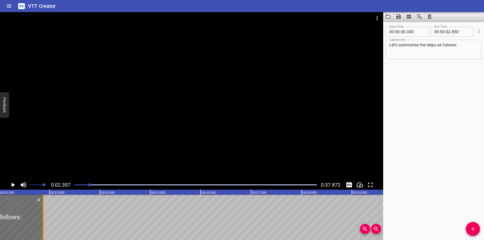
click at [42, 225] on div at bounding box center [43, 217] width 5 height 45
click at [72, 188] on div at bounding box center [195, 184] width 248 height 7
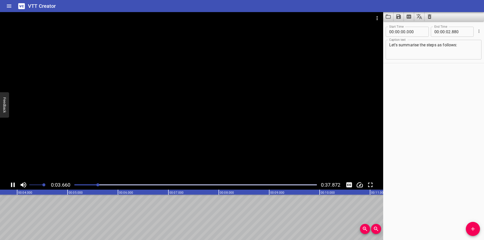
scroll to position [0, 193]
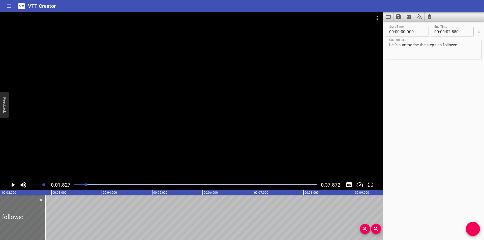
scroll to position [0, 92]
click at [74, 186] on div at bounding box center [195, 184] width 248 height 7
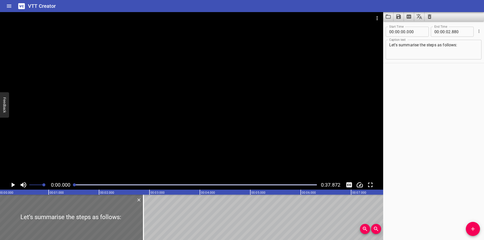
scroll to position [0, 0]
click at [145, 137] on div at bounding box center [191, 96] width 383 height 168
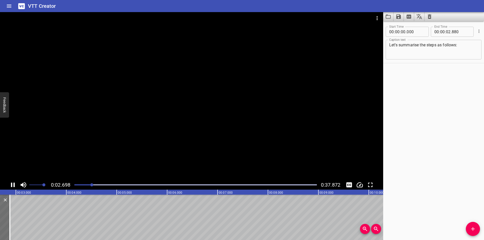
scroll to position [0, 142]
click at [470, 228] on icon "Add Cue" at bounding box center [473, 229] width 6 height 6
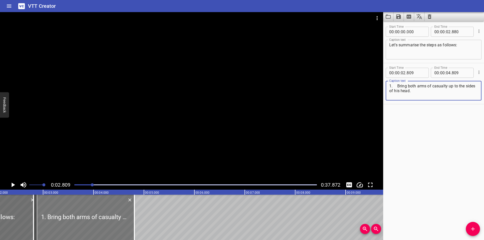
click at [90, 224] on div at bounding box center [84, 217] width 101 height 45
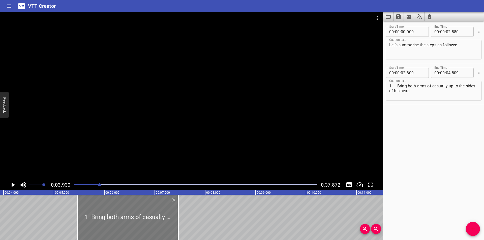
drag, startPoint x: 90, startPoint y: 224, endPoint x: 115, endPoint y: 224, distance: 25.0
click at [115, 224] on div at bounding box center [127, 217] width 101 height 45
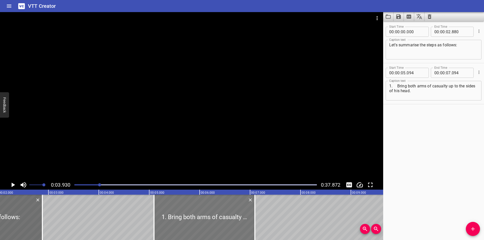
scroll to position [0, 97]
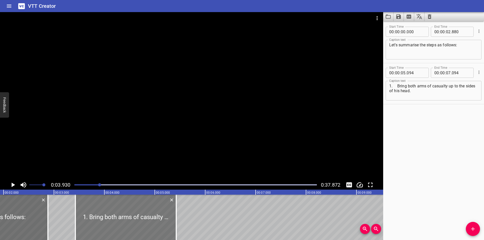
drag, startPoint x: 213, startPoint y: 221, endPoint x: 130, endPoint y: 219, distance: 83.4
click at [130, 219] on div at bounding box center [125, 217] width 101 height 45
click at [150, 142] on div at bounding box center [191, 96] width 383 height 168
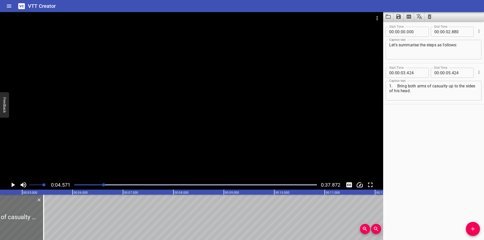
scroll to position [0, 230]
click at [398, 86] on textarea "1. Bring both arms of casualty up to the sides of his head." at bounding box center [433, 91] width 89 height 14
click at [243, 120] on div at bounding box center [191, 96] width 383 height 168
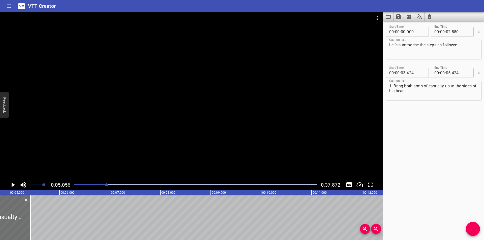
scroll to position [0, 255]
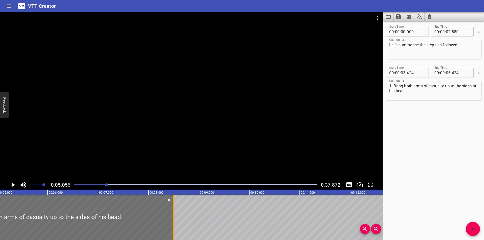
drag, startPoint x: 19, startPoint y: 225, endPoint x: 173, endPoint y: 220, distance: 154.8
click at [173, 220] on div at bounding box center [173, 217] width 1 height 45
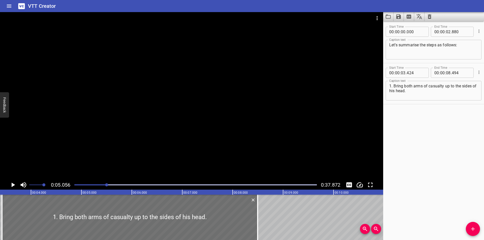
click at [189, 126] on div at bounding box center [191, 96] width 383 height 168
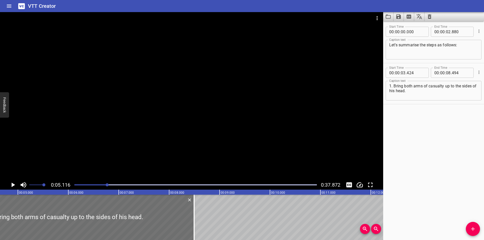
scroll to position [0, 258]
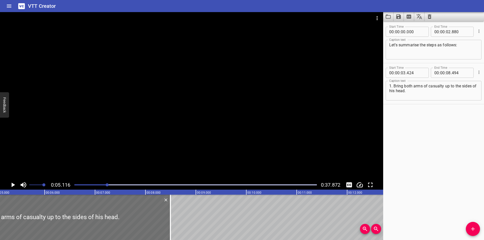
click at [178, 157] on div at bounding box center [191, 96] width 383 height 168
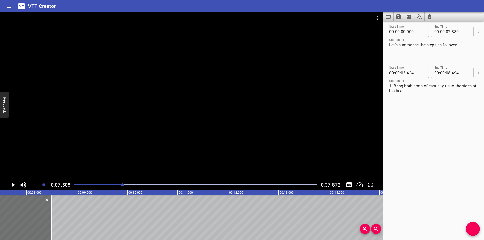
scroll to position [0, 379]
click at [49, 221] on div at bounding box center [50, 217] width 5 height 45
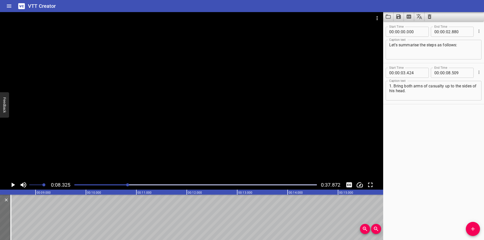
scroll to position [0, 420]
click at [467, 226] on button "Add Cue" at bounding box center [473, 229] width 14 height 14
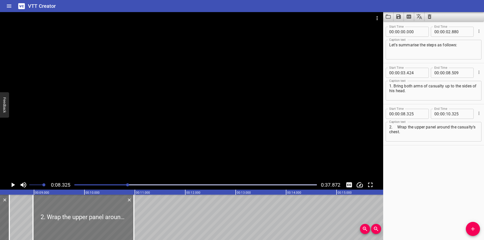
drag, startPoint x: 74, startPoint y: 220, endPoint x: 107, endPoint y: 217, distance: 33.1
click at [107, 217] on div at bounding box center [83, 217] width 101 height 45
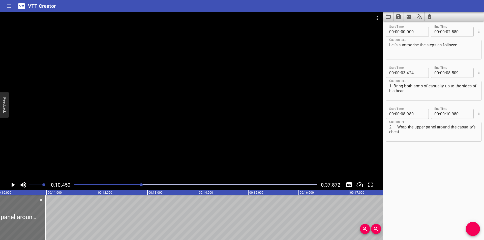
click at [120, 134] on div at bounding box center [191, 96] width 383 height 168
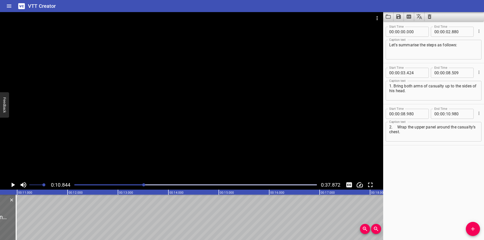
scroll to position [0, 547]
click at [398, 127] on textarea "2. Wrap the upper panel around the casualty’s chest." at bounding box center [433, 132] width 89 height 14
click at [133, 184] on div at bounding box center [195, 184] width 248 height 7
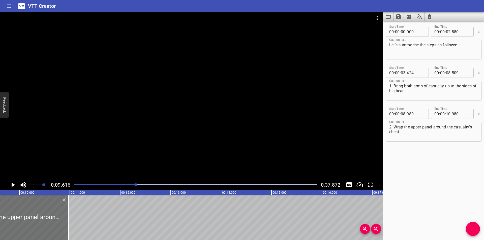
click at [130, 185] on div "Play progress" at bounding box center [15, 184] width 242 height 1
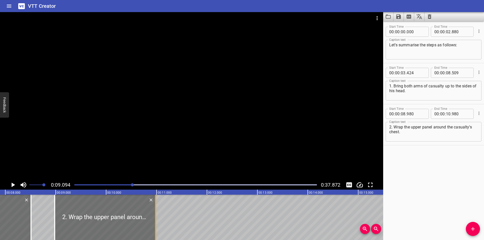
scroll to position [0, 391]
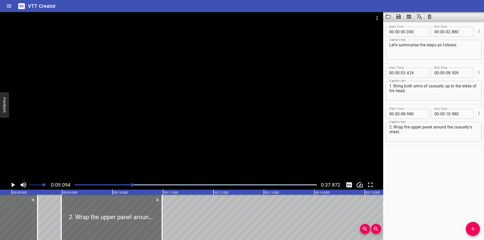
click at [170, 154] on div at bounding box center [191, 96] width 383 height 168
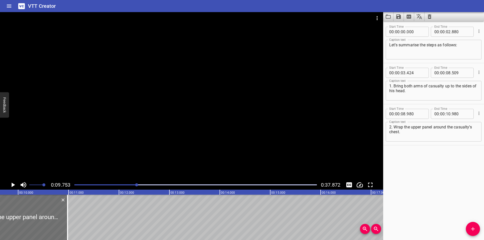
scroll to position [0, 492]
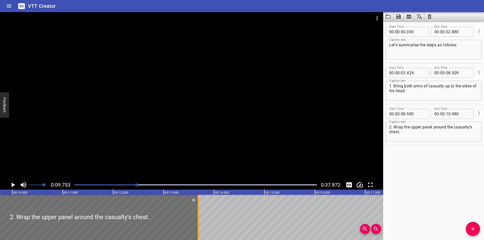
drag, startPoint x: 63, startPoint y: 223, endPoint x: 199, endPoint y: 220, distance: 136.4
click at [199, 220] on div at bounding box center [198, 217] width 5 height 45
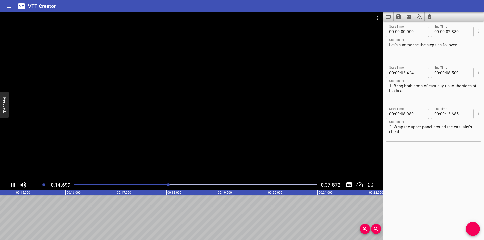
click at [149, 185] on div at bounding box center [195, 184] width 248 height 7
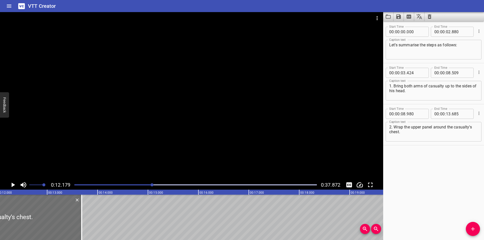
scroll to position [0, 614]
click at [433, 177] on div "Start Time 00 : 00 : 00 . 000 Start Time End Time 00 : 00 : 02 . 880 End Time C…" at bounding box center [433, 130] width 101 height 219
click at [75, 218] on div at bounding box center [75, 217] width 1 height 45
click at [176, 144] on div at bounding box center [191, 96] width 383 height 168
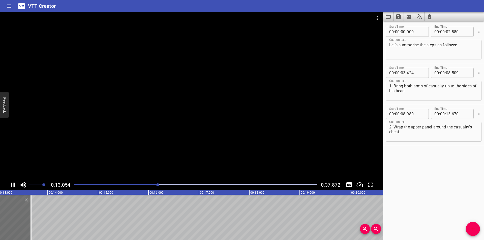
scroll to position [0, 672]
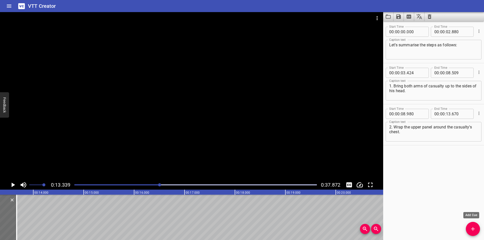
click at [469, 230] on span "Add Cue" at bounding box center [473, 229] width 14 height 6
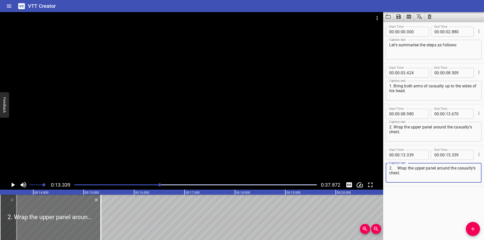
click at [398, 168] on textarea "2. Wrap the upper panel around the casualty’s chest." at bounding box center [433, 173] width 89 height 14
click at [429, 171] on textarea "2. Wrap the upper panel around the casualty’s chest." at bounding box center [433, 173] width 89 height 14
paste textarea "3. Secure the straps at the top and bottom of the upper panel"
click at [397, 168] on textarea "3. Secure the straps at the top and bottom of the upper panel." at bounding box center [433, 173] width 89 height 14
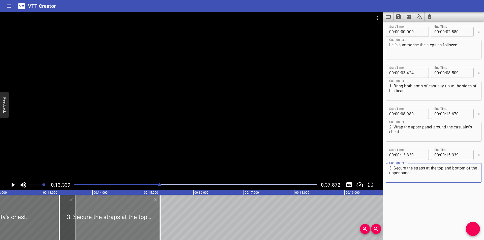
scroll to position [0, 605]
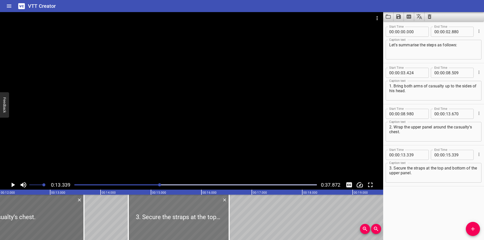
drag, startPoint x: 98, startPoint y: 223, endPoint x: 165, endPoint y: 222, distance: 66.3
click at [165, 222] on div at bounding box center [178, 217] width 101 height 45
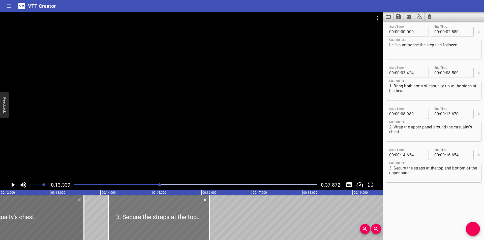
drag, startPoint x: 173, startPoint y: 216, endPoint x: 148, endPoint y: 219, distance: 25.1
click at [148, 219] on div at bounding box center [159, 217] width 101 height 45
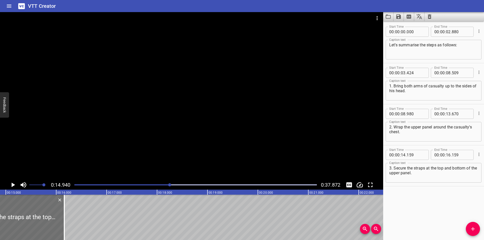
click at [141, 186] on div at bounding box center [195, 184] width 248 height 7
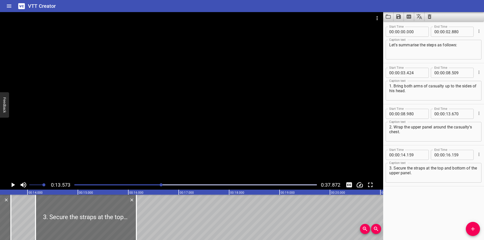
scroll to position [0, 684]
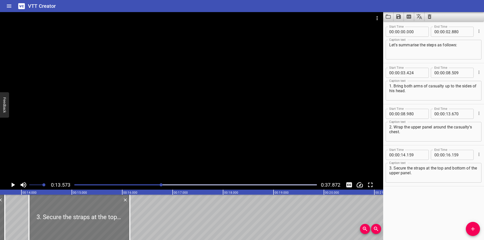
click at [99, 208] on div at bounding box center [79, 217] width 101 height 45
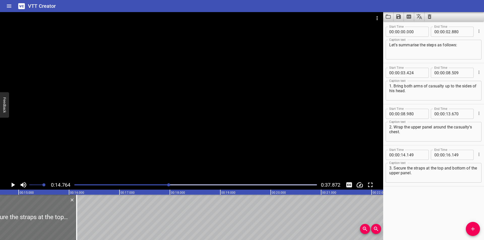
scroll to position [0, 744]
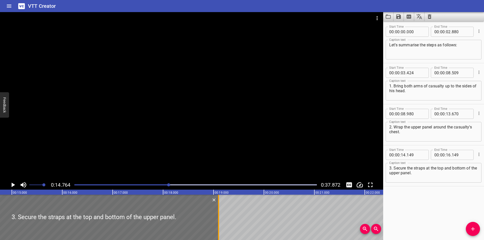
drag, startPoint x: 69, startPoint y: 220, endPoint x: 218, endPoint y: 219, distance: 148.7
click at [218, 219] on div at bounding box center [218, 217] width 5 height 45
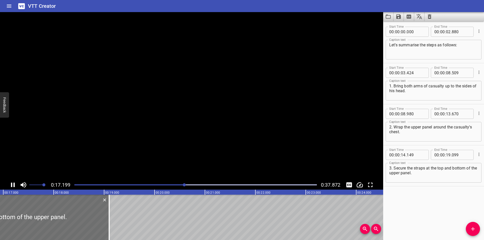
scroll to position [0, 870]
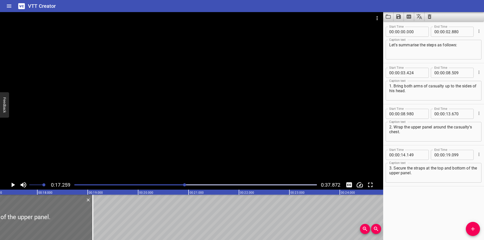
click at [401, 221] on div "Start Time 00 : 00 : 00 . 000 Start Time End Time 00 : 00 : 02 . 880 End Time C…" at bounding box center [433, 130] width 101 height 219
click at [94, 222] on div at bounding box center [92, 217] width 5 height 45
click at [164, 132] on div at bounding box center [191, 96] width 383 height 168
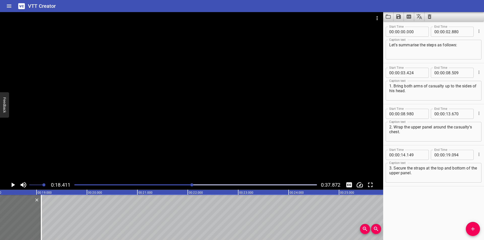
scroll to position [0, 928]
click at [124, 121] on div at bounding box center [191, 96] width 383 height 168
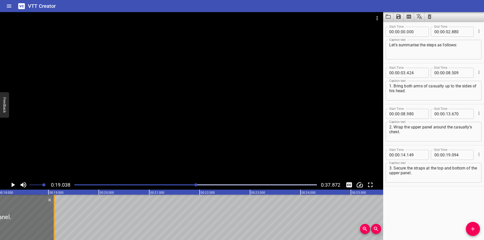
click at [53, 214] on div at bounding box center [54, 217] width 5 height 45
click at [142, 121] on div at bounding box center [191, 96] width 383 height 168
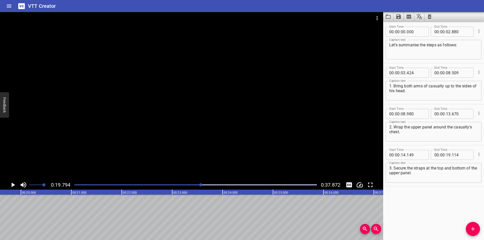
scroll to position [0, 998]
drag, startPoint x: 472, startPoint y: 229, endPoint x: 307, endPoint y: 226, distance: 164.3
click at [472, 229] on icon "Add Cue" at bounding box center [473, 229] width 4 height 4
click at [472, 229] on icon "Add Cue" at bounding box center [473, 229] width 6 height 6
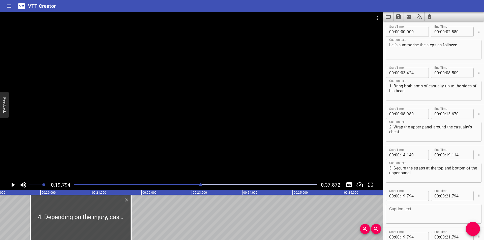
scroll to position [0, 964]
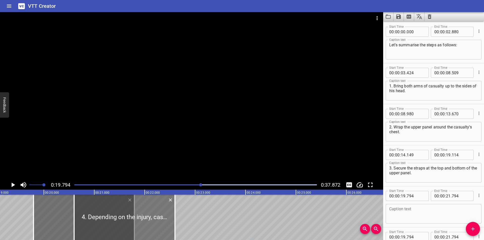
drag, startPoint x: 124, startPoint y: 223, endPoint x: 197, endPoint y: 222, distance: 72.1
click at [175, 222] on div at bounding box center [124, 217] width 101 height 45
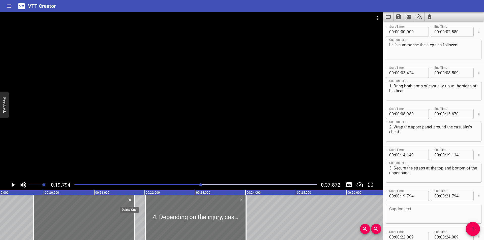
click at [130, 200] on icon "Delete" at bounding box center [129, 200] width 3 height 3
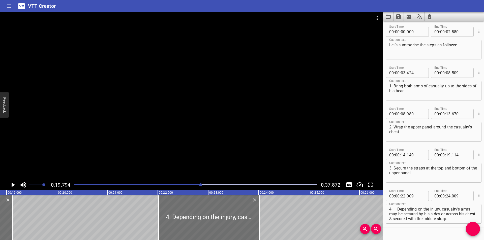
scroll to position [0, 914]
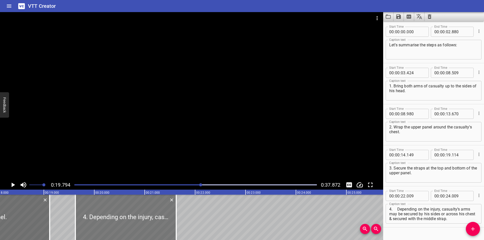
drag, startPoint x: 236, startPoint y: 211, endPoint x: 116, endPoint y: 216, distance: 120.3
click at [116, 216] on div at bounding box center [125, 217] width 101 height 45
click at [154, 133] on div at bounding box center [191, 96] width 383 height 168
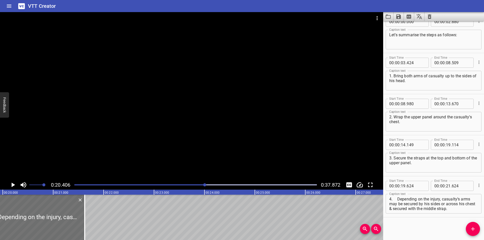
scroll to position [0, 1028]
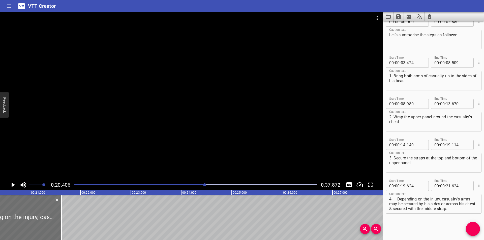
click at [397, 198] on textarea "4. Depending on the injury, casualty’s arms may be secured by his sides or acro…" at bounding box center [433, 204] width 89 height 14
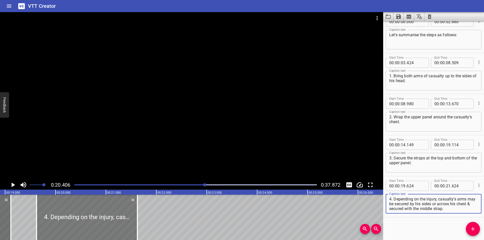
scroll to position [0, 944]
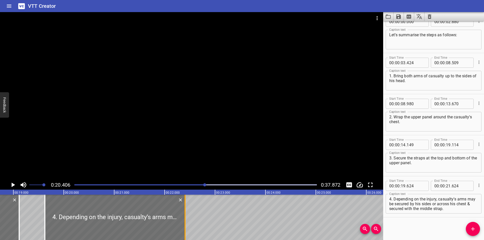
drag, startPoint x: 146, startPoint y: 224, endPoint x: 185, endPoint y: 225, distance: 39.3
click at [185, 225] on div at bounding box center [184, 217] width 5 height 45
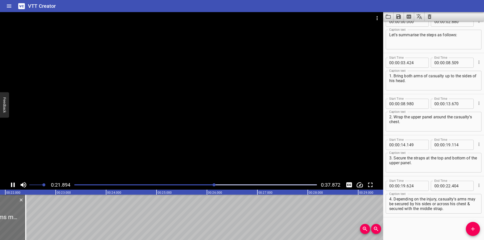
scroll to position [0, 1116]
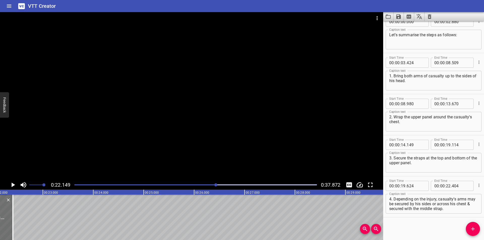
click at [210, 186] on div at bounding box center [195, 184] width 248 height 7
click at [209, 186] on div at bounding box center [209, 184] width 3 height 3
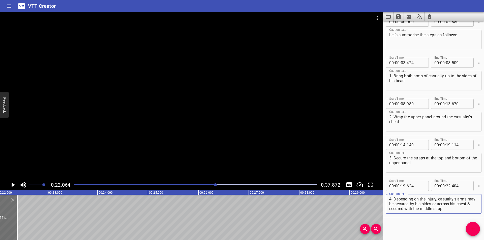
drag, startPoint x: 438, startPoint y: 200, endPoint x: 482, endPoint y: 231, distance: 54.0
click at [482, 231] on div "Start Time 00 : 00 : 00 . 000 Start Time End Time 00 : 00 : 02 . 880 End Time C…" at bounding box center [433, 130] width 101 height 219
click at [475, 227] on icon "Add Cue" at bounding box center [473, 229] width 6 height 6
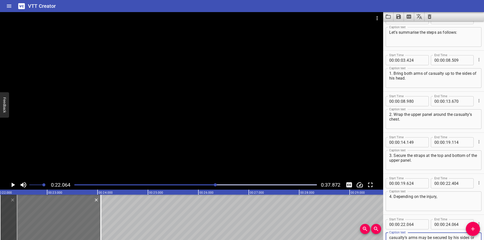
scroll to position [18, 0]
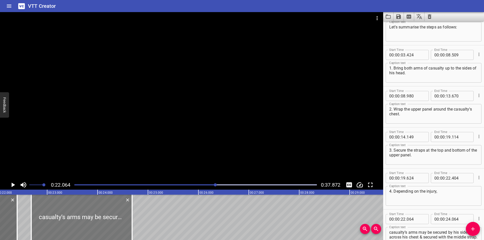
drag, startPoint x: 74, startPoint y: 228, endPoint x: 106, endPoint y: 231, distance: 32.2
click at [106, 231] on div at bounding box center [81, 217] width 101 height 45
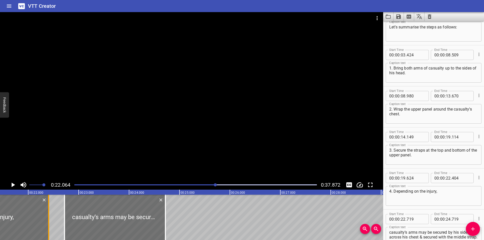
scroll to position [0, 1079]
click at [52, 225] on div at bounding box center [51, 217] width 1 height 45
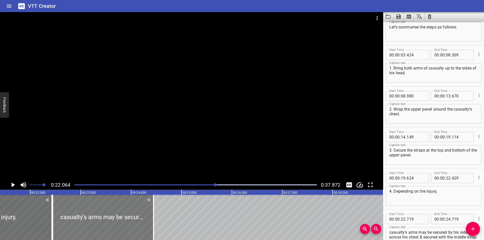
drag, startPoint x: 77, startPoint y: 224, endPoint x: 63, endPoint y: 224, distance: 13.9
click at [63, 224] on div at bounding box center [103, 217] width 101 height 45
click at [417, 216] on input "number" at bounding box center [415, 219] width 18 height 10
click at [168, 155] on div at bounding box center [191, 96] width 383 height 168
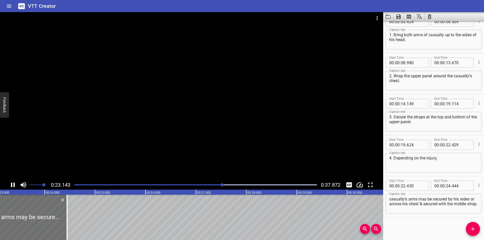
scroll to position [0, 1171]
click at [61, 226] on div at bounding box center [60, 217] width 1 height 45
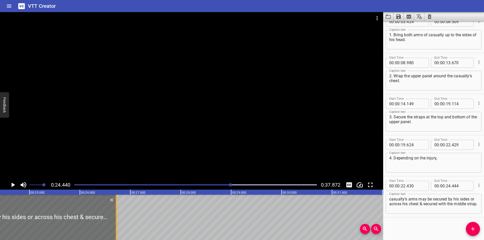
scroll to position [0, 1232]
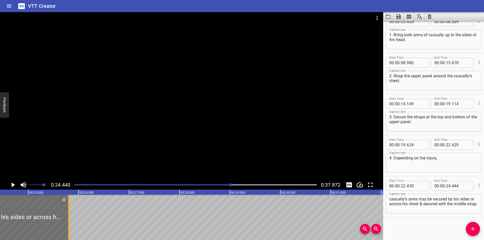
drag, startPoint x: 61, startPoint y: 226, endPoint x: 69, endPoint y: 226, distance: 7.8
click at [69, 226] on div at bounding box center [68, 217] width 1 height 45
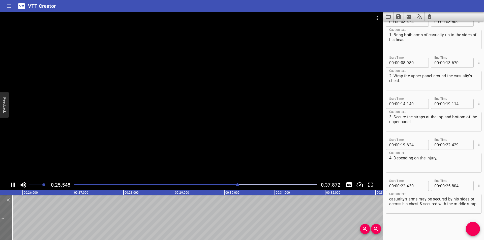
scroll to position [0, 1295]
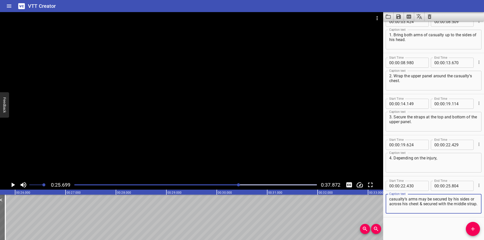
drag, startPoint x: 448, startPoint y: 207, endPoint x: 381, endPoint y: 205, distance: 66.8
click at [381, 205] on main "0:25.699 0:37.872 00:00.000 00:01.000 00:02.000 00:03.000 00:04.000 00:05.000 0…" at bounding box center [242, 126] width 484 height 228
click at [474, 230] on icon "Add Cue" at bounding box center [473, 229] width 6 height 6
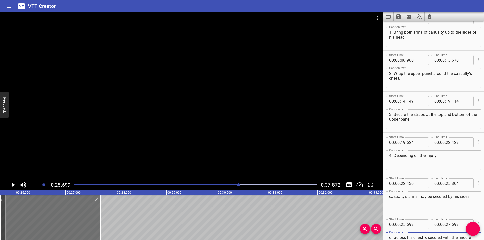
scroll to position [57, 0]
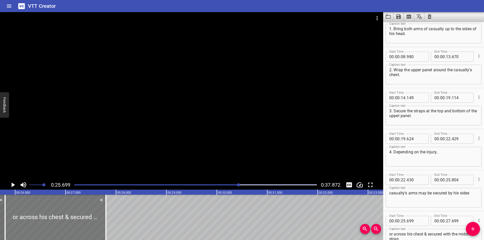
drag, startPoint x: 56, startPoint y: 229, endPoint x: 62, endPoint y: 231, distance: 5.7
click at [62, 231] on div at bounding box center [55, 217] width 101 height 45
click at [415, 222] on input "number" at bounding box center [415, 221] width 18 height 10
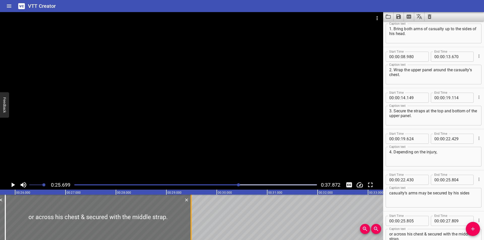
drag, startPoint x: 115, startPoint y: 220, endPoint x: 190, endPoint y: 220, distance: 75.6
click at [191, 220] on div at bounding box center [191, 217] width 1 height 45
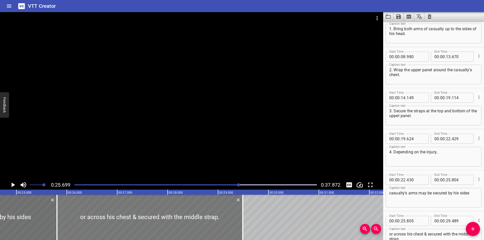
scroll to position [0, 1228]
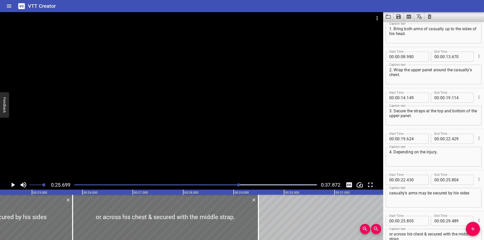
click at [402, 209] on div "Caption text casualty’s arms may be secured by his sides Caption text" at bounding box center [434, 197] width 96 height 23
click at [220, 129] on div at bounding box center [191, 96] width 383 height 168
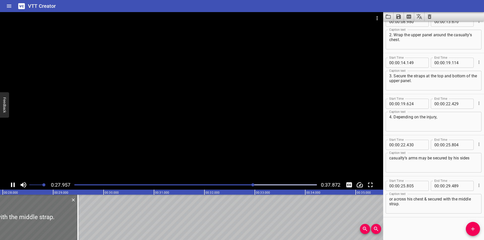
scroll to position [0, 1410]
click at [428, 199] on textarea "or across his chest & secured with the middle strap." at bounding box center [433, 204] width 89 height 14
click at [178, 138] on div at bounding box center [191, 96] width 383 height 168
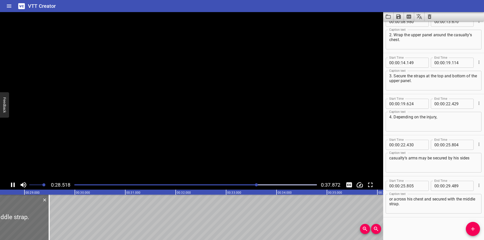
click at [175, 138] on video at bounding box center [191, 96] width 383 height 168
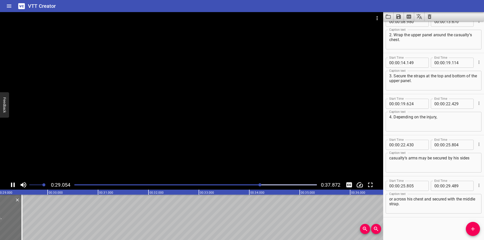
click at [169, 142] on div at bounding box center [191, 96] width 383 height 168
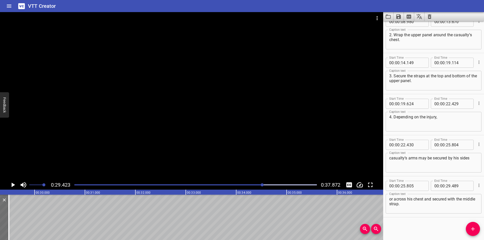
scroll to position [0, 1483]
click at [249, 186] on div at bounding box center [195, 184] width 248 height 7
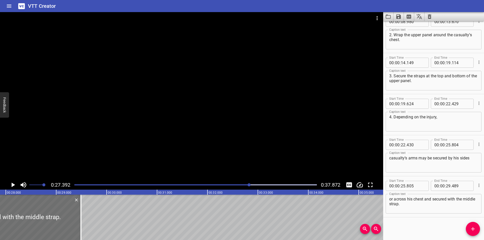
click at [247, 156] on div at bounding box center [191, 96] width 383 height 168
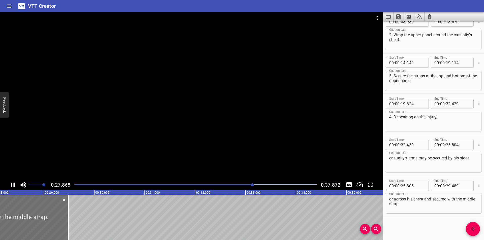
click at [242, 152] on div at bounding box center [191, 96] width 383 height 168
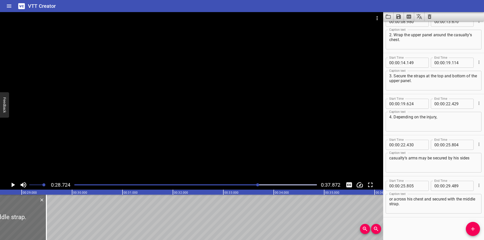
scroll to position [0, 1448]
click at [247, 186] on div at bounding box center [195, 184] width 248 height 7
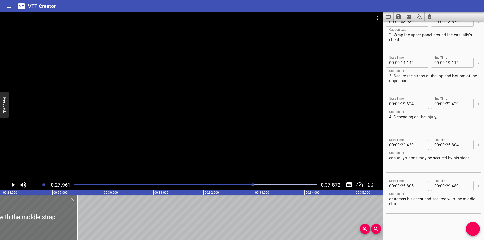
click at [242, 187] on div at bounding box center [195, 184] width 248 height 7
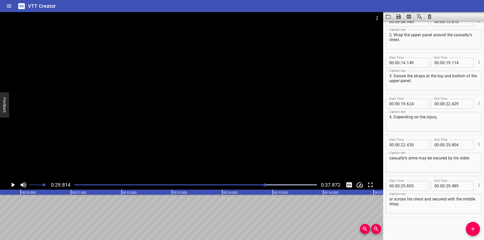
scroll to position [0, 1503]
click at [469, 227] on span "Add Cue" at bounding box center [473, 229] width 14 height 6
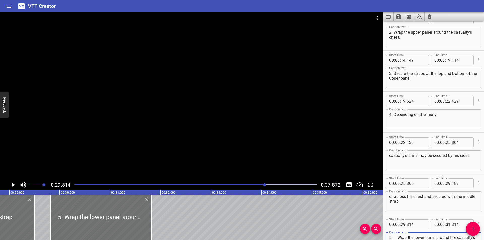
scroll to position [112, 0]
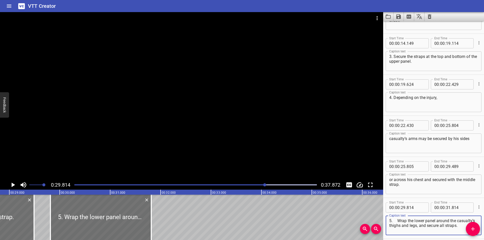
click at [398, 221] on textarea "5. Wrap the lower panel around the casualty’s thighs and legs, and secure all s…" at bounding box center [433, 225] width 89 height 14
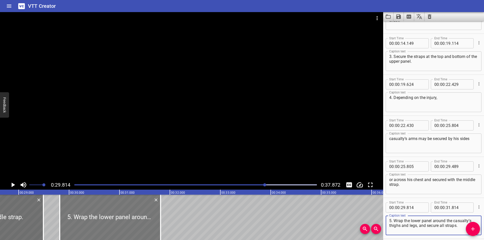
scroll to position [0, 1436]
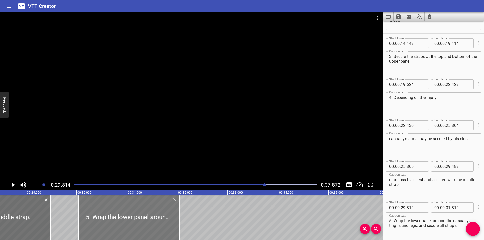
click at [141, 222] on div at bounding box center [128, 217] width 101 height 45
click at [140, 222] on div at bounding box center [128, 217] width 101 height 45
click at [136, 150] on div at bounding box center [191, 96] width 383 height 168
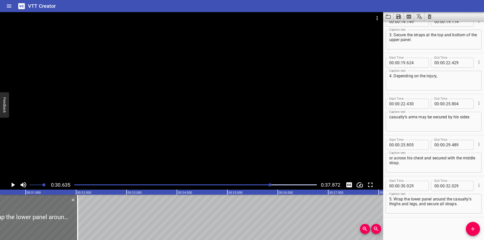
scroll to position [0, 1544]
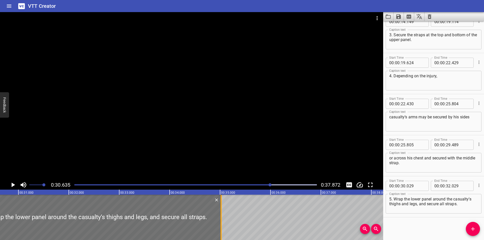
drag, startPoint x: 72, startPoint y: 222, endPoint x: 221, endPoint y: 230, distance: 149.4
click at [221, 230] on div at bounding box center [221, 217] width 1 height 45
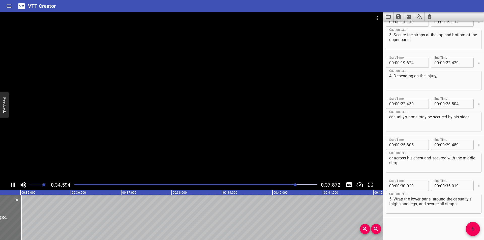
scroll to position [0, 1752]
click at [170, 110] on div at bounding box center [191, 96] width 383 height 168
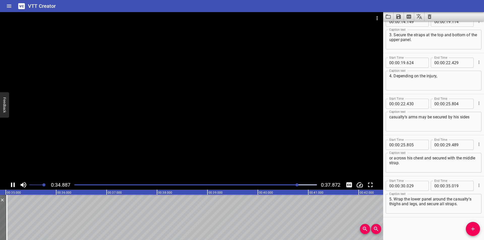
scroll to position [0, 1767]
click at [278, 185] on div "Play progress" at bounding box center [177, 184] width 242 height 1
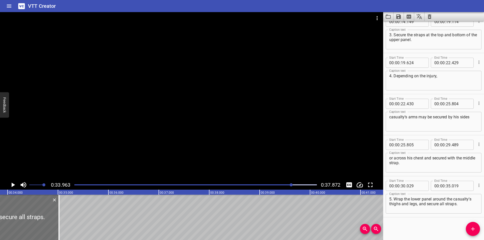
scroll to position [0, 1712]
click at [53, 224] on div at bounding box center [52, 217] width 5 height 45
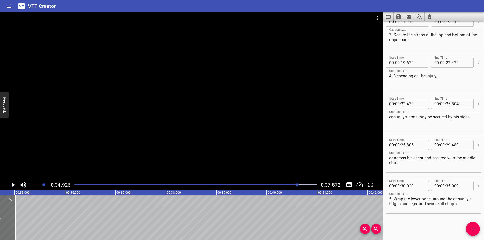
scroll to position [0, 1760]
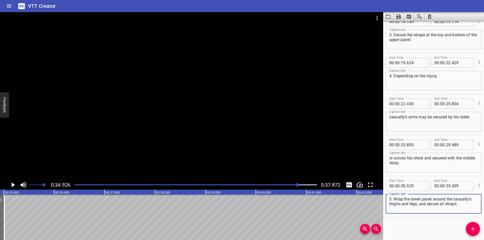
drag, startPoint x: 467, startPoint y: 206, endPoint x: 423, endPoint y: 206, distance: 44.1
click at [425, 206] on textarea "5. Wrap the lower panel around the casualty’s thighs and legs, and secure all s…" at bounding box center [433, 204] width 89 height 14
drag, startPoint x: 423, startPoint y: 206, endPoint x: 419, endPoint y: 206, distance: 4.0
click at [419, 206] on textarea "5. Wrap the lower panel around the casualty’s thighs and legs, and secure all s…" at bounding box center [433, 204] width 89 height 14
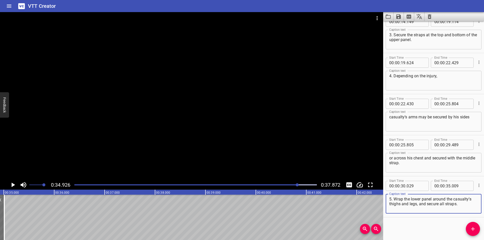
click at [419, 206] on textarea "5. Wrap the lower panel around the casualty’s thighs and legs, and secure all s…" at bounding box center [433, 204] width 89 height 14
click at [442, 209] on textarea "5. Wrap the lower panel around the casualty’s thighs and legs, and secure all s…" at bounding box center [433, 204] width 89 height 14
drag, startPoint x: 462, startPoint y: 205, endPoint x: 418, endPoint y: 205, distance: 44.1
click at [418, 205] on textarea "5. Wrap the lower panel around the casualty’s thighs and legs, and secure all s…" at bounding box center [433, 204] width 89 height 14
click at [474, 230] on icon "Add Cue" at bounding box center [473, 229] width 6 height 6
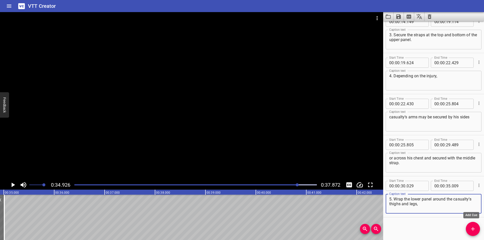
scroll to position [136, 0]
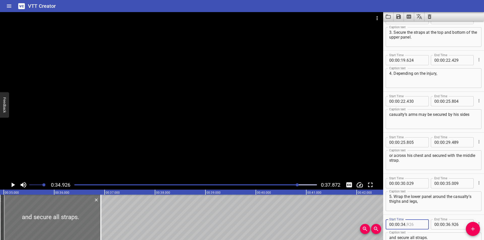
click at [414, 227] on input "number" at bounding box center [415, 225] width 18 height 10
drag, startPoint x: 65, startPoint y: 225, endPoint x: 69, endPoint y: 226, distance: 4.4
click at [69, 226] on div at bounding box center [54, 217] width 101 height 45
click at [416, 223] on input "number" at bounding box center [415, 225] width 18 height 10
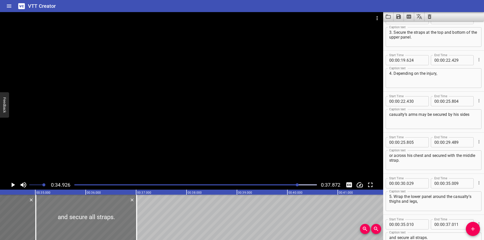
scroll to position [0, 1727]
drag, startPoint x: 140, startPoint y: 226, endPoint x: 147, endPoint y: 229, distance: 7.8
click at [147, 229] on div at bounding box center [146, 217] width 5 height 45
click at [287, 185] on div at bounding box center [195, 184] width 248 height 7
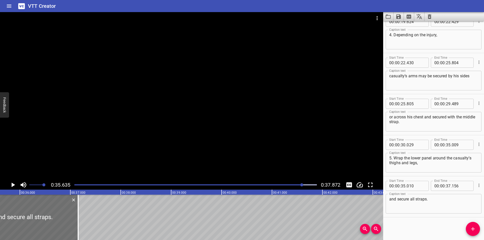
scroll to position [0, 1796]
drag, startPoint x: 78, startPoint y: 224, endPoint x: 80, endPoint y: 225, distance: 2.7
click at [80, 225] on div at bounding box center [78, 217] width 5 height 45
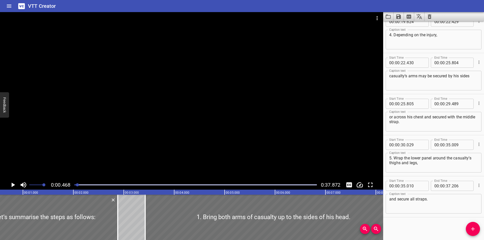
scroll to position [0, 24]
click at [430, 228] on div "Start Time 00 : 00 : 00 . 000 Start Time End Time 00 : 00 : 02 . 880 End Time C…" at bounding box center [433, 130] width 101 height 219
click at [199, 154] on div at bounding box center [191, 96] width 383 height 168
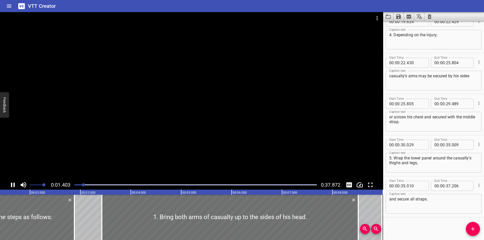
click at [239, 115] on div at bounding box center [191, 96] width 383 height 168
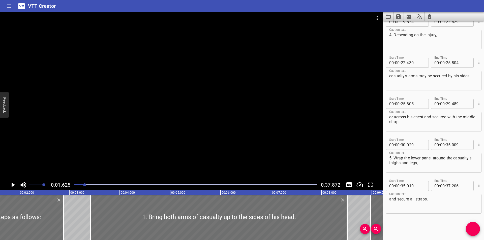
click at [399, 16] on icon "Save captions to file" at bounding box center [398, 16] width 5 height 5
click at [404, 28] on li "Save to VTT file" at bounding box center [411, 27] width 37 height 9
click at [213, 44] on div at bounding box center [191, 96] width 383 height 168
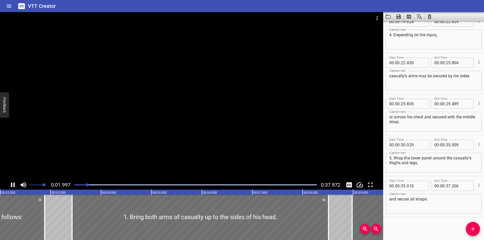
click at [269, 80] on div at bounding box center [191, 96] width 383 height 168
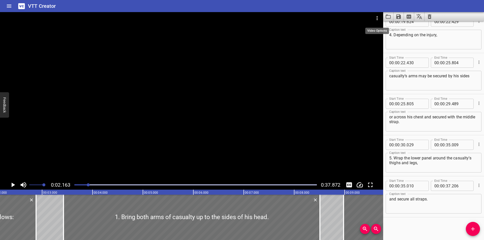
click at [377, 19] on icon "Video Options" at bounding box center [377, 18] width 6 height 6
click at [380, 19] on li "Select New Video File..." at bounding box center [396, 18] width 50 height 9
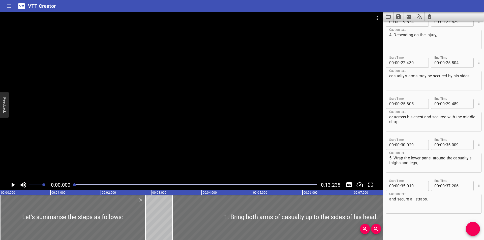
drag, startPoint x: 226, startPoint y: 118, endPoint x: 222, endPoint y: 116, distance: 4.7
click at [226, 118] on div at bounding box center [191, 96] width 383 height 168
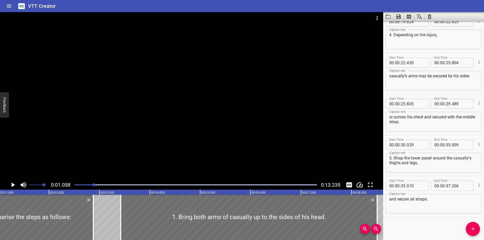
scroll to position [0, 53]
click at [266, 113] on div at bounding box center [191, 96] width 383 height 168
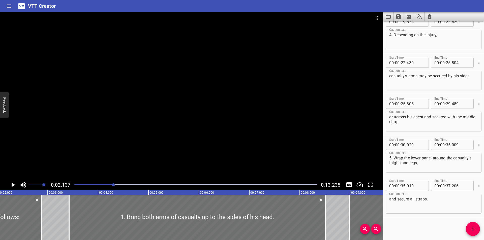
scroll to position [0, 108]
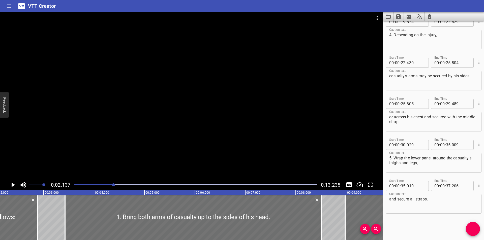
click at [430, 18] on icon "Clear captions" at bounding box center [430, 16] width 4 height 5
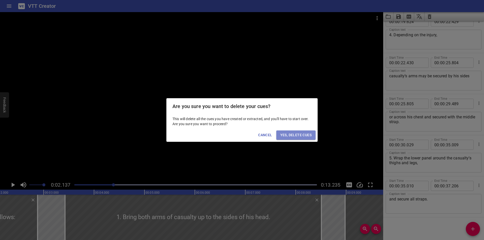
click at [296, 135] on span "Yes, Delete Cues" at bounding box center [295, 135] width 31 height 6
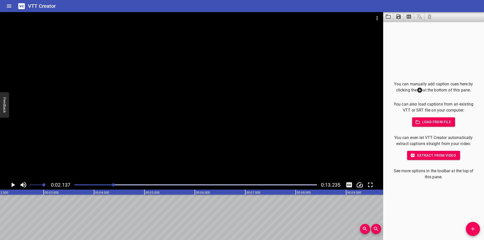
click at [73, 187] on div at bounding box center [195, 184] width 248 height 7
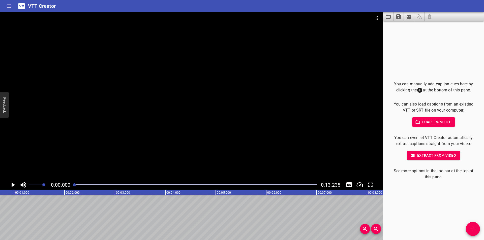
scroll to position [0, 5]
click at [74, 186] on div at bounding box center [74, 184] width 3 height 3
click at [97, 141] on div at bounding box center [191, 96] width 383 height 168
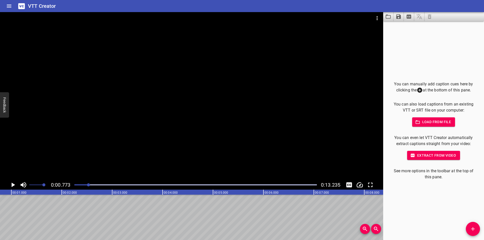
click at [403, 218] on div "You can manually add caption cues here by clicking the at the bottom of this pa…" at bounding box center [433, 130] width 101 height 219
drag, startPoint x: 403, startPoint y: 214, endPoint x: 461, endPoint y: 236, distance: 62.3
click at [404, 214] on div "You can manually add caption cues here by clicking the at the bottom of this pa…" at bounding box center [433, 130] width 101 height 219
drag, startPoint x: 473, startPoint y: 230, endPoint x: 466, endPoint y: 228, distance: 7.6
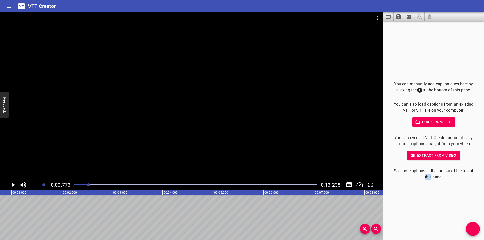
click at [473, 230] on icon "Add Cue" at bounding box center [473, 229] width 6 height 6
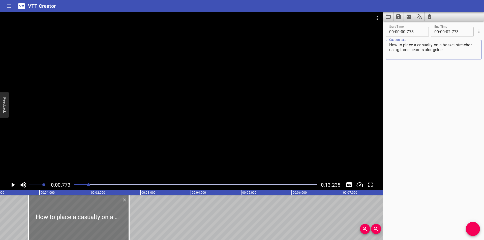
scroll to position [0, 0]
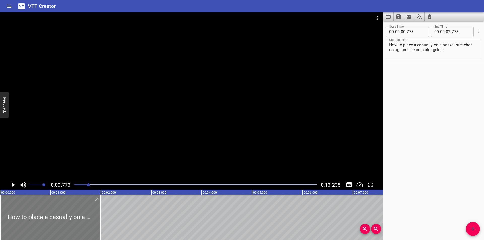
drag, startPoint x: 99, startPoint y: 214, endPoint x: 9, endPoint y: 214, distance: 90.5
click at [11, 214] on div at bounding box center [50, 217] width 101 height 45
click at [9, 214] on div at bounding box center [50, 217] width 101 height 45
click at [138, 162] on div at bounding box center [191, 96] width 383 height 168
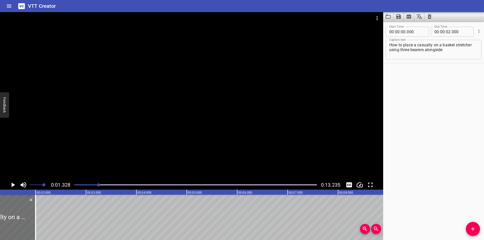
scroll to position [0, 67]
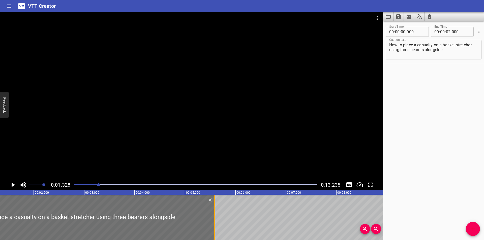
drag, startPoint x: 56, startPoint y: 217, endPoint x: 216, endPoint y: 217, distance: 160.3
click at [216, 217] on div at bounding box center [214, 217] width 5 height 45
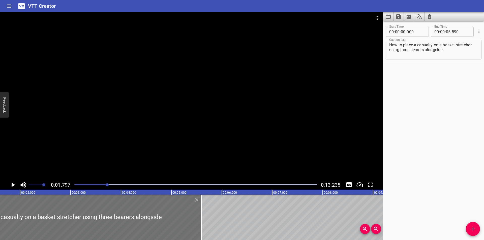
scroll to position [0, 90]
click at [193, 222] on div at bounding box center [190, 217] width 5 height 45
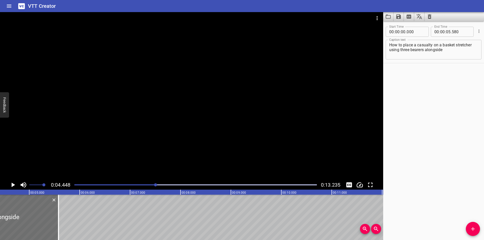
scroll to position [0, 224]
click at [59, 225] on div at bounding box center [57, 217] width 5 height 45
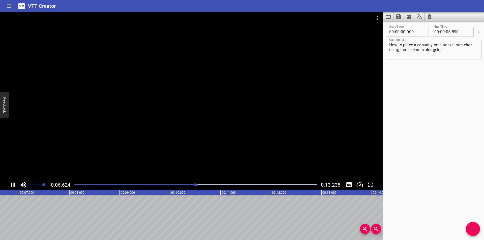
drag, startPoint x: 167, startPoint y: 179, endPoint x: 147, endPoint y: 185, distance: 20.3
click at [162, 181] on div "0:06.624 0:13.235" at bounding box center [191, 101] width 383 height 178
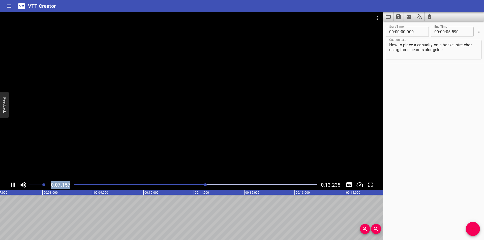
click at [144, 185] on div "Play progress" at bounding box center [84, 184] width 242 height 1
click at [420, 205] on div "Start Time 00 : 00 : 00 . 000 Start Time End Time 00 : 00 : 05 . 590 End Time C…" at bounding box center [433, 130] width 101 height 219
click at [431, 179] on div "Start Time 00 : 00 : 00 . 000 Start Time End Time 00 : 00 : 05 . 590 End Time C…" at bounding box center [433, 130] width 101 height 219
click at [272, 156] on div at bounding box center [191, 96] width 383 height 168
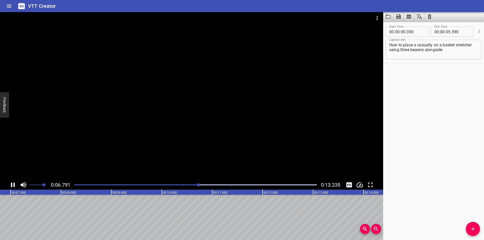
click at [174, 184] on div at bounding box center [195, 184] width 248 height 7
click at [159, 185] on div "Play progress" at bounding box center [56, 184] width 242 height 1
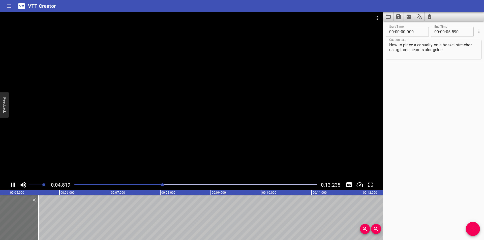
click at [198, 149] on div at bounding box center [191, 96] width 383 height 168
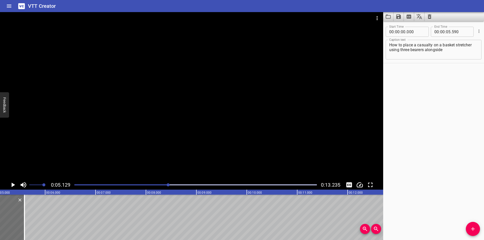
scroll to position [0, 259]
click at [426, 173] on div "Start Time 00 : 00 : 00 . 000 Start Time End Time 00 : 00 : 05 . 590 End Time C…" at bounding box center [433, 130] width 101 height 219
click at [424, 198] on div "Start Time 00 : 00 : 00 . 000 Start Time End Time 00 : 00 : 05 . 590 End Time C…" at bounding box center [433, 130] width 101 height 219
click at [427, 202] on div "Start Time 00 : 00 : 00 . 000 Start Time End Time 00 : 00 : 05 . 590 End Time C…" at bounding box center [433, 130] width 101 height 219
click at [420, 169] on div "Start Time 00 : 00 : 00 . 000 Start Time End Time 00 : 00 : 05 . 590 End Time C…" at bounding box center [433, 130] width 101 height 219
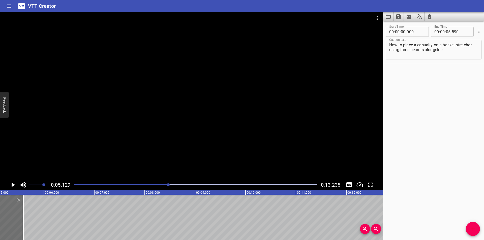
click at [440, 182] on div "Start Time 00 : 00 : 00 . 000 Start Time End Time 00 : 00 : 05 . 590 End Time C…" at bounding box center [433, 130] width 101 height 219
click at [448, 183] on div "Start Time 00 : 00 : 00 . 000 Start Time End Time 00 : 00 : 05 . 590 End Time C…" at bounding box center [433, 130] width 101 height 219
click at [444, 186] on div "Start Time 00 : 00 : 00 . 000 Start Time End Time 00 : 00 : 05 . 590 End Time C…" at bounding box center [433, 130] width 101 height 219
click at [426, 188] on div "Start Time 00 : 00 : 00 . 000 Start Time End Time 00 : 00 : 05 . 590 End Time C…" at bounding box center [433, 130] width 101 height 219
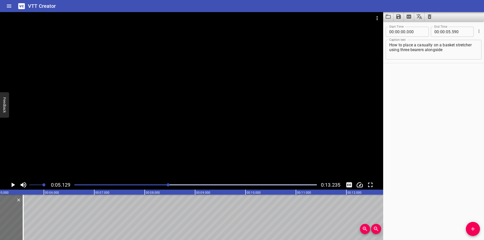
click at [433, 198] on div "Start Time 00 : 00 : 00 . 000 Start Time End Time 00 : 00 : 05 . 590 End Time C…" at bounding box center [433, 130] width 101 height 219
click at [415, 195] on div "Start Time 00 : 00 : 00 . 000 Start Time End Time 00 : 00 : 05 . 590 End Time C…" at bounding box center [433, 130] width 101 height 219
click at [158, 186] on div at bounding box center [195, 184] width 248 height 7
click at [150, 185] on div "Play progress" at bounding box center [45, 184] width 242 height 1
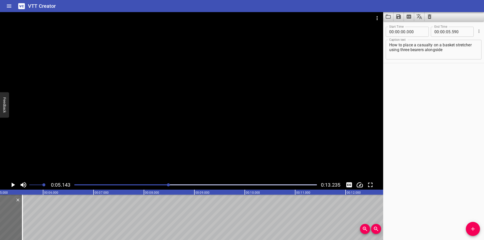
click at [405, 200] on div "Start Time 00 : 00 : 00 . 000 Start Time End Time 00 : 00 : 05 . 590 End Time C…" at bounding box center [433, 130] width 101 height 219
click at [161, 184] on div "Play progress" at bounding box center [47, 184] width 242 height 1
click at [468, 228] on span "Add Cue" at bounding box center [473, 229] width 14 height 6
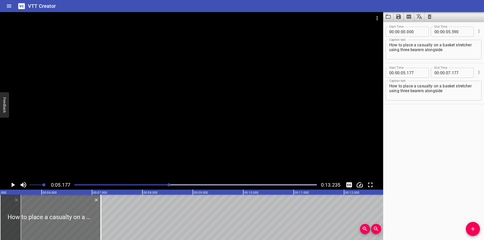
click at [431, 92] on textarea "How to place a casualty on a basket stretcher using three bearers alongside" at bounding box center [433, 91] width 89 height 14
paste textarea "1. Place the casualty flat on their back with their arms folded across their st…"
click at [396, 86] on textarea "1. Place the casualty flat on their back with their arms folded across their st…" at bounding box center [433, 91] width 89 height 14
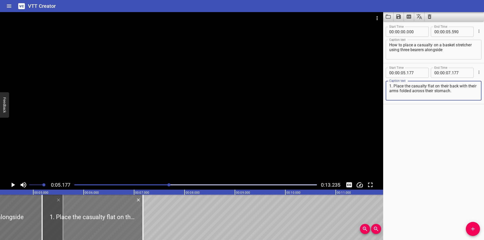
scroll to position [0, 210]
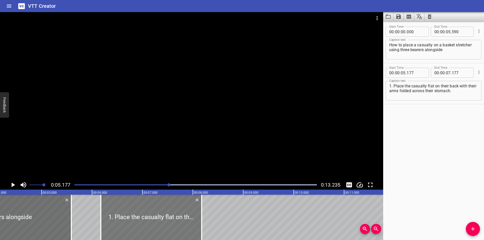
drag, startPoint x: 107, startPoint y: 219, endPoint x: 158, endPoint y: 214, distance: 50.6
click at [158, 214] on div at bounding box center [151, 217] width 101 height 45
click at [186, 119] on div at bounding box center [191, 96] width 383 height 168
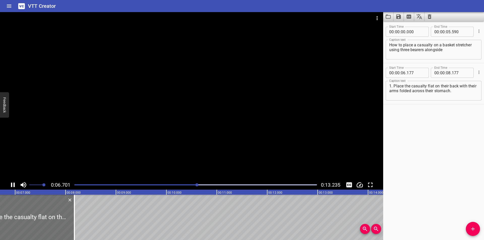
scroll to position [0, 347]
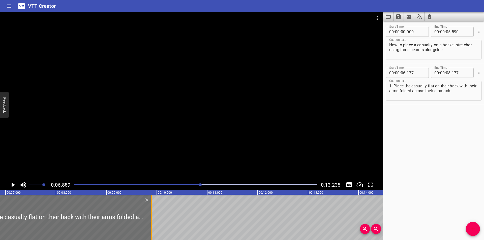
drag, startPoint x: 65, startPoint y: 221, endPoint x: 151, endPoint y: 220, distance: 86.4
click at [151, 220] on div at bounding box center [151, 217] width 1 height 45
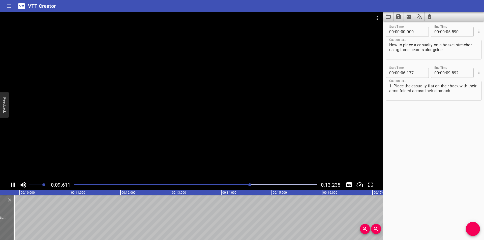
scroll to position [0, 495]
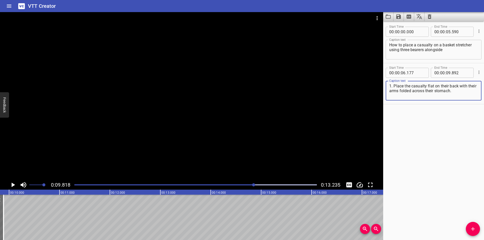
drag, startPoint x: 470, startPoint y: 92, endPoint x: 460, endPoint y: 87, distance: 10.5
click at [460, 87] on textarea "1. Place the casualty flat on their back with their arms folded across their st…" at bounding box center [433, 91] width 89 height 14
click at [475, 227] on icon "Add Cue" at bounding box center [473, 229] width 6 height 6
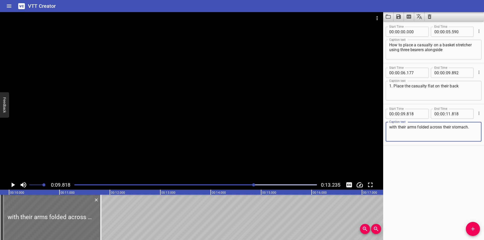
click at [390, 128] on textarea "with their arms folded across their stomach." at bounding box center [433, 132] width 89 height 14
click at [473, 132] on textarea "with their arms folded across their stomach." at bounding box center [433, 132] width 89 height 14
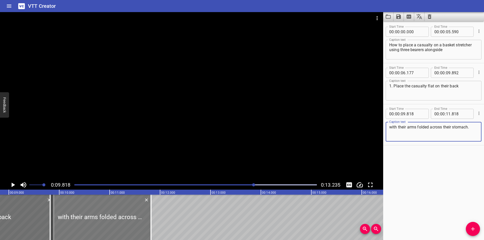
scroll to position [0, 445]
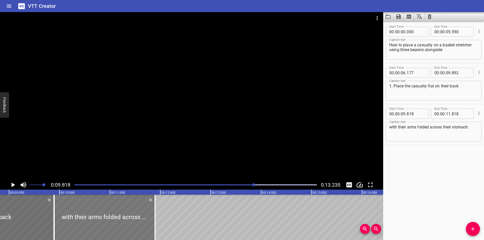
drag, startPoint x: 118, startPoint y: 217, endPoint x: 122, endPoint y: 218, distance: 4.0
click at [122, 218] on div at bounding box center [104, 217] width 101 height 45
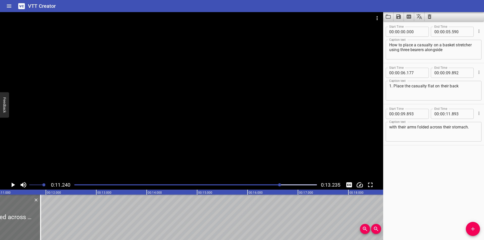
scroll to position [0, 567]
click at [415, 115] on input "number" at bounding box center [415, 114] width 18 height 10
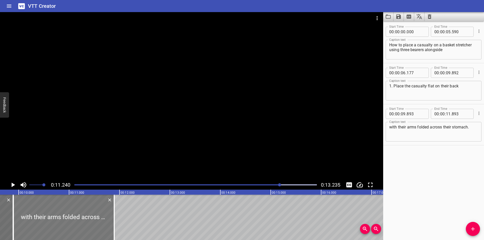
scroll to position [0, 483]
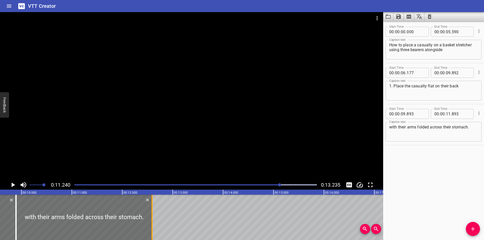
drag, startPoint x: 116, startPoint y: 220, endPoint x: 151, endPoint y: 222, distance: 35.1
click at [151, 222] on div at bounding box center [151, 217] width 1 height 45
click at [135, 143] on div at bounding box center [191, 96] width 383 height 168
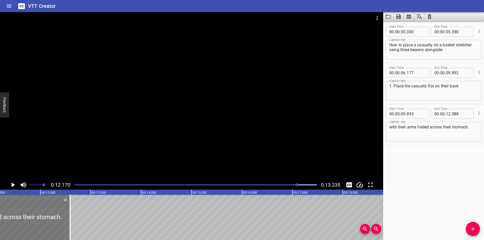
scroll to position [0, 563]
drag, startPoint x: 71, startPoint y: 220, endPoint x: 75, endPoint y: 221, distance: 3.9
click at [75, 221] on div at bounding box center [75, 217] width 1 height 45
click at [103, 127] on div at bounding box center [191, 96] width 383 height 168
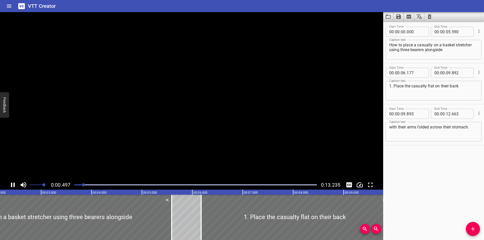
click at [285, 185] on div "Play progress" at bounding box center [195, 184] width 242 height 1
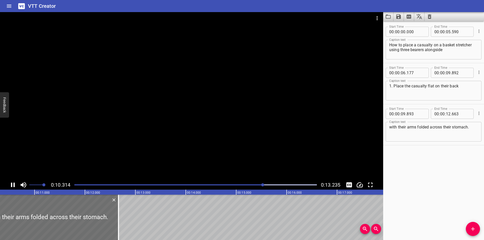
click at [307, 128] on div at bounding box center [191, 96] width 383 height 168
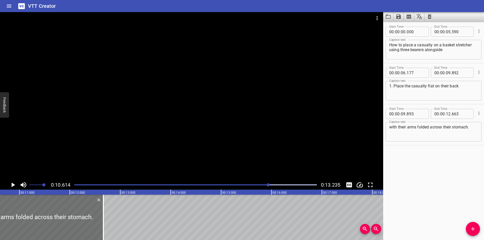
click at [303, 128] on div at bounding box center [191, 96] width 383 height 168
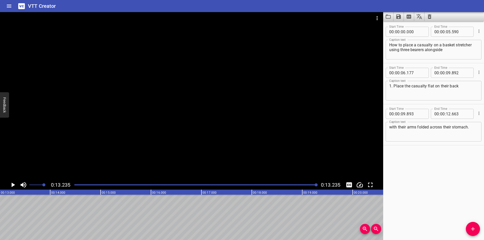
scroll to position [0, 667]
click at [399, 18] on icon "Save captions to file" at bounding box center [398, 17] width 6 height 6
click at [399, 18] on div at bounding box center [242, 120] width 484 height 240
click at [398, 16] on icon "Save captions to file" at bounding box center [398, 16] width 5 height 5
click at [401, 29] on li "Save to VTT file" at bounding box center [411, 27] width 37 height 9
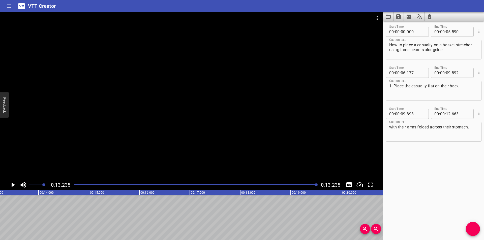
click at [111, 184] on div at bounding box center [195, 184] width 248 height 7
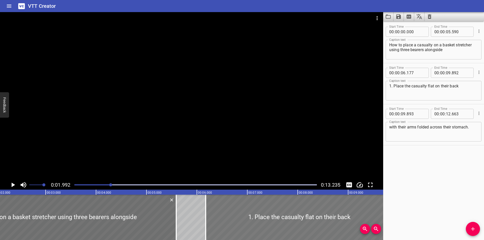
scroll to position [0, 100]
click at [405, 238] on div "Start Time 00 : 00 : 00 . 000 Start Time End Time 00 : 00 : 05 . 590 End Time C…" at bounding box center [433, 130] width 101 height 219
click at [208, 29] on div at bounding box center [191, 24] width 383 height 25
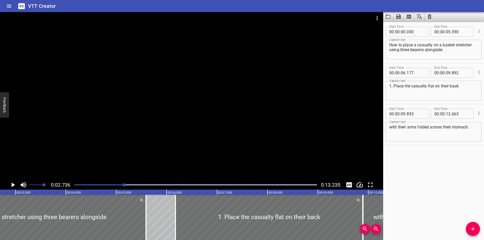
scroll to position [0, 138]
click at [378, 16] on icon "Video Options" at bounding box center [377, 18] width 6 height 6
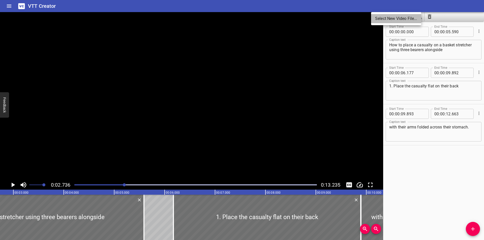
click at [381, 17] on li "Select New Video File..." at bounding box center [396, 18] width 50 height 9
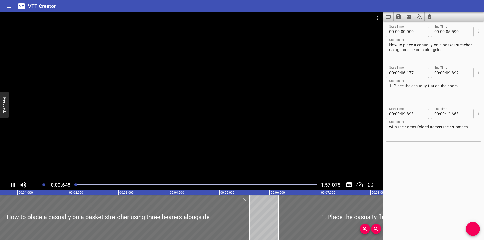
scroll to position [0, 44]
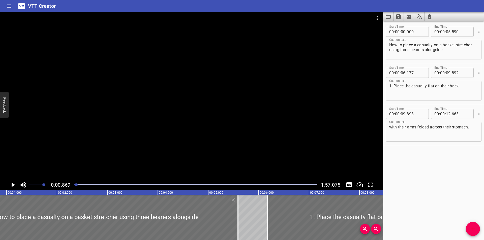
click at [429, 16] on icon "Clear captions" at bounding box center [430, 16] width 4 height 5
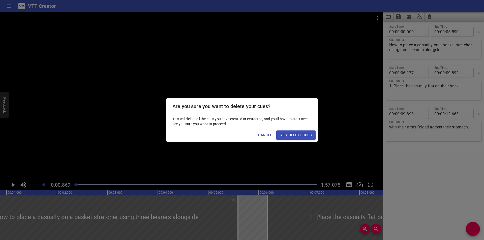
click at [311, 134] on span "Yes, Delete Cues" at bounding box center [295, 135] width 31 height 6
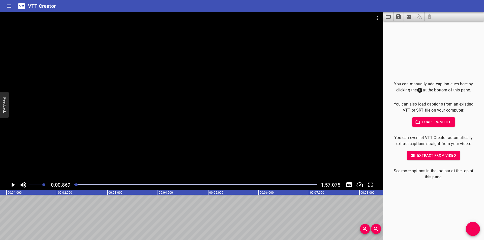
click at [285, 139] on div at bounding box center [191, 96] width 383 height 168
click at [168, 138] on div at bounding box center [191, 96] width 383 height 168
drag, startPoint x: 78, startPoint y: 185, endPoint x: 74, endPoint y: 185, distance: 4.5
click at [76, 185] on div at bounding box center [77, 184] width 3 height 3
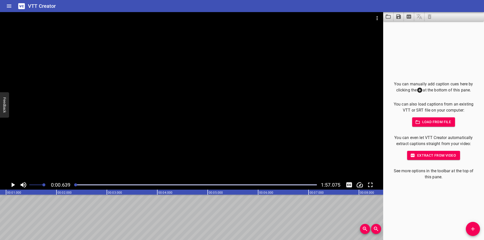
drag, startPoint x: 74, startPoint y: 185, endPoint x: 68, endPoint y: 186, distance: 6.0
click at [73, 185] on div at bounding box center [195, 184] width 248 height 7
click at [428, 211] on div "You can manually add caption cues here by clicking the at the bottom of this pa…" at bounding box center [433, 130] width 101 height 219
click at [161, 105] on div at bounding box center [191, 96] width 383 height 168
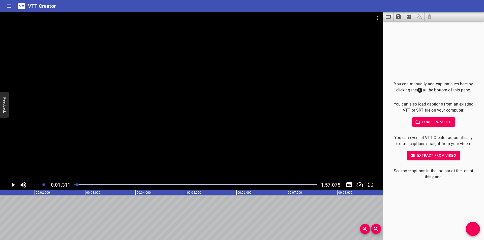
click at [76, 185] on div at bounding box center [77, 184] width 3 height 3
click at [404, 204] on div "You can manually add caption cues here by clicking the at the bottom of this pa…" at bounding box center [433, 130] width 101 height 219
drag, startPoint x: 230, startPoint y: 118, endPoint x: 225, endPoint y: 123, distance: 7.0
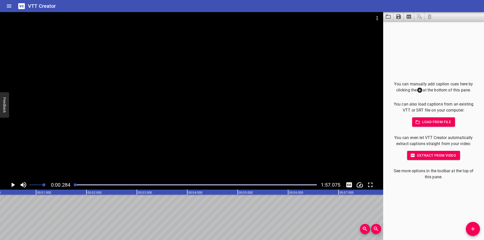
click at [230, 118] on div at bounding box center [191, 96] width 383 height 168
click at [73, 186] on div at bounding box center [195, 184] width 248 height 7
click at [472, 231] on icon "Add Cue" at bounding box center [473, 229] width 6 height 6
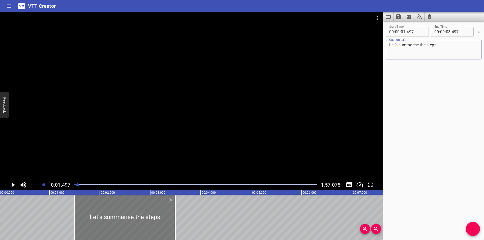
scroll to position [0, 0]
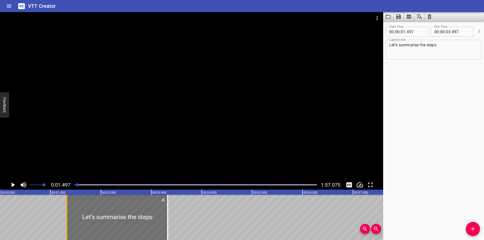
drag, startPoint x: 116, startPoint y: 223, endPoint x: 0, endPoint y: 222, distance: 115.7
click at [67, 222] on div "Let’s summarise the steps" at bounding box center [117, 217] width 101 height 45
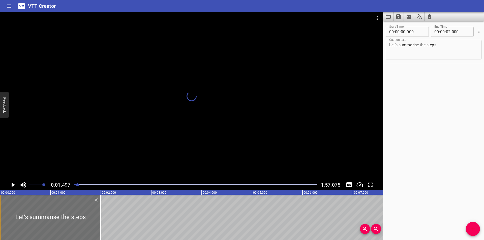
click at [0, 222] on div at bounding box center [-1, 217] width 1 height 45
click at [430, 53] on textarea "Let’s summarise the steps" at bounding box center [433, 50] width 89 height 14
paste textarea "as follows:"
drag, startPoint x: 54, startPoint y: 224, endPoint x: 46, endPoint y: 224, distance: 8.6
click at [46, 224] on div at bounding box center [50, 217] width 101 height 45
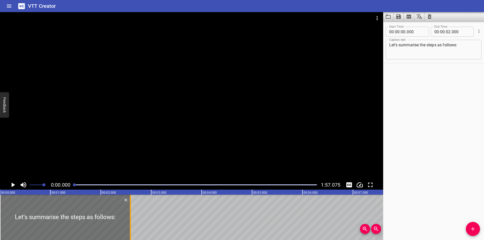
drag, startPoint x: 101, startPoint y: 221, endPoint x: 131, endPoint y: 222, distance: 29.8
click at [131, 222] on div at bounding box center [130, 217] width 1 height 45
drag, startPoint x: 425, startPoint y: 181, endPoint x: 462, endPoint y: 193, distance: 38.9
click at [425, 181] on div "Start Time 00 : 00 : 00 . 000 Start Time End Time 00 : 00 : 02 . 590 End Time C…" at bounding box center [433, 130] width 101 height 219
click at [415, 174] on div "Start Time 00 : 00 : 00 . 000 Start Time End Time 00 : 00 : 02 . 590 End Time C…" at bounding box center [433, 130] width 101 height 219
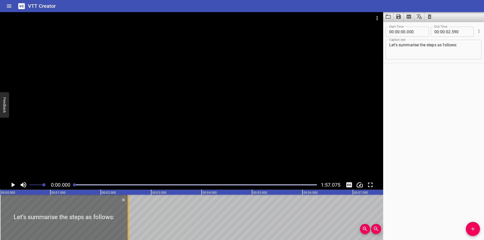
drag, startPoint x: 130, startPoint y: 219, endPoint x: 128, endPoint y: 222, distance: 3.4
click at [128, 222] on div at bounding box center [128, 217] width 5 height 45
click at [113, 184] on div at bounding box center [195, 184] width 248 height 7
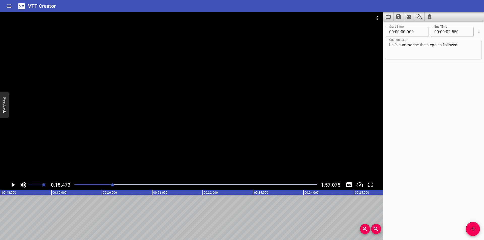
click at [78, 187] on div at bounding box center [195, 184] width 248 height 7
click at [468, 231] on span "Add Cue" at bounding box center [473, 229] width 14 height 6
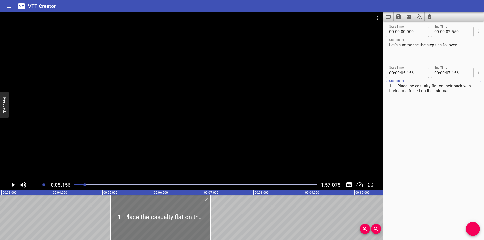
scroll to position [0, 126]
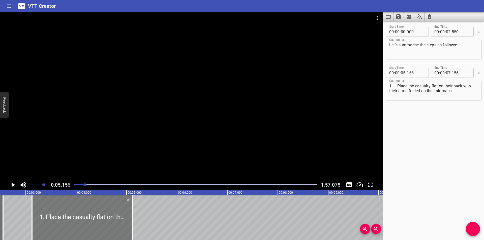
drag, startPoint x: 163, startPoint y: 214, endPoint x: 60, endPoint y: 214, distance: 102.3
click at [60, 214] on div at bounding box center [82, 217] width 101 height 45
click at [136, 122] on div at bounding box center [191, 96] width 383 height 168
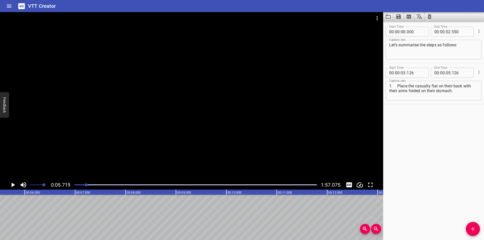
scroll to position [0, 288]
click at [413, 164] on div "Start Time 00 : 00 : 00 . 000 Start Time End Time 00 : 00 : 02 . 550 End Time C…" at bounding box center [433, 130] width 101 height 219
click at [228, 120] on div at bounding box center [191, 96] width 383 height 168
click at [470, 230] on icon "Add Cue" at bounding box center [473, 229] width 6 height 6
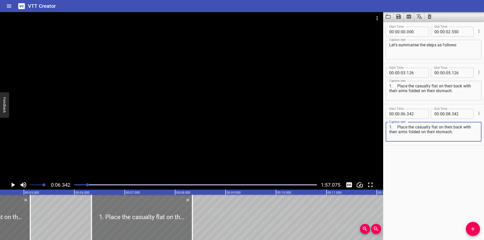
scroll to position [0, 185]
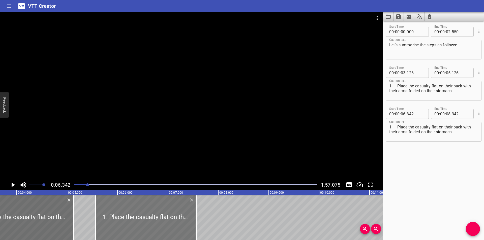
drag, startPoint x: 186, startPoint y: 216, endPoint x: 150, endPoint y: 216, distance: 35.8
click at [150, 216] on div at bounding box center [145, 217] width 101 height 45
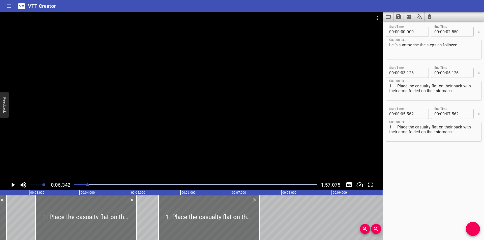
scroll to position [0, 118]
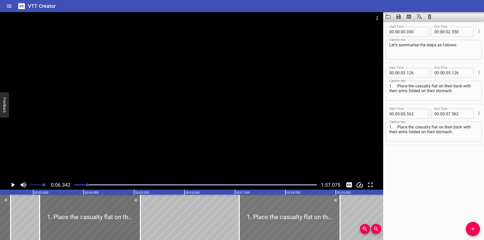
drag, startPoint x: 198, startPoint y: 222, endPoint x: 285, endPoint y: 220, distance: 86.7
click at [285, 220] on div at bounding box center [289, 217] width 101 height 45
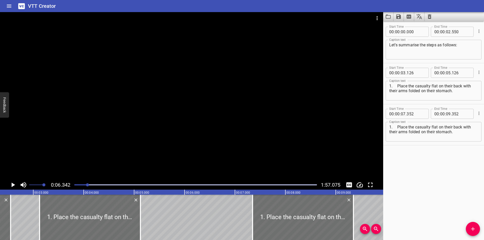
click at [156, 131] on div at bounding box center [191, 96] width 383 height 168
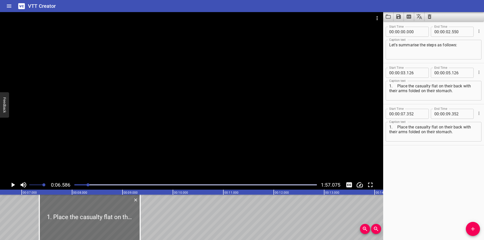
drag, startPoint x: 89, startPoint y: 184, endPoint x: 84, endPoint y: 185, distance: 5.2
click at [86, 185] on div at bounding box center [87, 184] width 3 height 3
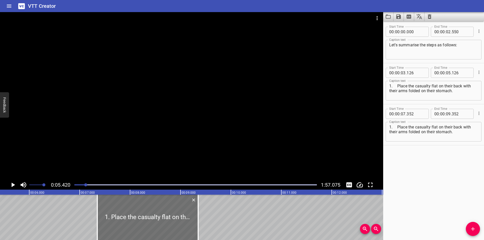
click at [80, 186] on div at bounding box center [195, 184] width 248 height 7
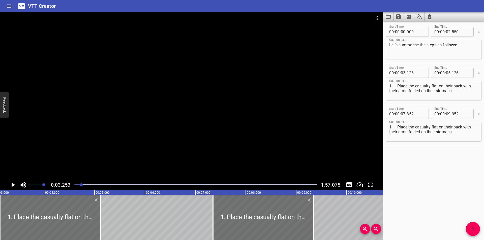
scroll to position [0, 164]
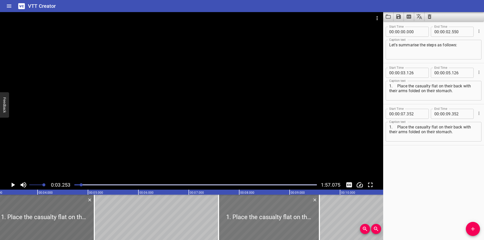
drag, startPoint x: 249, startPoint y: 208, endPoint x: 326, endPoint y: 208, distance: 76.1
click at [319, 208] on div at bounding box center [268, 217] width 101 height 45
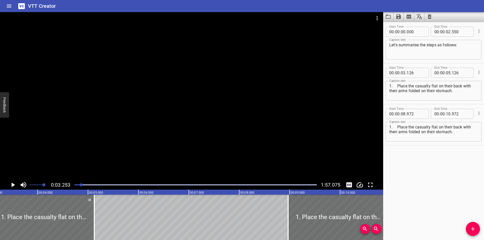
click at [408, 163] on div "Start Time 00 : 00 : 00 . 000 Start Time End Time 00 : 00 : 02 . 550 End Time C…" at bounding box center [433, 130] width 101 height 219
click at [191, 144] on div at bounding box center [191, 96] width 383 height 168
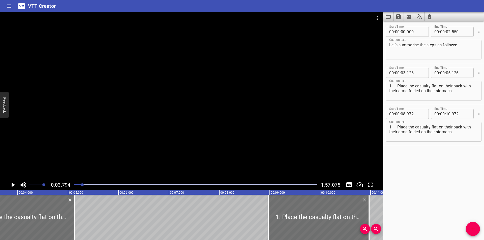
scroll to position [0, 191]
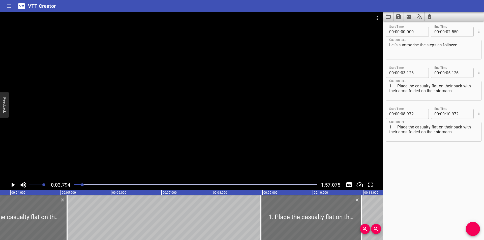
click at [398, 127] on textarea "1. Place the casualty flat on their back with their arms folded on their stomac…" at bounding box center [433, 132] width 89 height 14
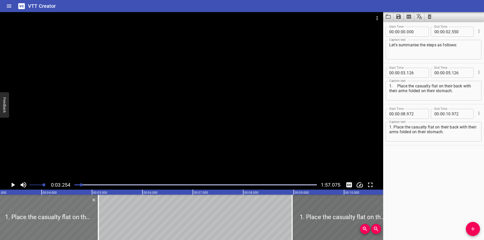
scroll to position [0, 164]
click at [397, 86] on textarea "1. Place the casualty flat on their back with their arms folded on their stomac…" at bounding box center [433, 91] width 89 height 14
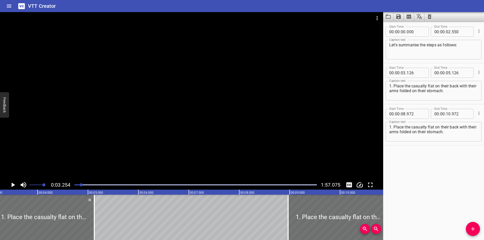
click at [79, 183] on div at bounding box center [195, 184] width 248 height 7
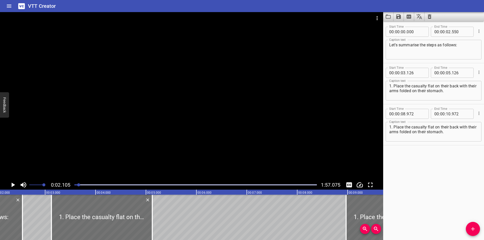
click at [124, 142] on div at bounding box center [191, 96] width 383 height 168
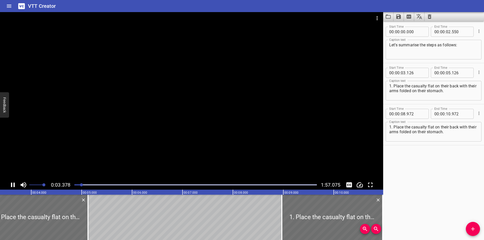
click at [140, 141] on div at bounding box center [191, 96] width 383 height 168
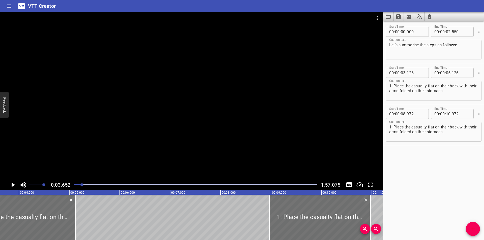
scroll to position [0, 184]
click at [408, 183] on div "Start Time 00 : 00 : 00 . 000 Start Time End Time 00 : 00 : 02 . 550 End Time C…" at bounding box center [433, 130] width 101 height 219
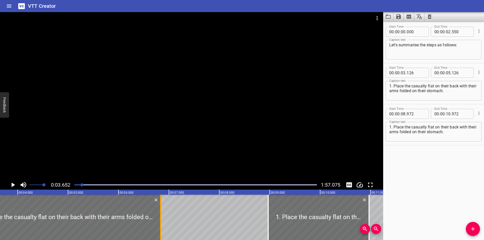
drag, startPoint x: 74, startPoint y: 218, endPoint x: 162, endPoint y: 213, distance: 87.6
click at [160, 223] on div at bounding box center [160, 217] width 1 height 45
click at [183, 150] on div at bounding box center [191, 96] width 383 height 168
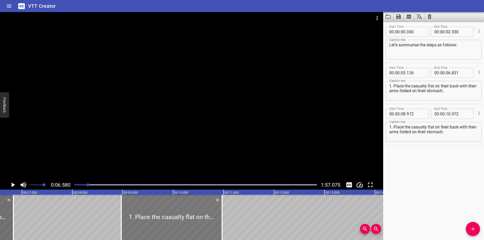
scroll to position [0, 332]
drag, startPoint x: 162, startPoint y: 215, endPoint x: 266, endPoint y: 207, distance: 104.6
click at [222, 207] on div at bounding box center [171, 217] width 101 height 45
type input "10"
type input "392"
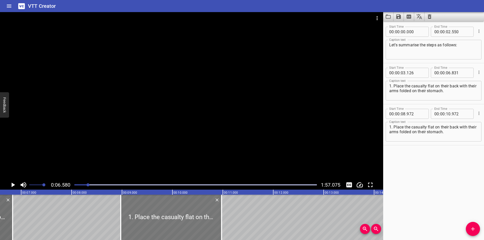
type input "12"
type input "392"
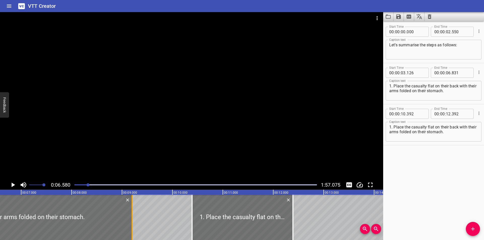
drag, startPoint x: 12, startPoint y: 230, endPoint x: 131, endPoint y: 220, distance: 119.9
click at [131, 220] on div at bounding box center [132, 217] width 5 height 45
type input "09"
type input "201"
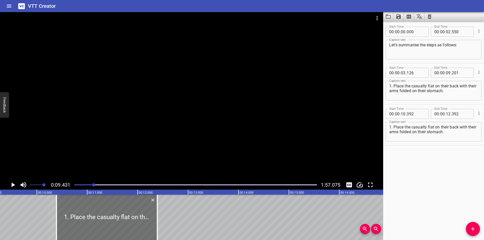
scroll to position [0, 475]
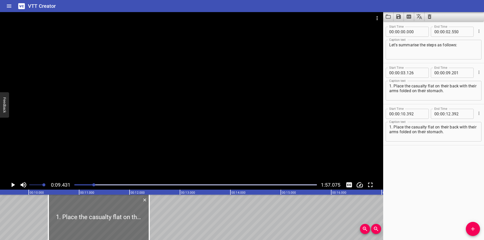
click at [422, 124] on div "1. Place the casualty flat on their back with their arms folded on their stomac…" at bounding box center [434, 132] width 96 height 20
paste textarea "2. Basket stretcher is placed in line with the casualty's body, with the head o…"
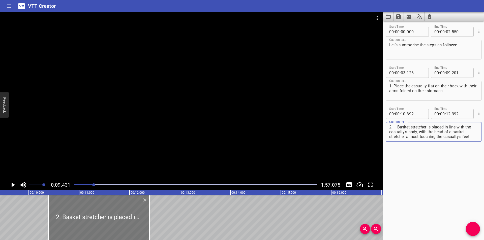
type textarea "2. Basket stretcher is placed in line with the casualty's body, with the head o…"
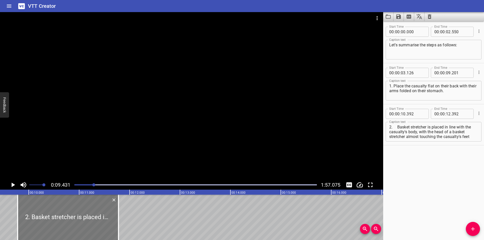
drag, startPoint x: 72, startPoint y: 220, endPoint x: 41, endPoint y: 220, distance: 30.7
click at [41, 220] on div at bounding box center [68, 217] width 101 height 45
type input "09"
type input "782"
type input "11"
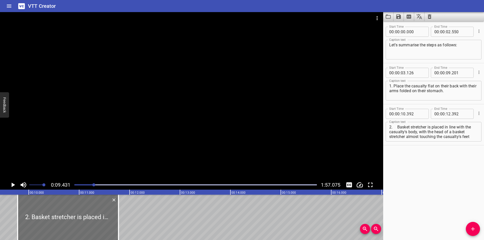
type input "782"
click at [398, 127] on textarea "2. Basket stretcher is placed in line with the casualty's body, with the head o…" at bounding box center [433, 132] width 89 height 14
type textarea "2. Basket stretcher is placed in line with the casualty's body, with the head o…"
click at [411, 187] on div "Start Time 00 : 00 : 00 . 000 Start Time End Time 00 : 00 : 02 . 550 End Time C…" at bounding box center [433, 130] width 101 height 219
click at [439, 175] on div "Start Time 00 : 00 : 00 . 000 Start Time End Time 00 : 00 : 02 . 550 End Time C…" at bounding box center [433, 130] width 101 height 219
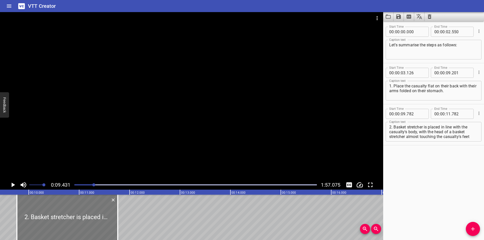
click at [88, 210] on div at bounding box center [67, 217] width 101 height 45
type input "767"
click at [122, 135] on div at bounding box center [191, 96] width 383 height 168
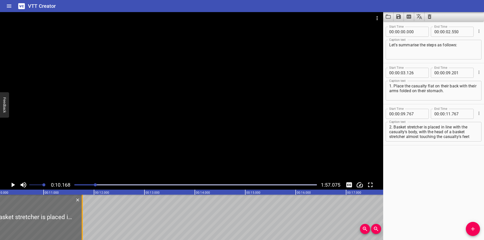
scroll to position [0, 513]
click at [440, 174] on div "Start Time 00 : 00 : 00 . 000 Start Time End Time 00 : 00 : 02 . 550 End Time C…" at bounding box center [433, 130] width 101 height 219
click at [195, 121] on div at bounding box center [191, 96] width 383 height 168
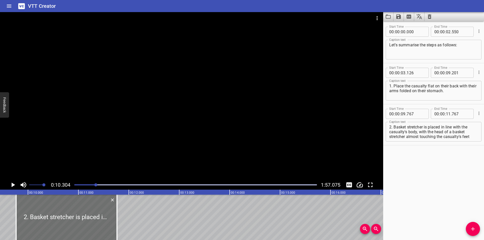
scroll to position [0, 435]
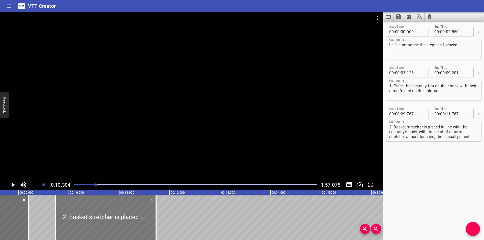
click at [110, 211] on div at bounding box center [105, 217] width 101 height 45
type input "732"
click at [113, 212] on div at bounding box center [107, 217] width 101 height 45
type input "772"
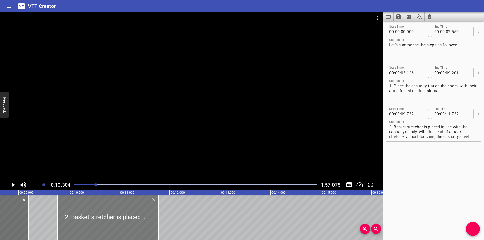
type input "772"
click at [113, 212] on div at bounding box center [107, 217] width 101 height 45
click at [163, 112] on div at bounding box center [191, 96] width 383 height 168
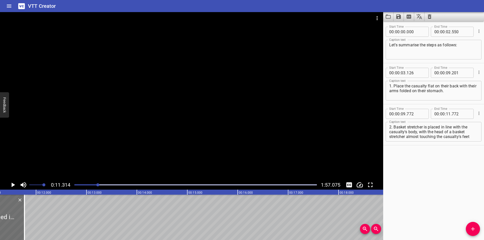
scroll to position [0, 570]
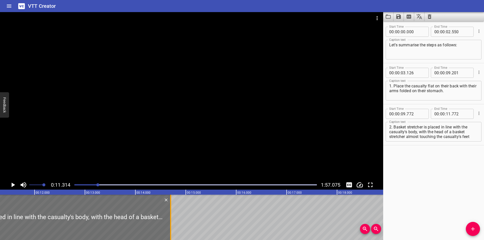
drag, startPoint x: 24, startPoint y: 229, endPoint x: 172, endPoint y: 205, distance: 149.6
click at [172, 205] on div at bounding box center [170, 217] width 5 height 45
type input "14"
type input "702"
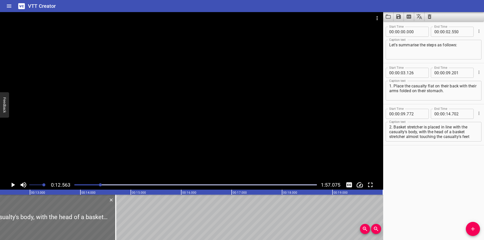
scroll to position [0, 633]
click at [441, 165] on div "Start Time 00 : 00 : 00 . 000 Start Time End Time 00 : 00 : 02 . 550 End Time C…" at bounding box center [433, 130] width 101 height 219
click at [419, 183] on div "Start Time 00 : 00 : 00 . 000 Start Time End Time 00 : 00 : 02 . 550 End Time C…" at bounding box center [433, 130] width 101 height 219
